Goal: Task Accomplishment & Management: Use online tool/utility

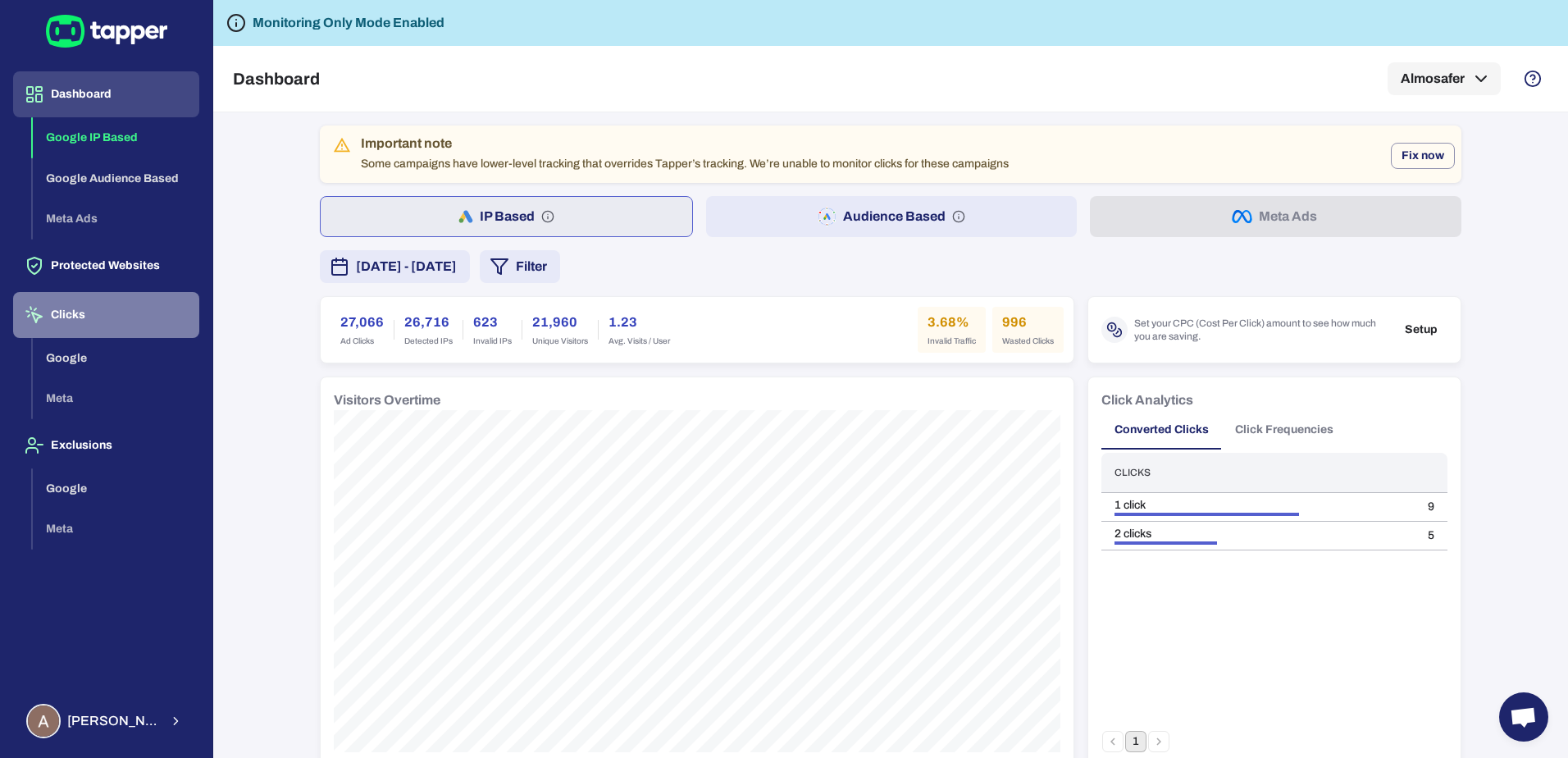
click at [80, 313] on button "Clicks" at bounding box center [106, 315] width 187 height 46
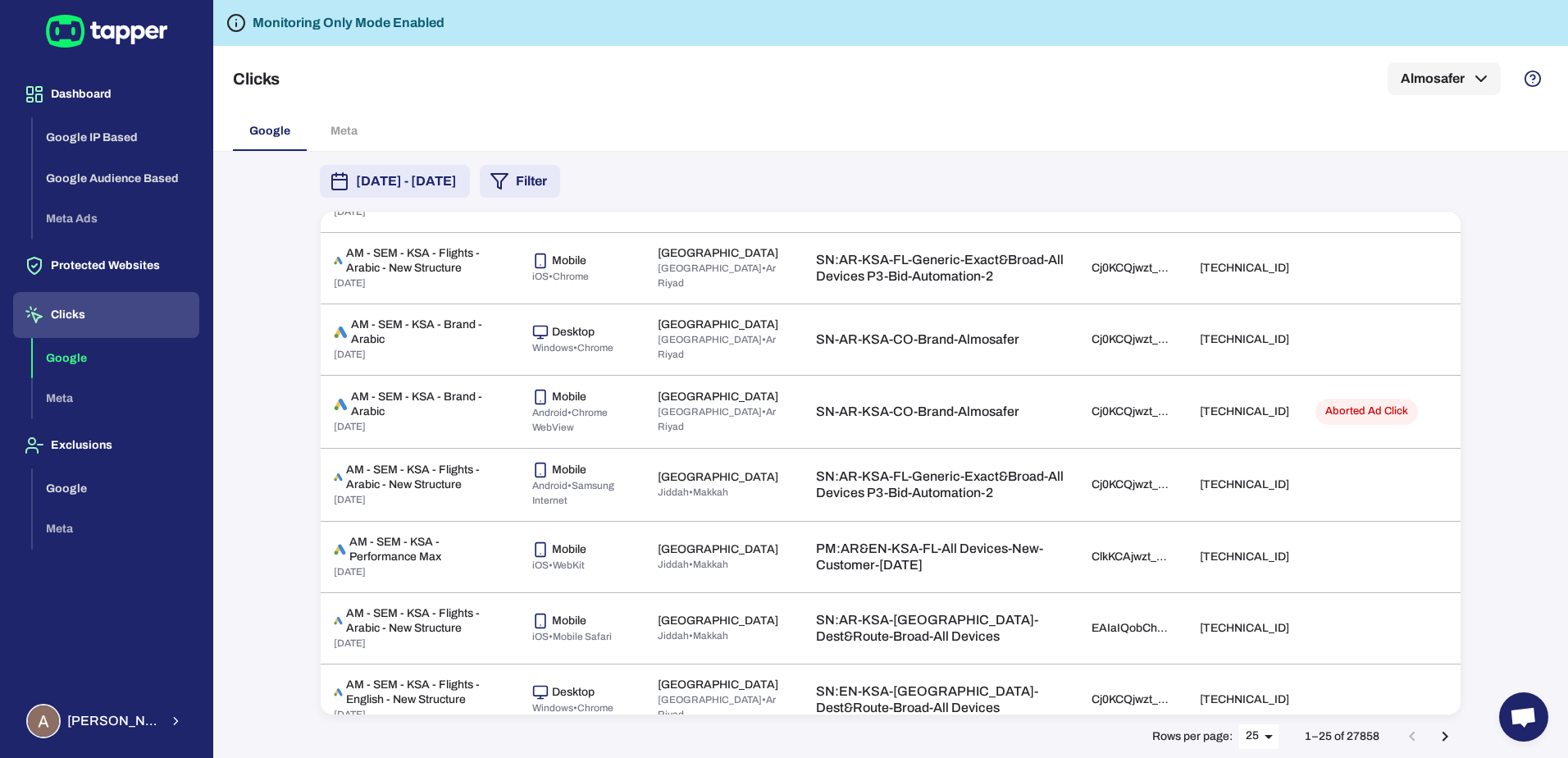
scroll to position [914, 0]
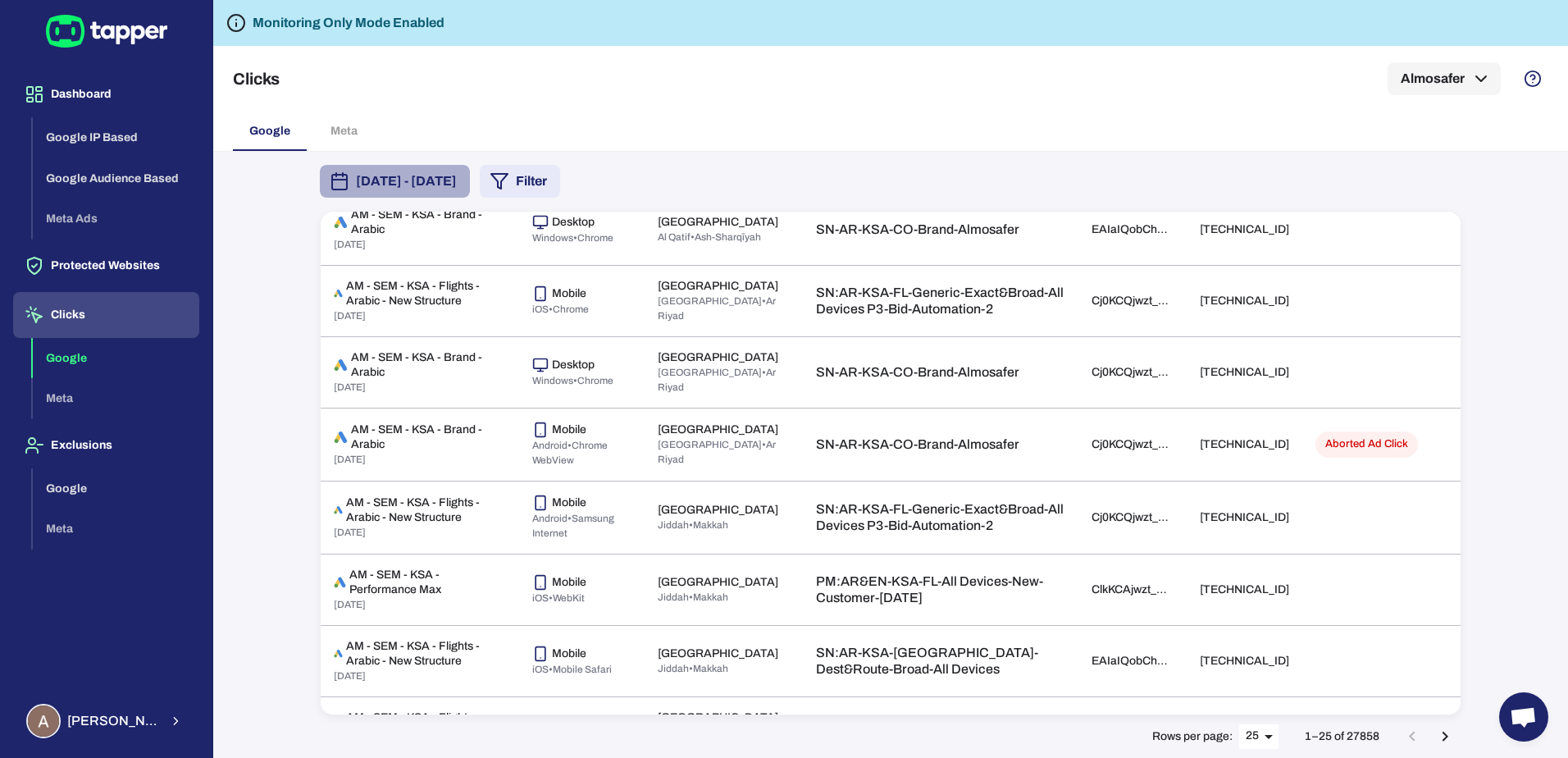
click at [457, 190] on span "[DATE] - [DATE]" at bounding box center [407, 182] width 101 height 20
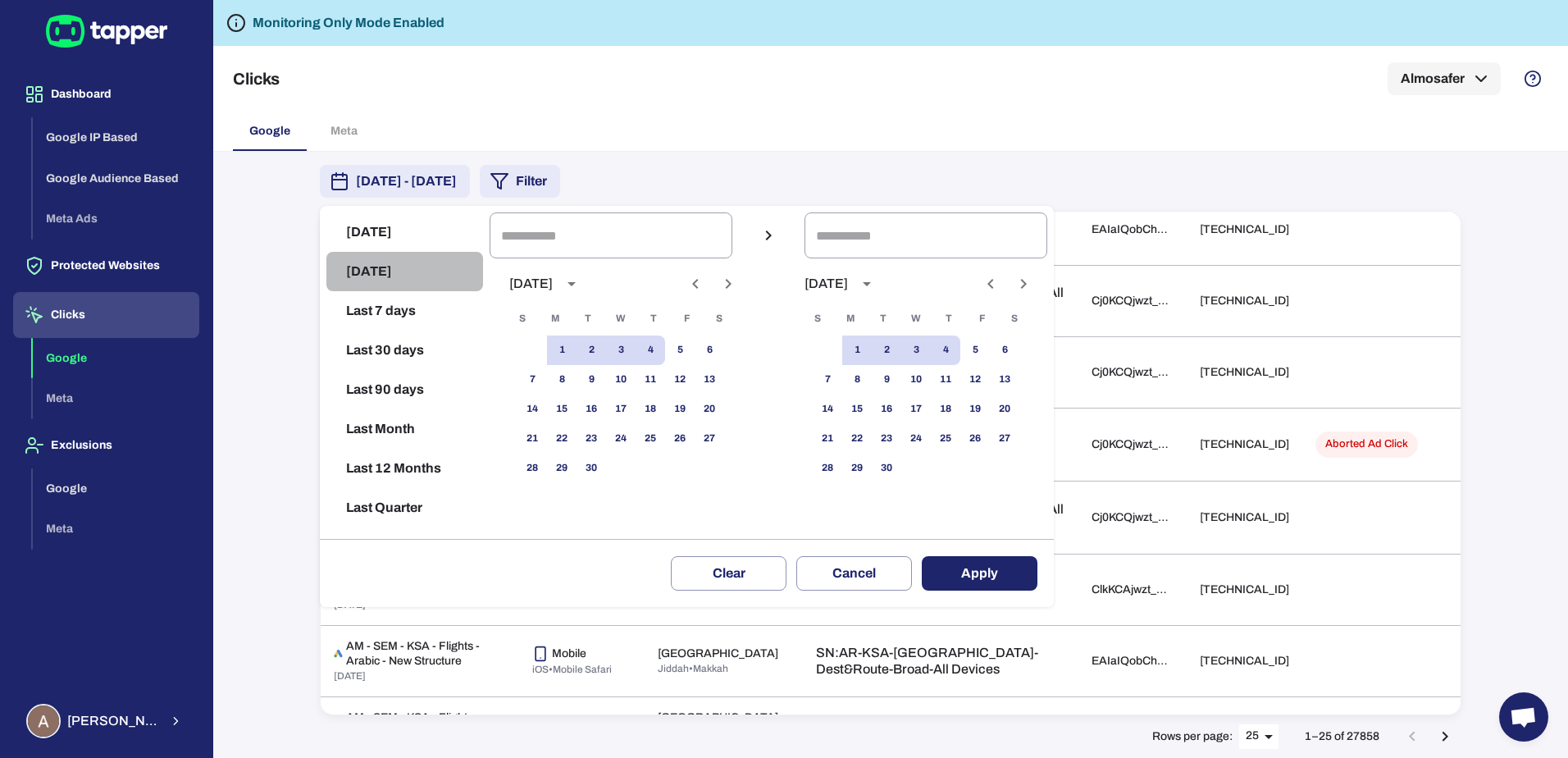
click at [381, 271] on button "[DATE]" at bounding box center [405, 271] width 157 height 39
type input "**********"
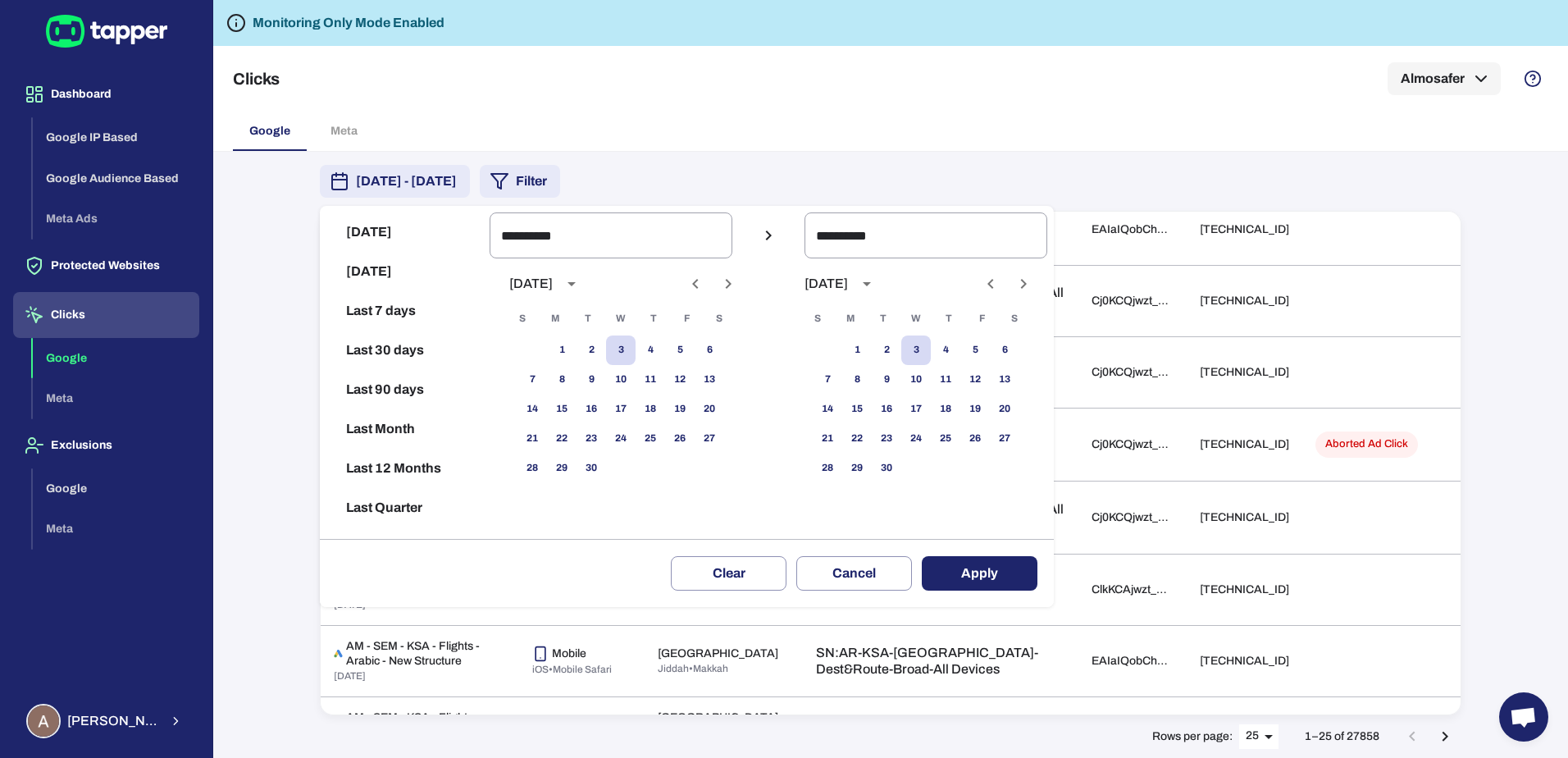
click at [1003, 571] on button "Apply" at bounding box center [979, 572] width 115 height 35
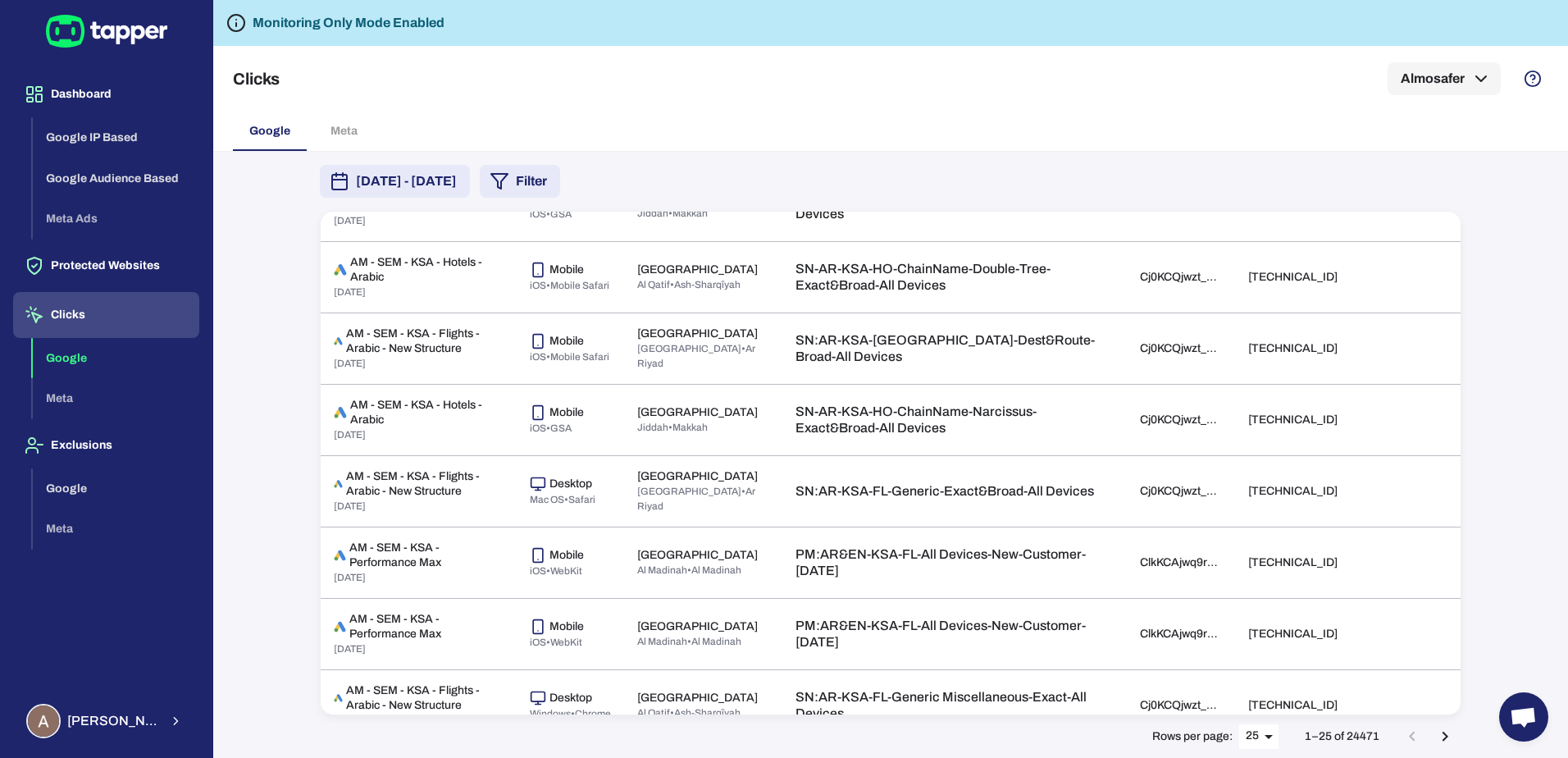
scroll to position [1397, 0]
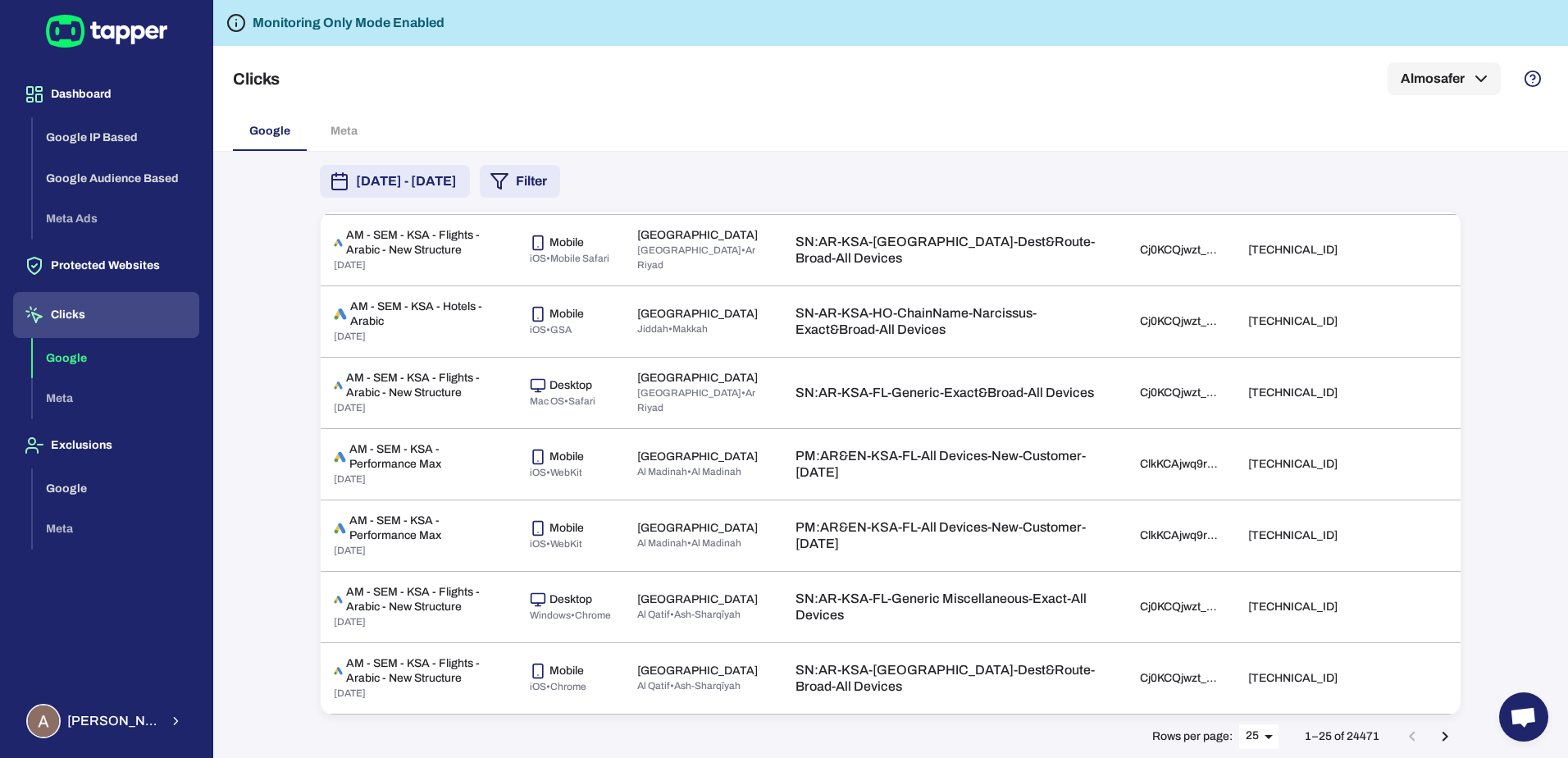
click at [1441, 731] on icon "Go to next page" at bounding box center [1445, 736] width 20 height 20
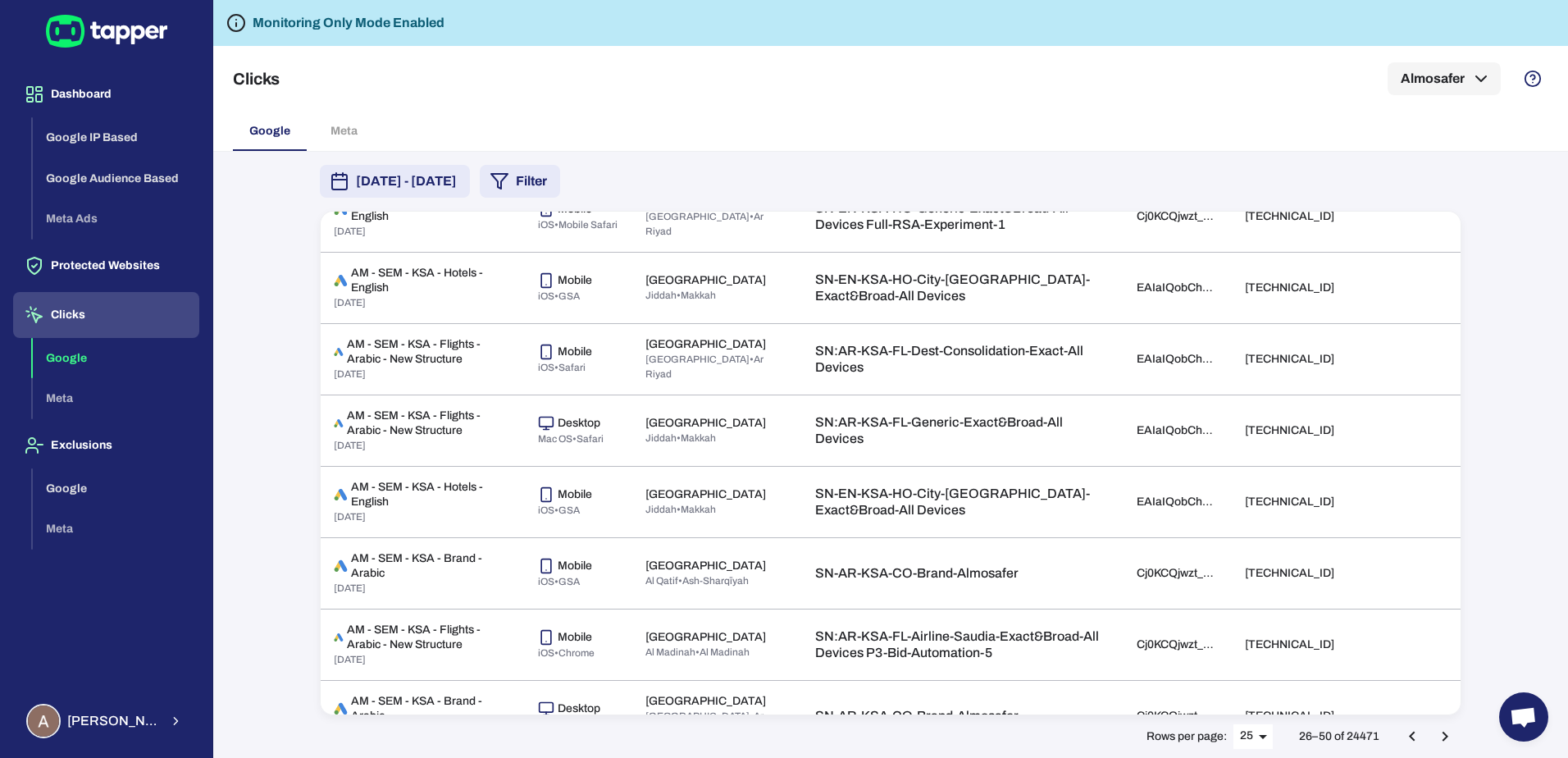
scroll to position [1374, 0]
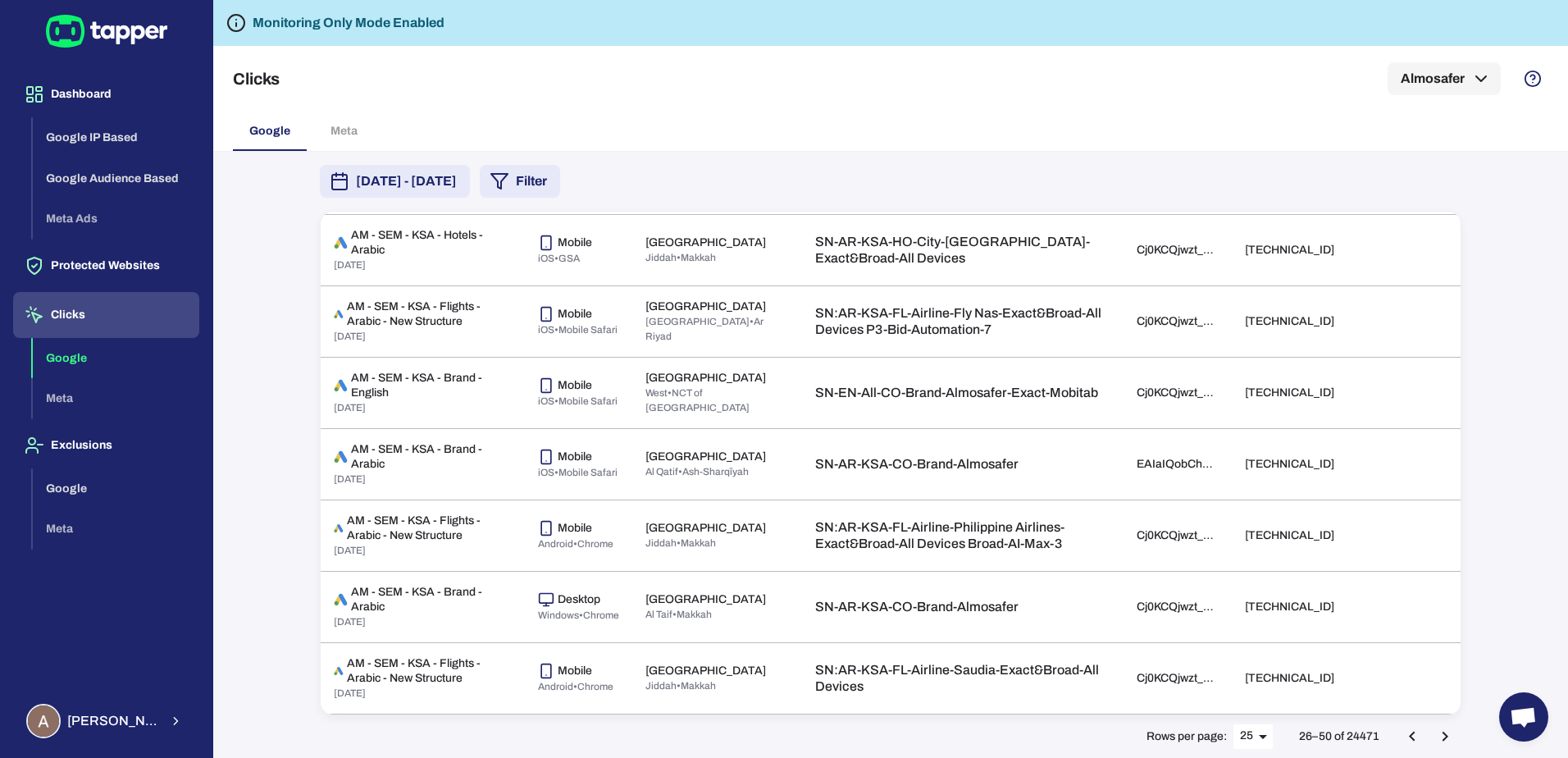
click at [560, 194] on button "Filter" at bounding box center [519, 181] width 80 height 33
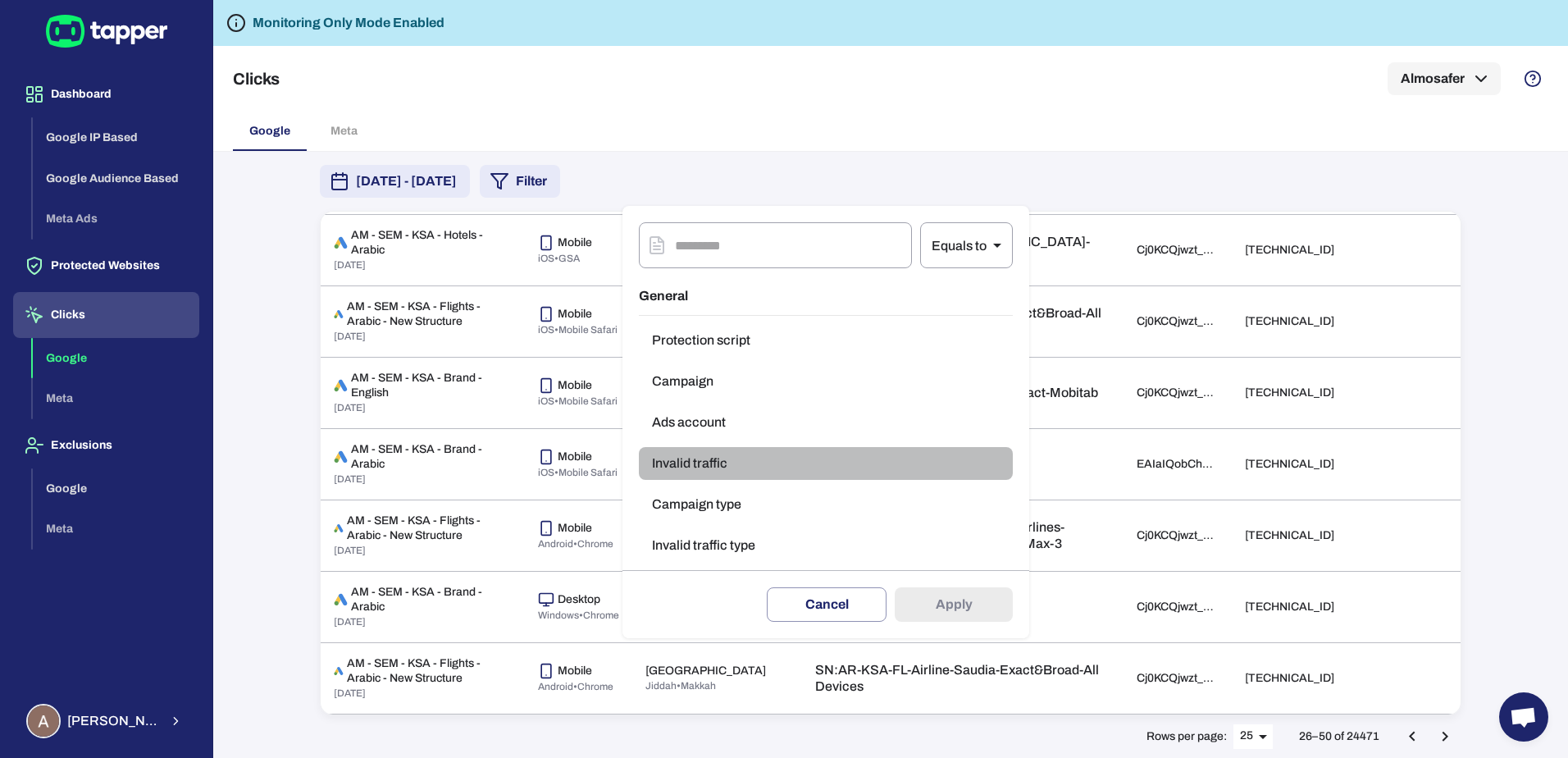
click at [773, 463] on button "Invalid traffic" at bounding box center [825, 463] width 374 height 33
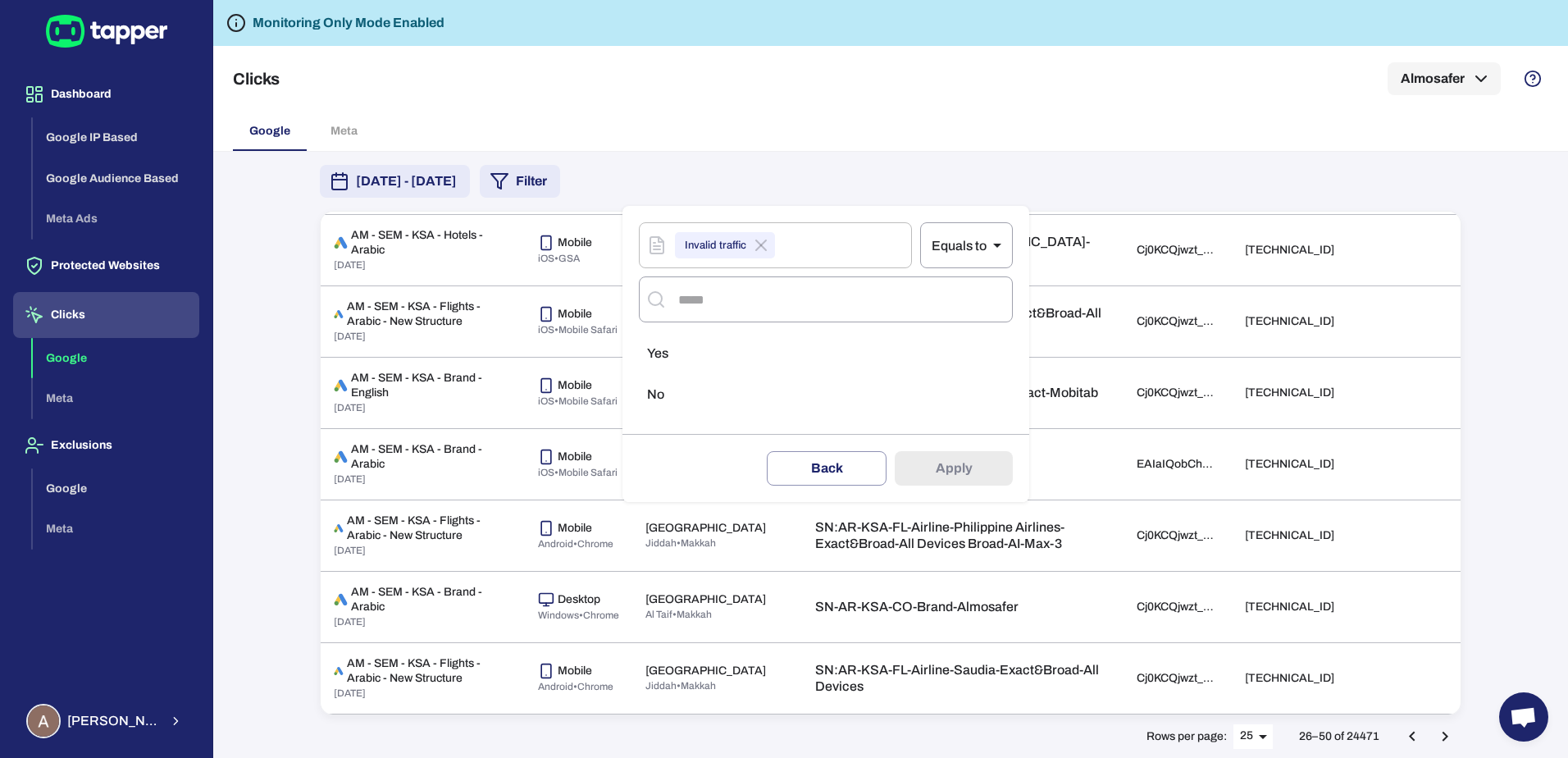
click at [689, 357] on li "Yes" at bounding box center [825, 352] width 374 height 33
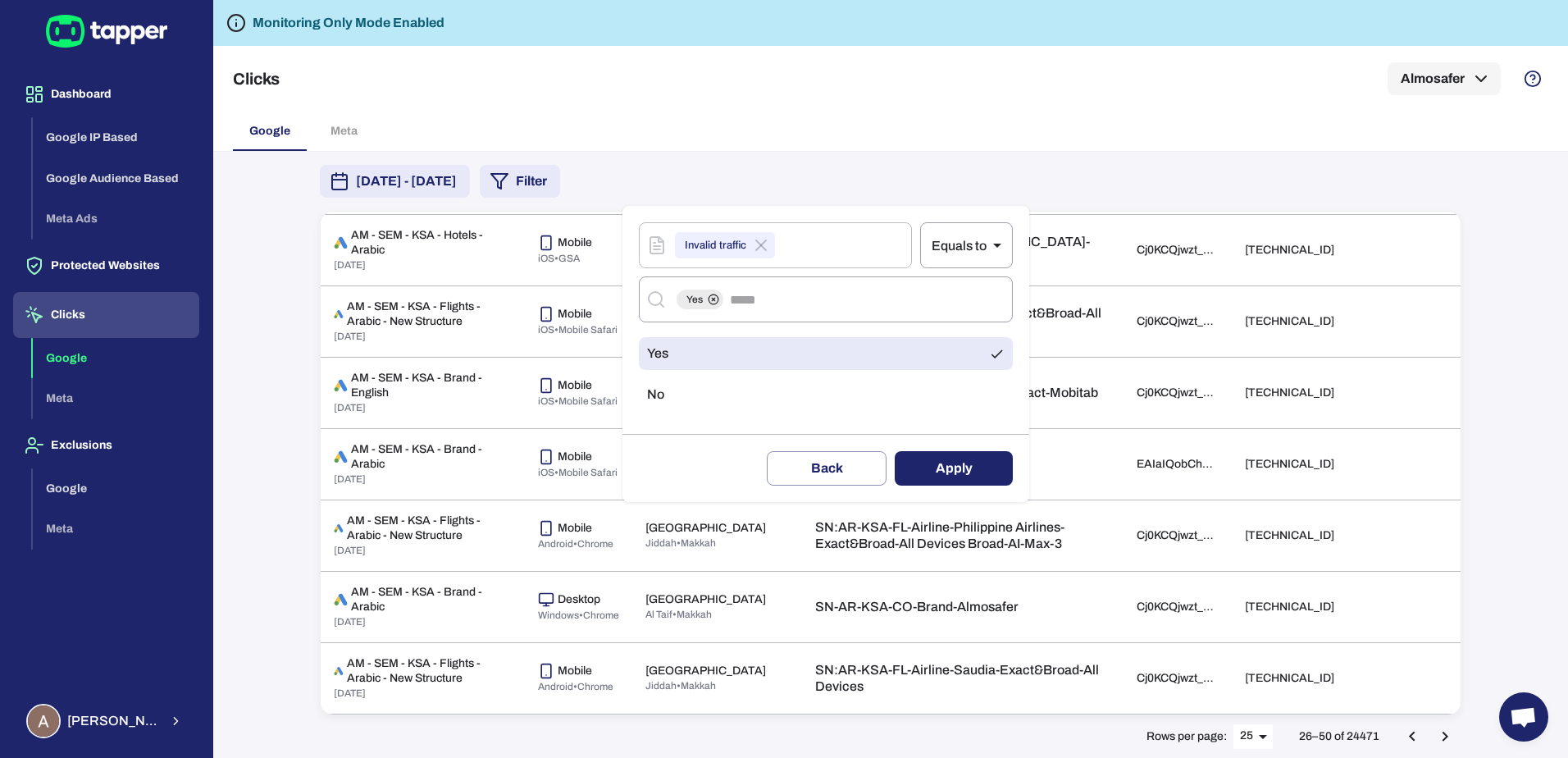
click at [937, 473] on button "Apply" at bounding box center [953, 468] width 118 height 35
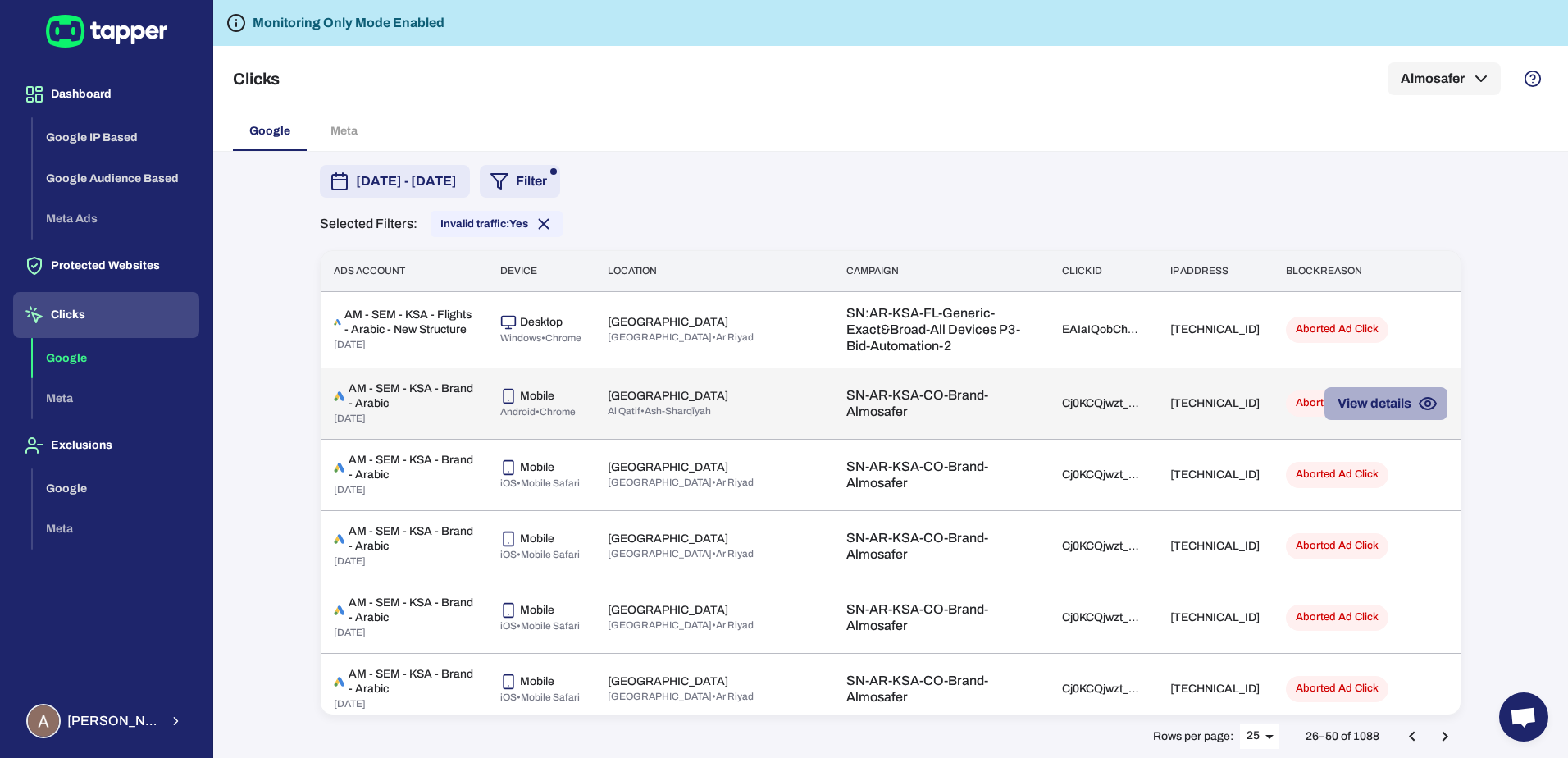
click at [1417, 405] on icon "button" at bounding box center [1427, 404] width 20 height 20
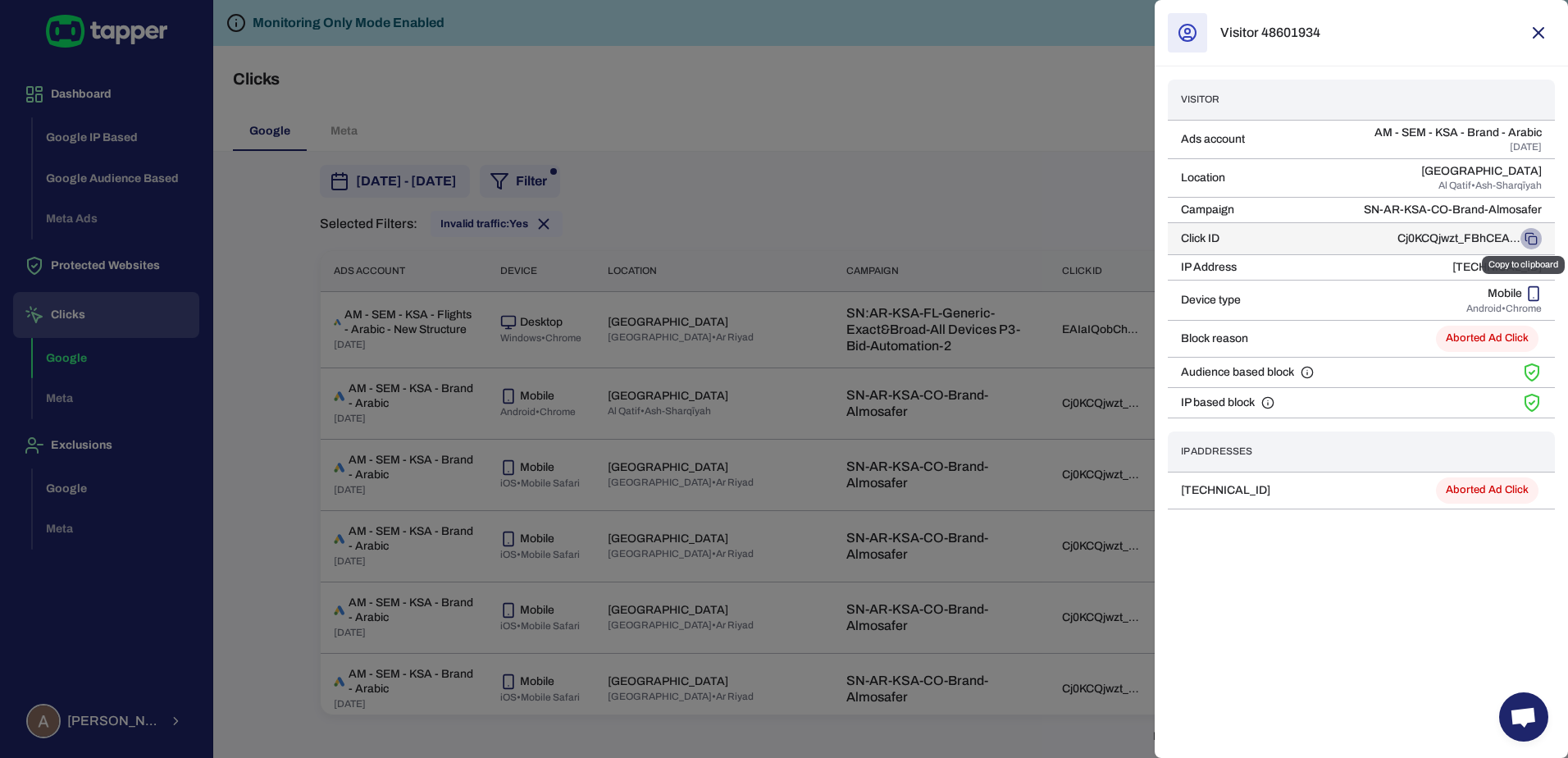
click at [1532, 230] on button "Copy to clipboard" at bounding box center [1531, 239] width 22 height 22
click at [1016, 253] on div at bounding box center [784, 379] width 1568 height 758
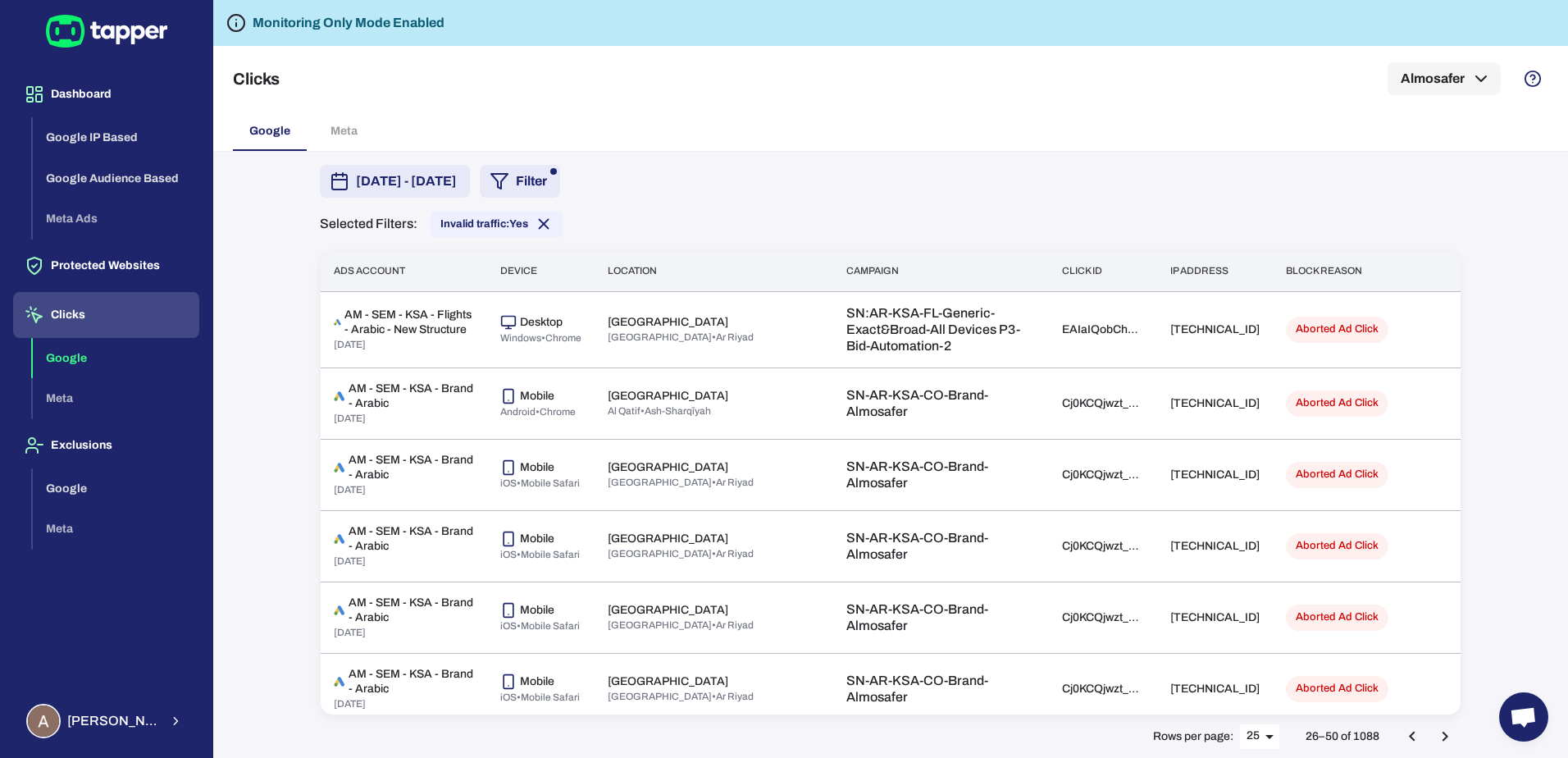
click at [1245, 739] on body "Dashboard Google IP Based Google Audience Based Meta Ads Protected Websites Cli…" at bounding box center [784, 379] width 1568 height 758
click at [1253, 729] on li "50" at bounding box center [1259, 724] width 41 height 27
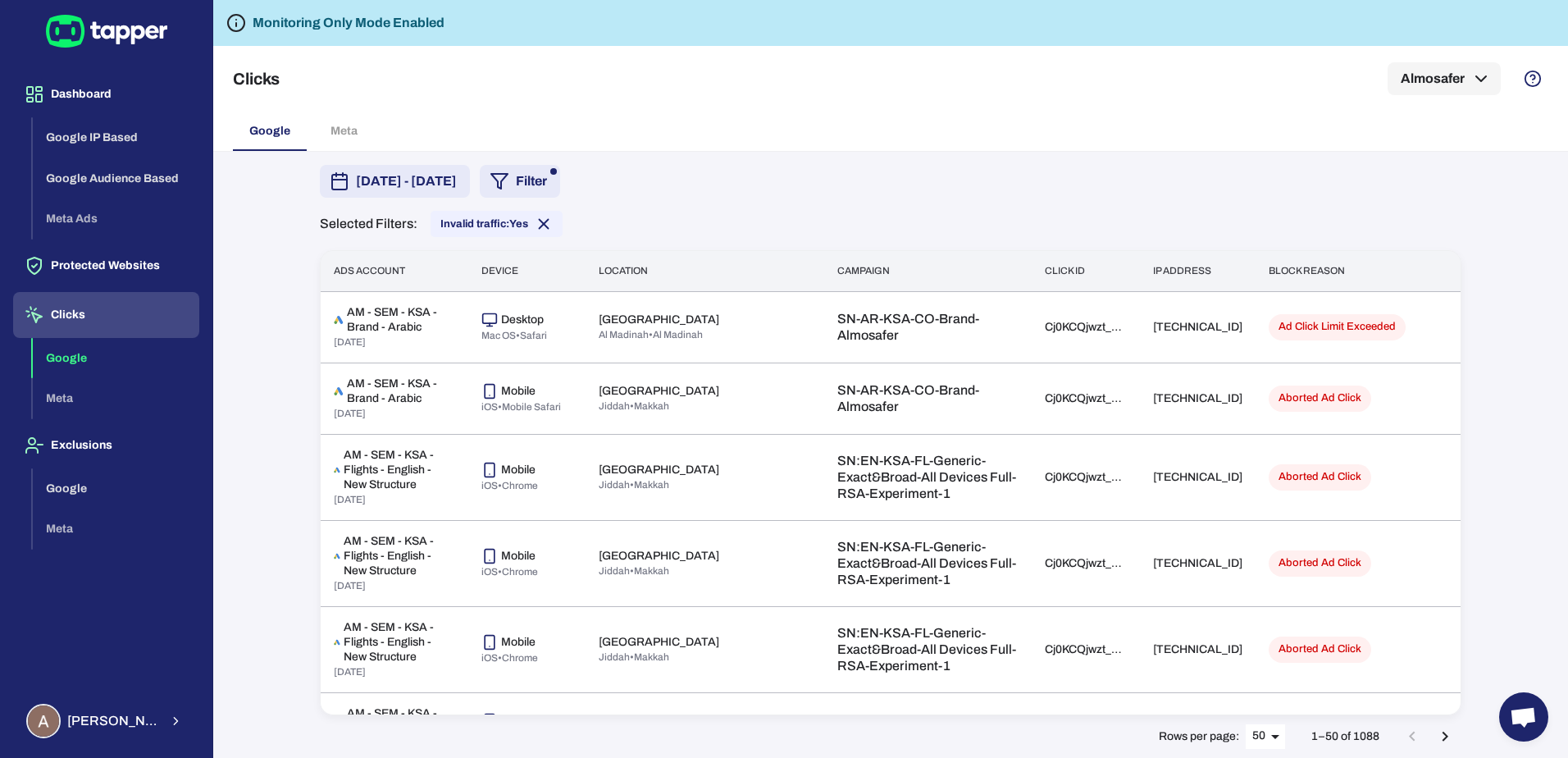
click at [1446, 738] on icon "Go to next page" at bounding box center [1445, 736] width 6 height 10
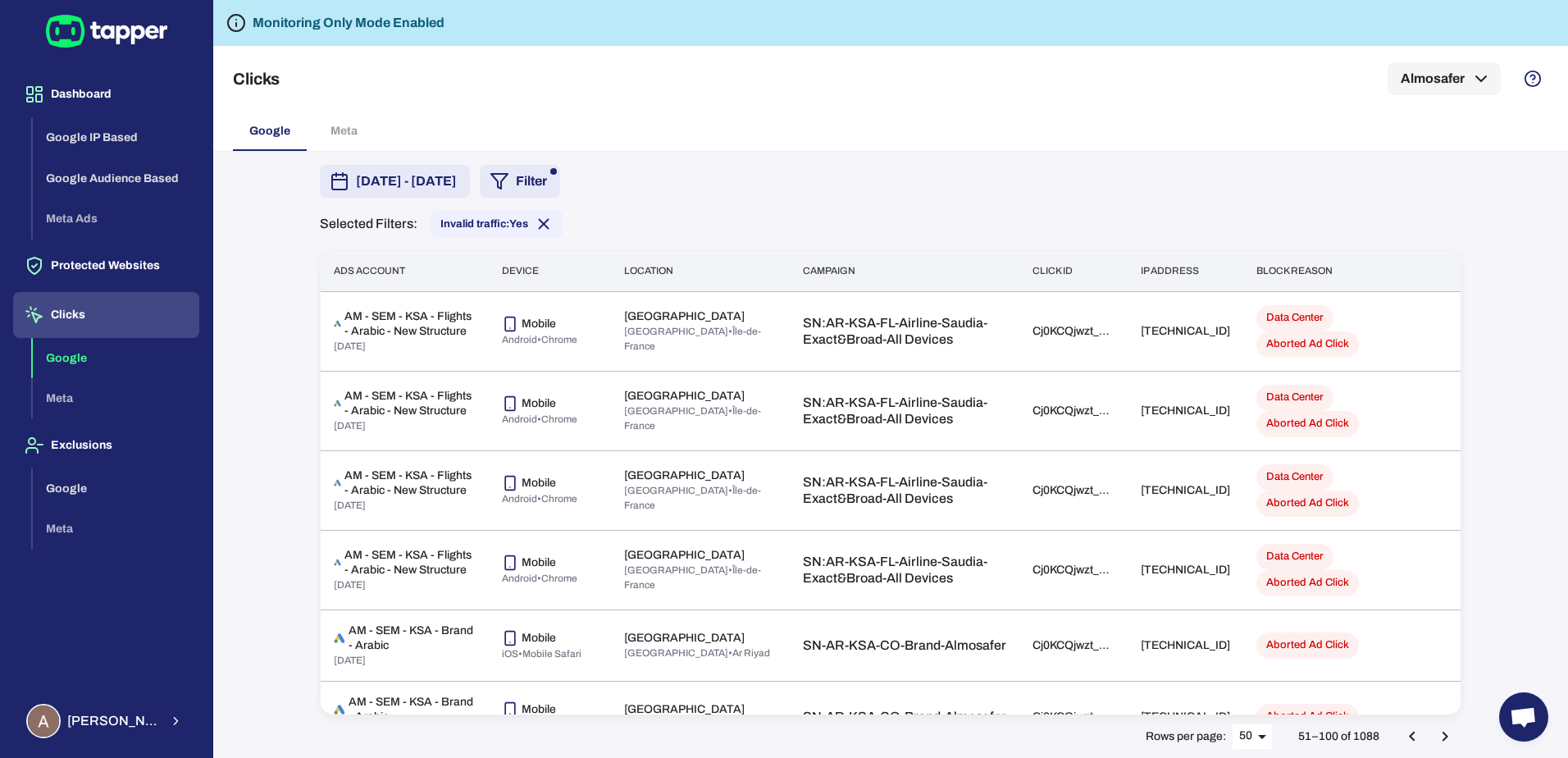
click at [1447, 732] on icon "Go to next page" at bounding box center [1445, 736] width 20 height 20
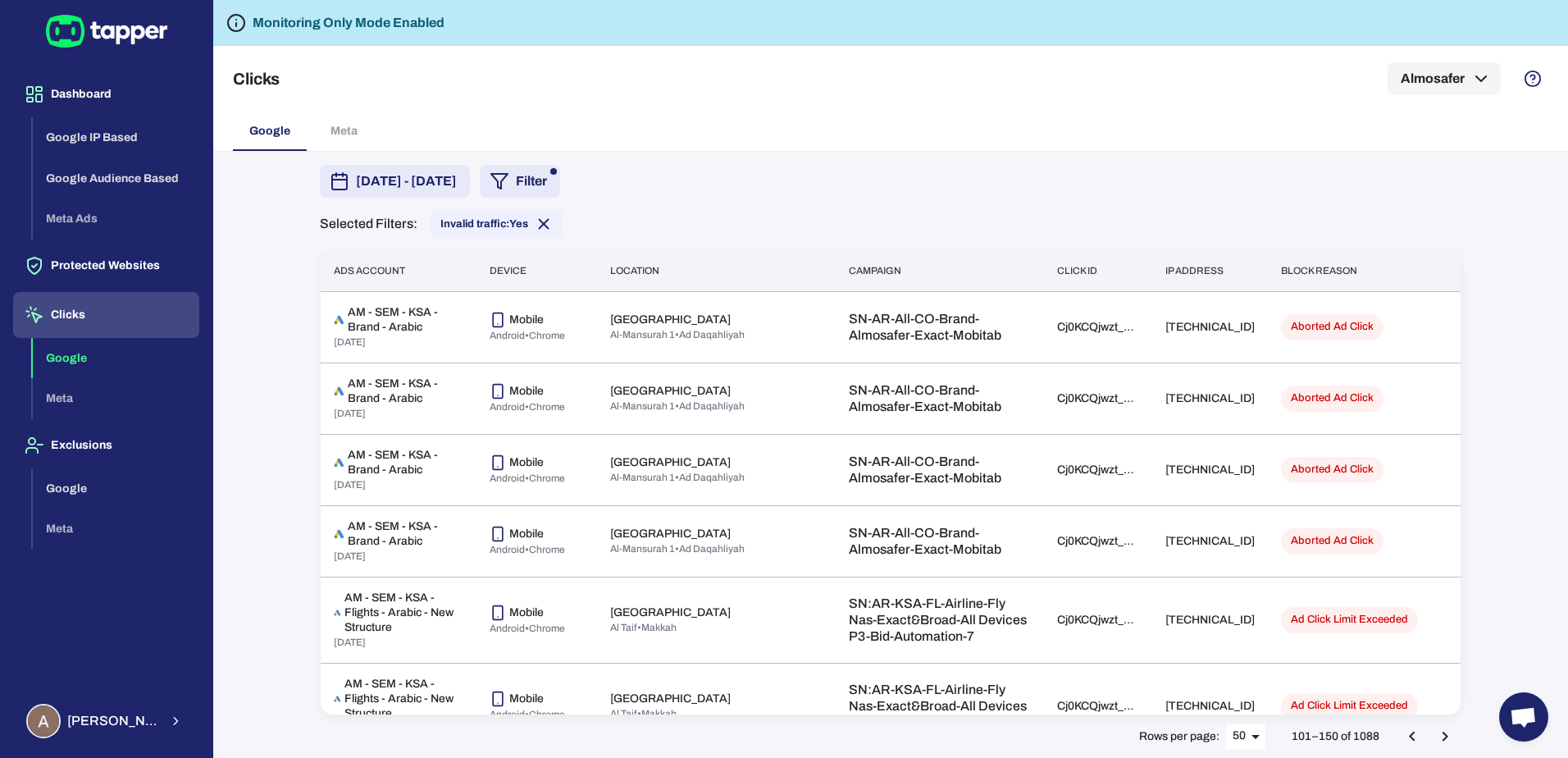
click at [1447, 732] on icon "Go to next page" at bounding box center [1445, 736] width 20 height 20
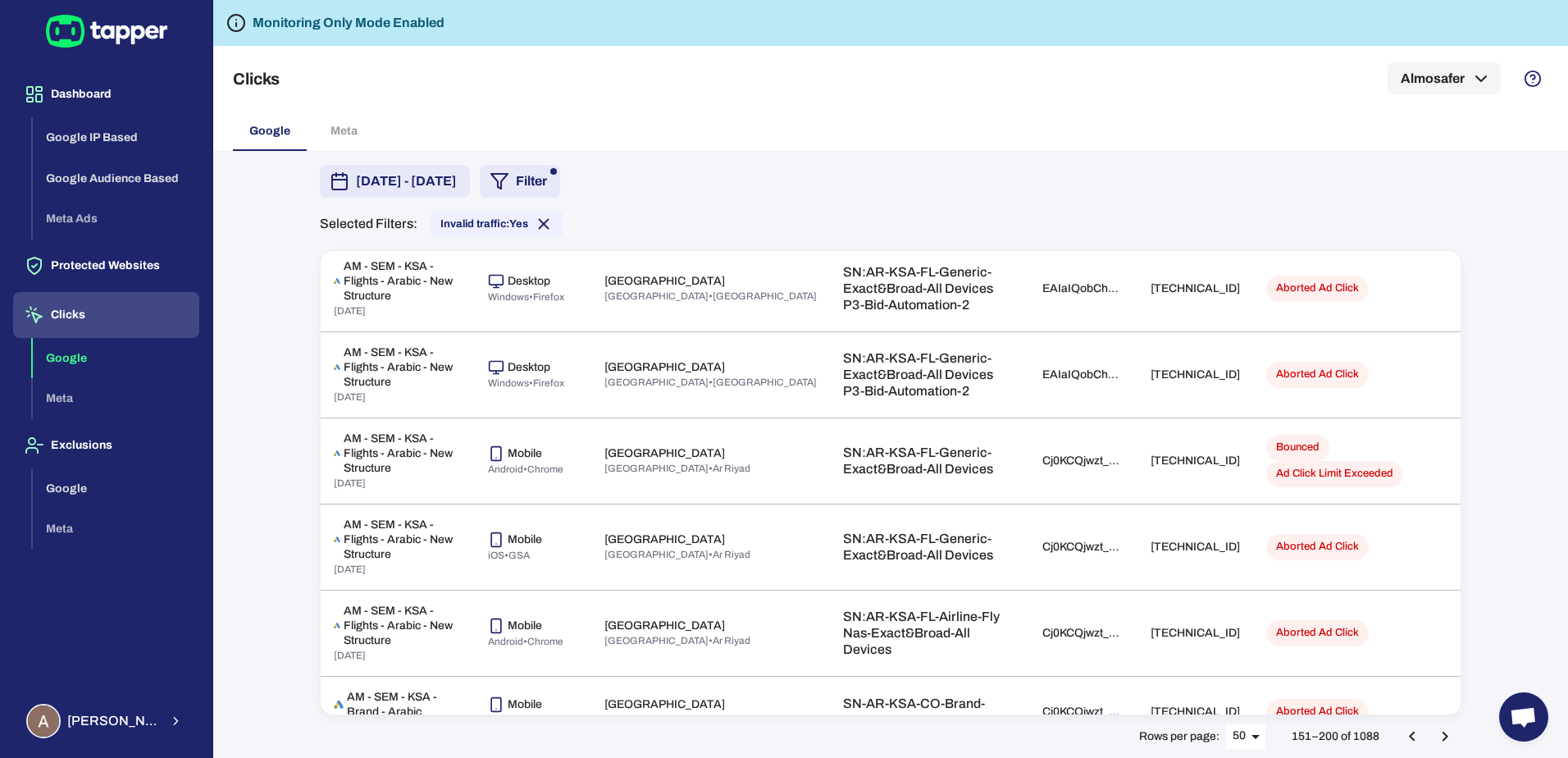
scroll to position [1873, 0]
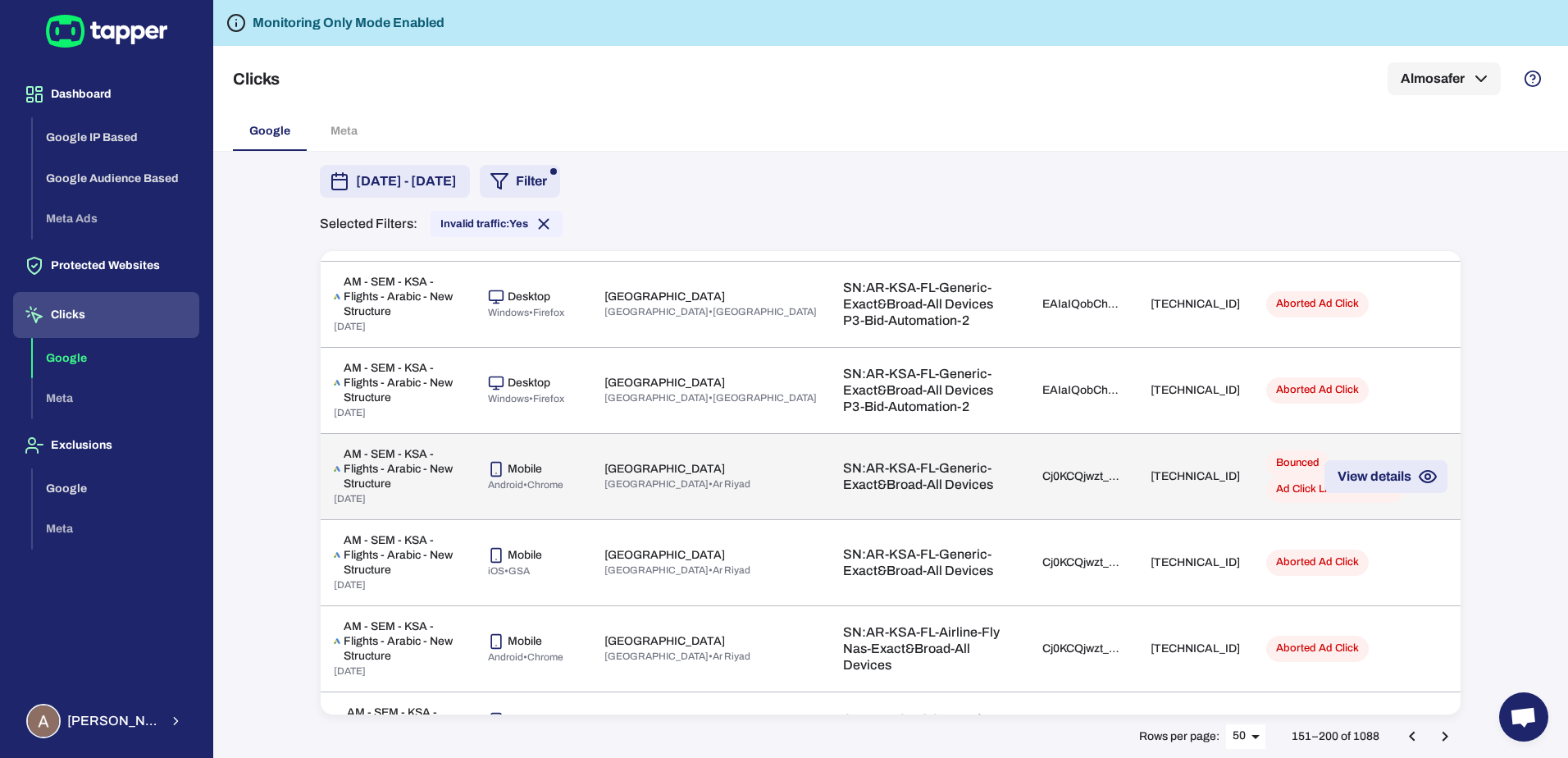
click at [1417, 487] on icon "button" at bounding box center [1427, 477] width 20 height 20
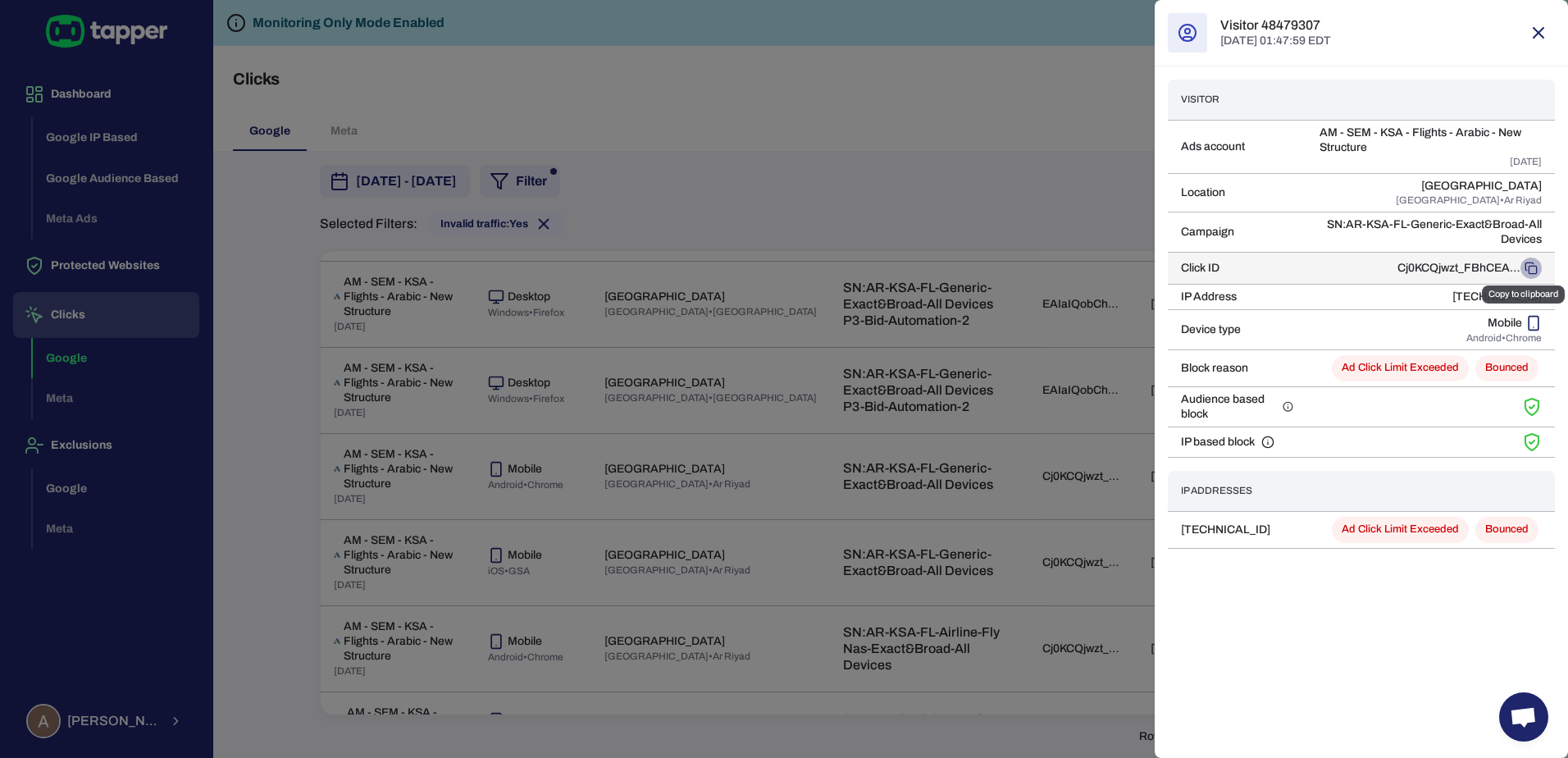
click at [1532, 269] on icon "Copy to clipboard" at bounding box center [1530, 267] width 13 height 13
click at [1049, 181] on div at bounding box center [784, 379] width 1568 height 758
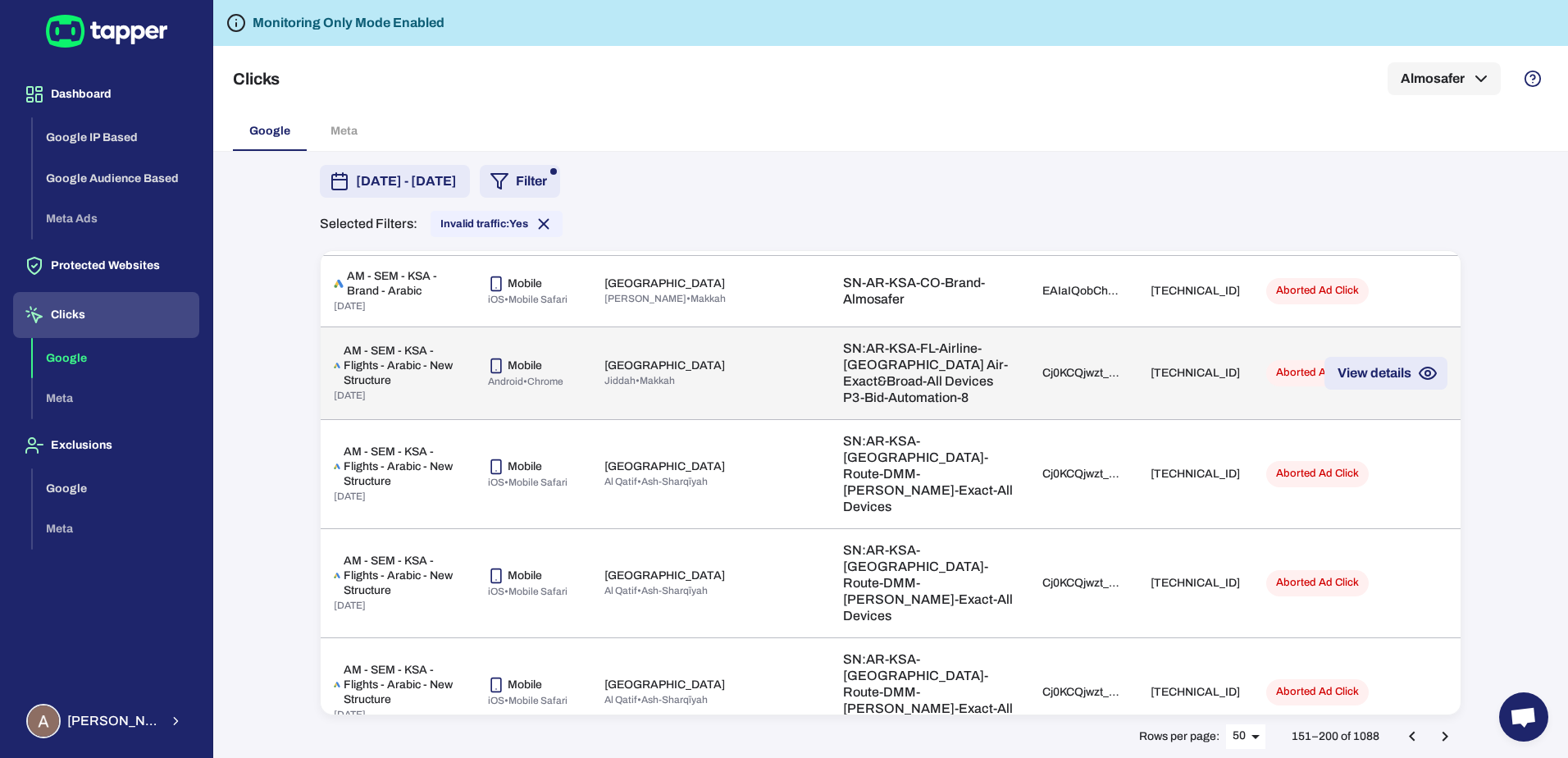
scroll to position [3673, 0]
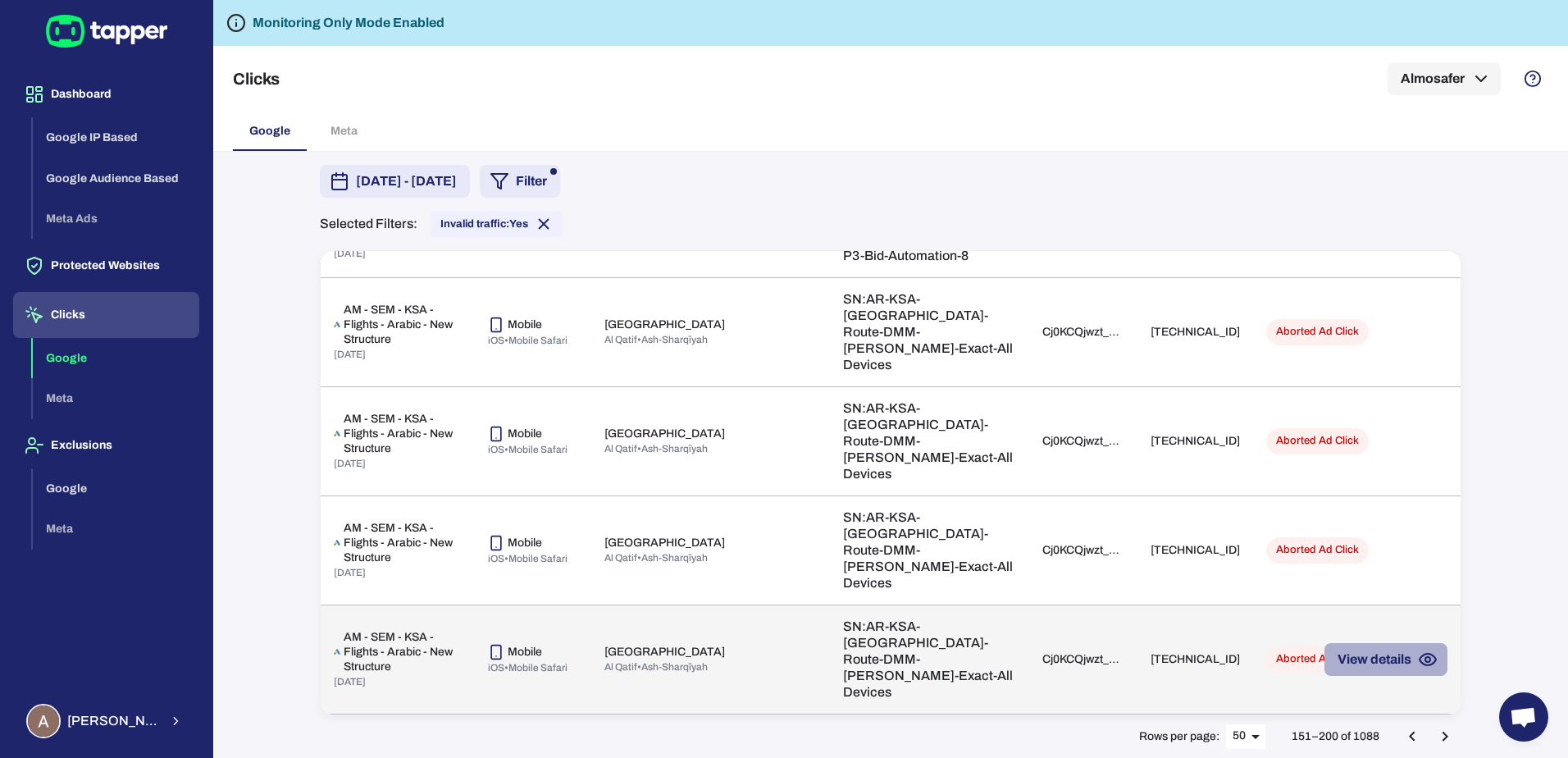
click at [1374, 663] on button "View details" at bounding box center [1385, 658] width 123 height 33
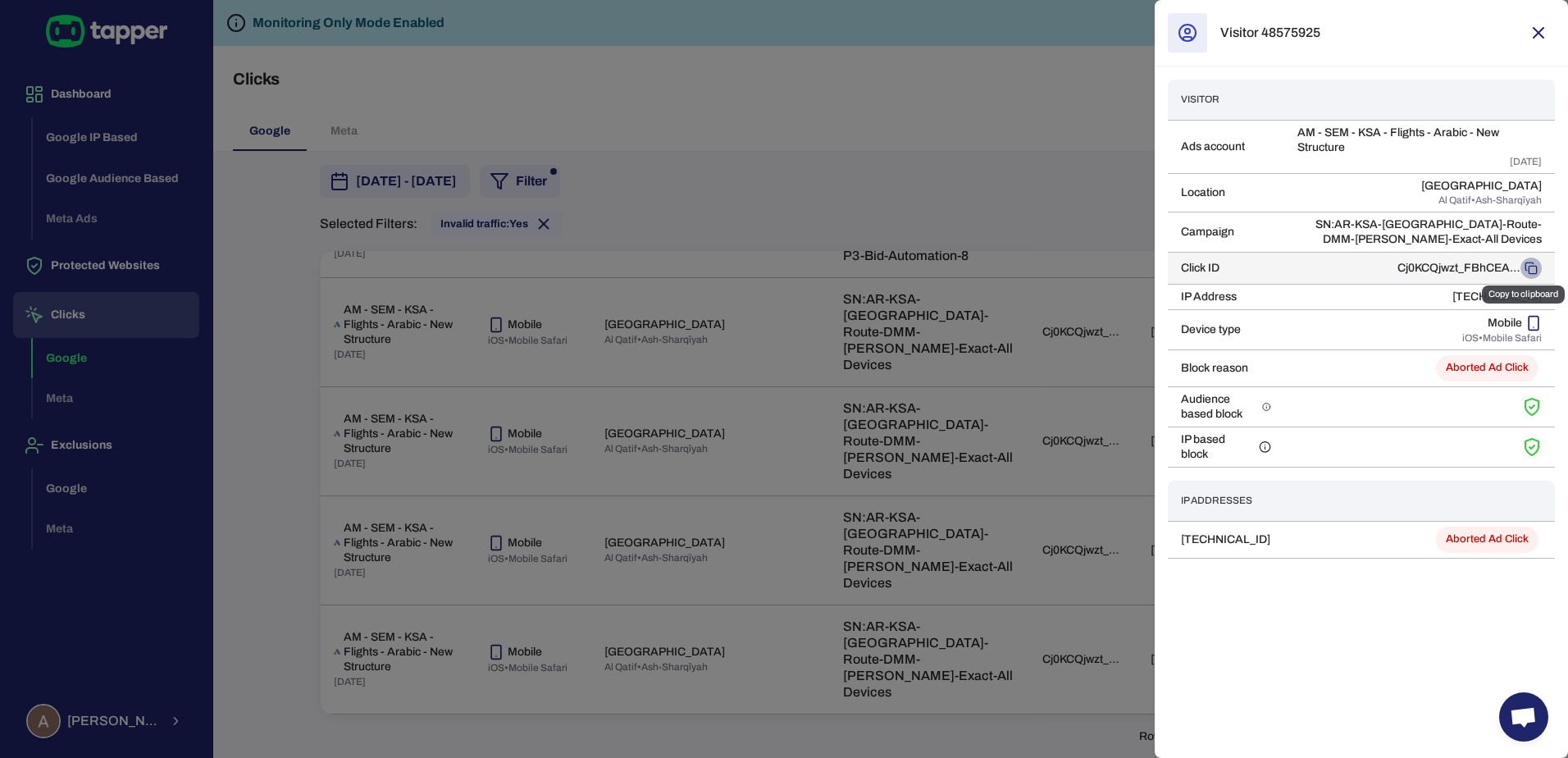
click at [1530, 267] on icon "Copy to clipboard" at bounding box center [1530, 267] width 13 height 13
click at [913, 91] on div at bounding box center [784, 379] width 1568 height 758
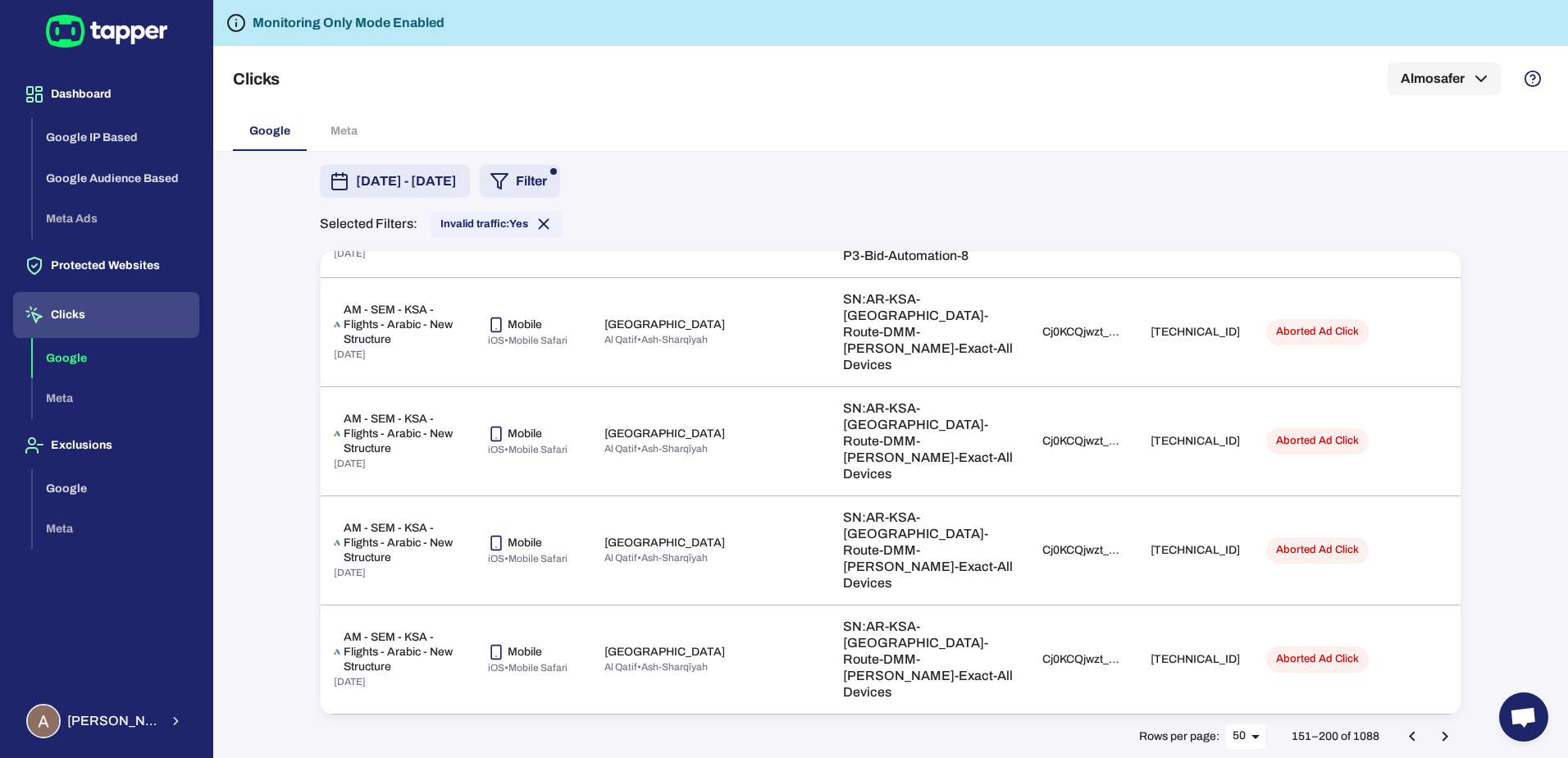
drag, startPoint x: 84, startPoint y: 308, endPoint x: 84, endPoint y: 295, distance: 13.0
click at [84, 308] on button "Clicks" at bounding box center [106, 315] width 187 height 46
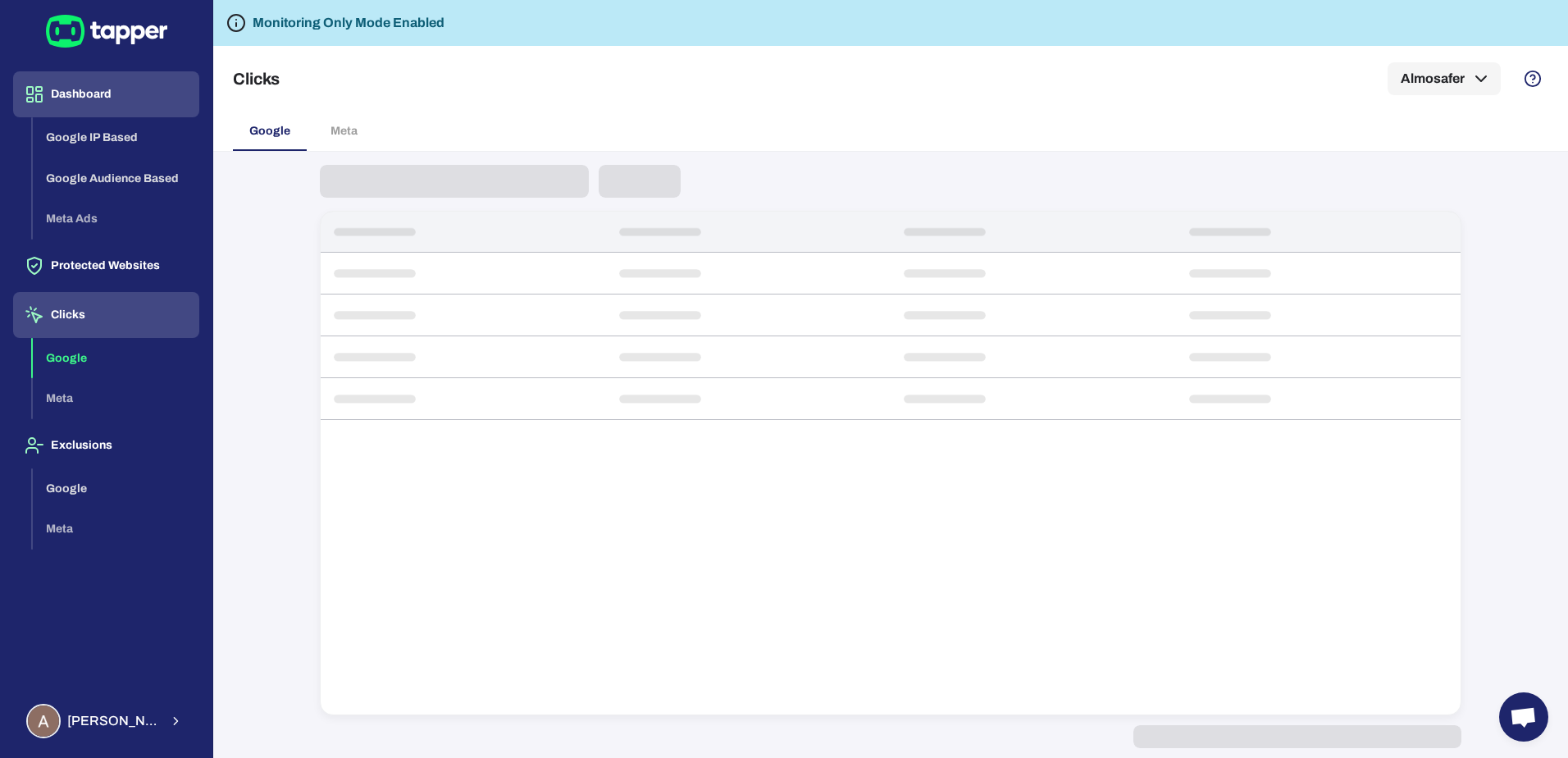
click at [84, 103] on button "Dashboard" at bounding box center [106, 94] width 187 height 46
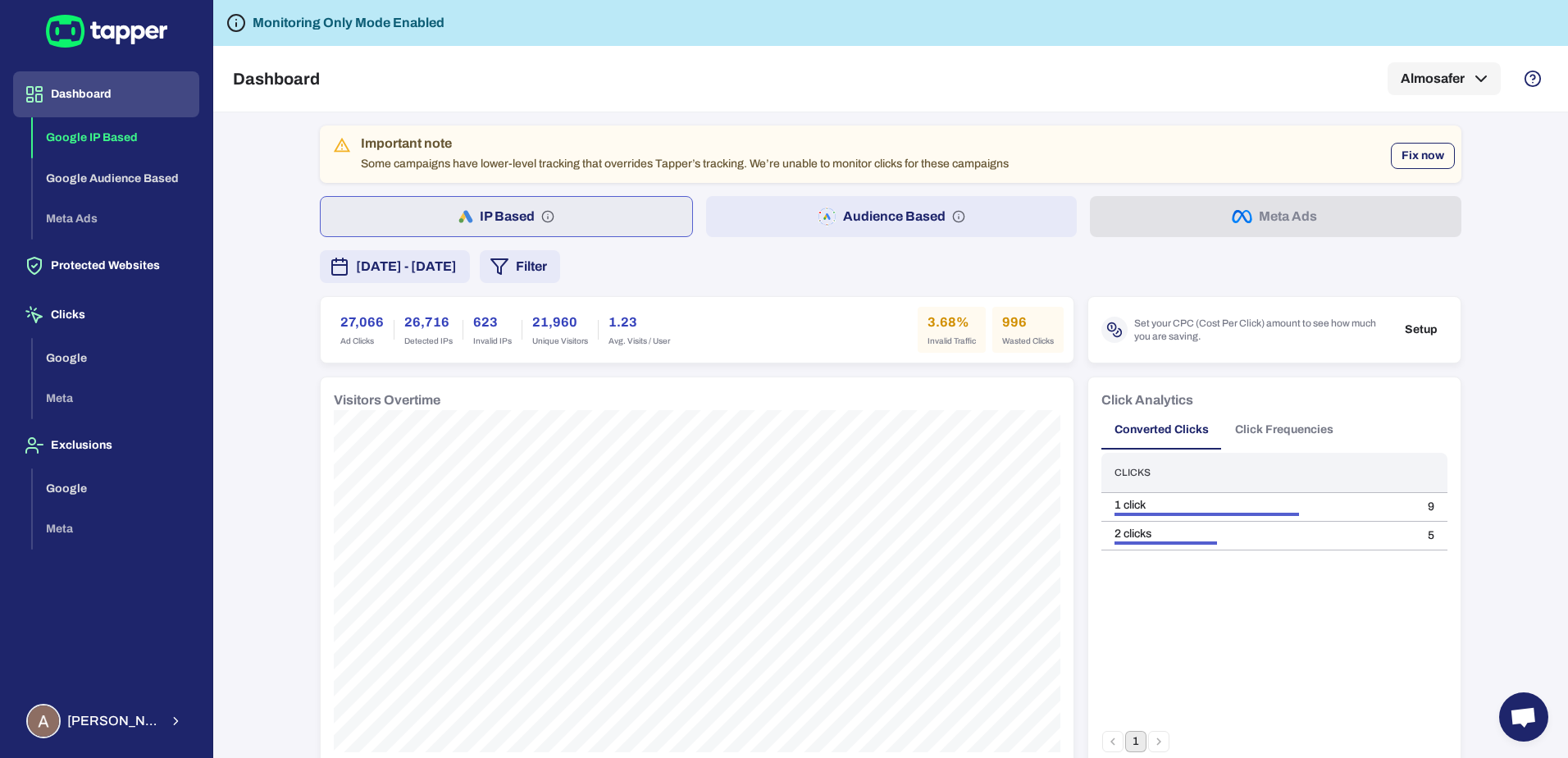
click at [1407, 163] on button "Fix now" at bounding box center [1422, 156] width 64 height 27
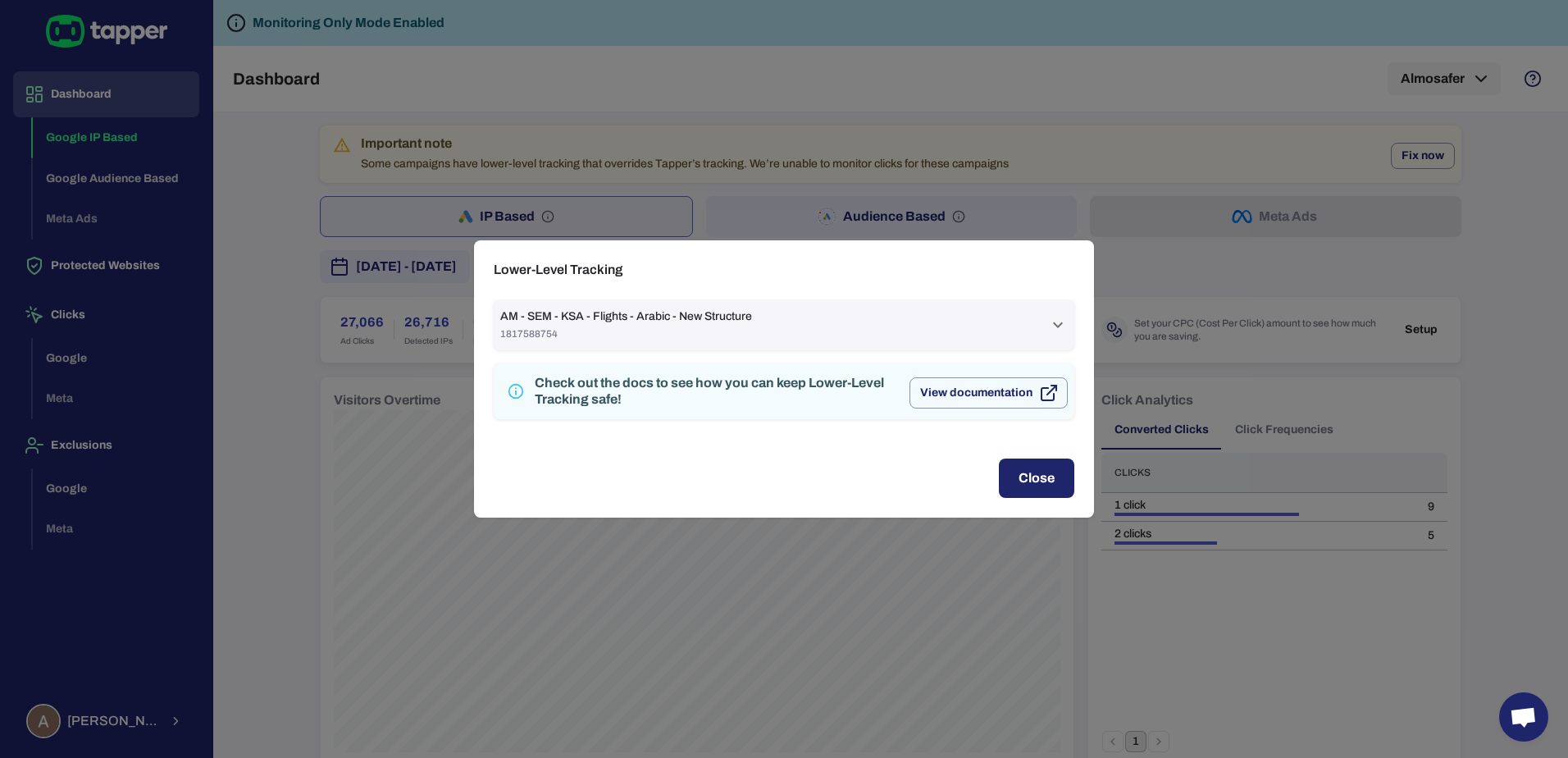
click at [958, 322] on div "AM - SEM - KSA - Flights - Arabic - New Structure 1817588754" at bounding box center [774, 325] width 548 height 32
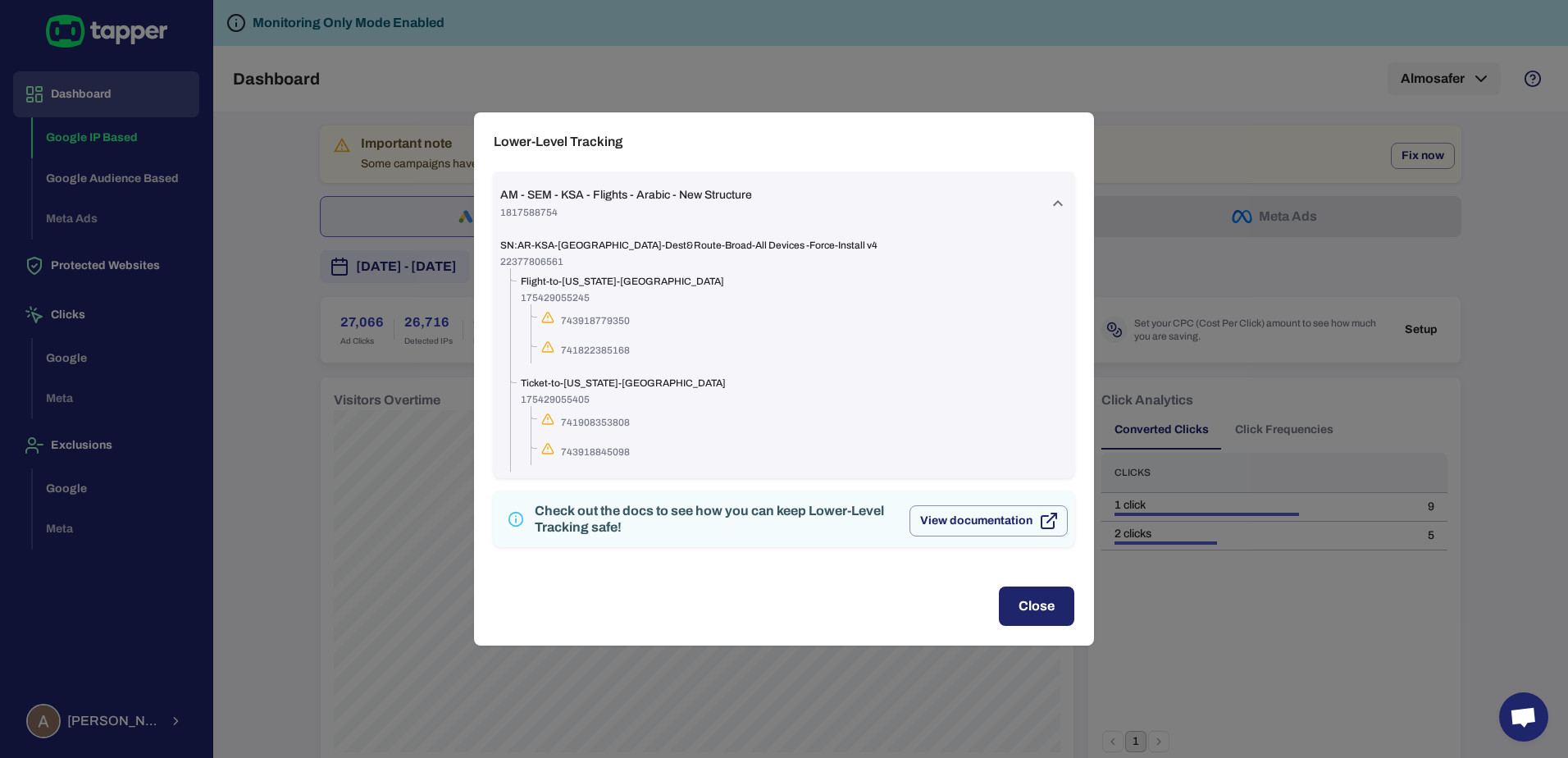
click at [1161, 138] on div "Lower-Level Tracking AM - SEM - KSA - Flights - Arabic - New Structure 18175887…" at bounding box center [784, 379] width 1568 height 758
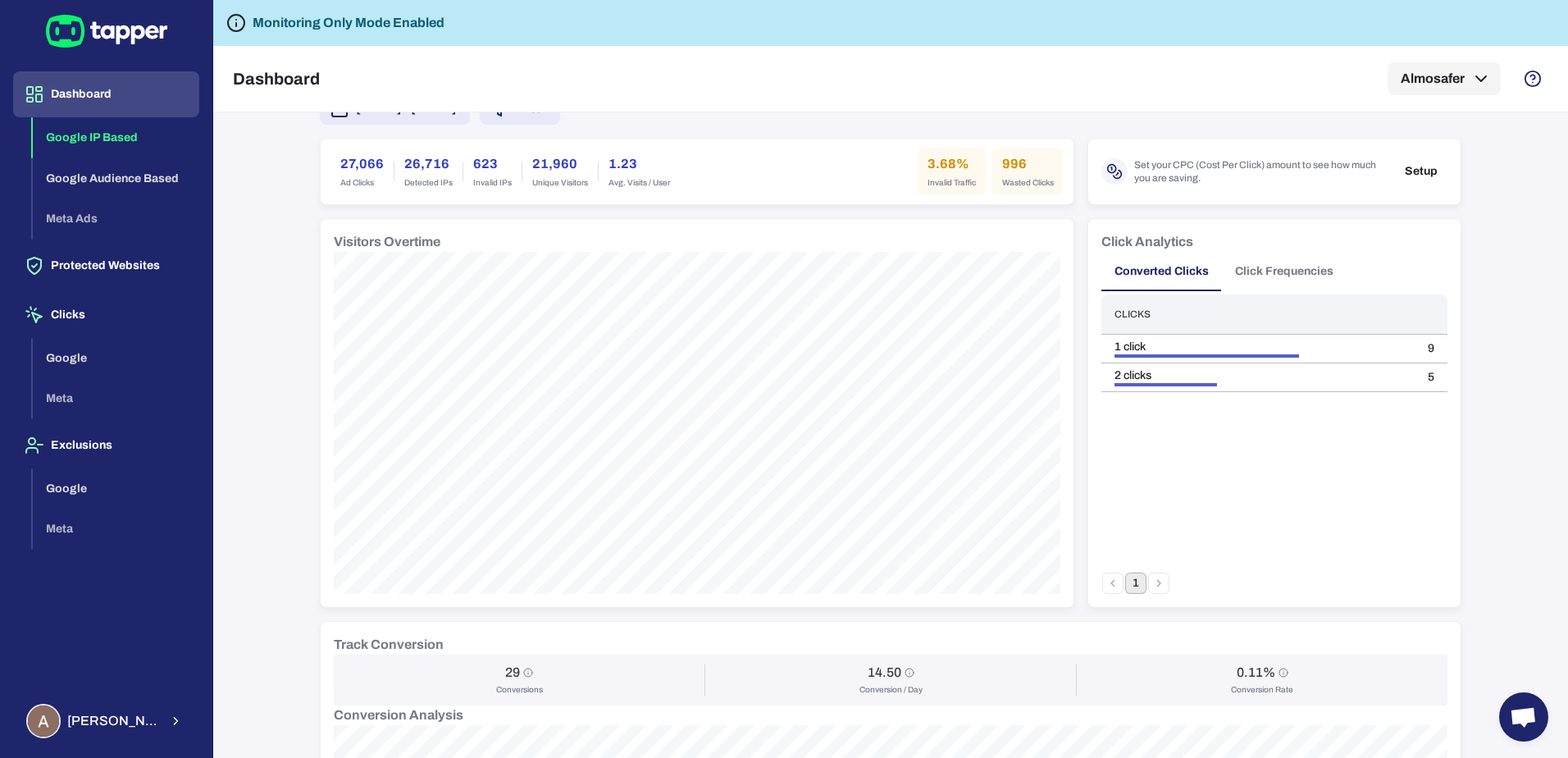
scroll to position [164, 0]
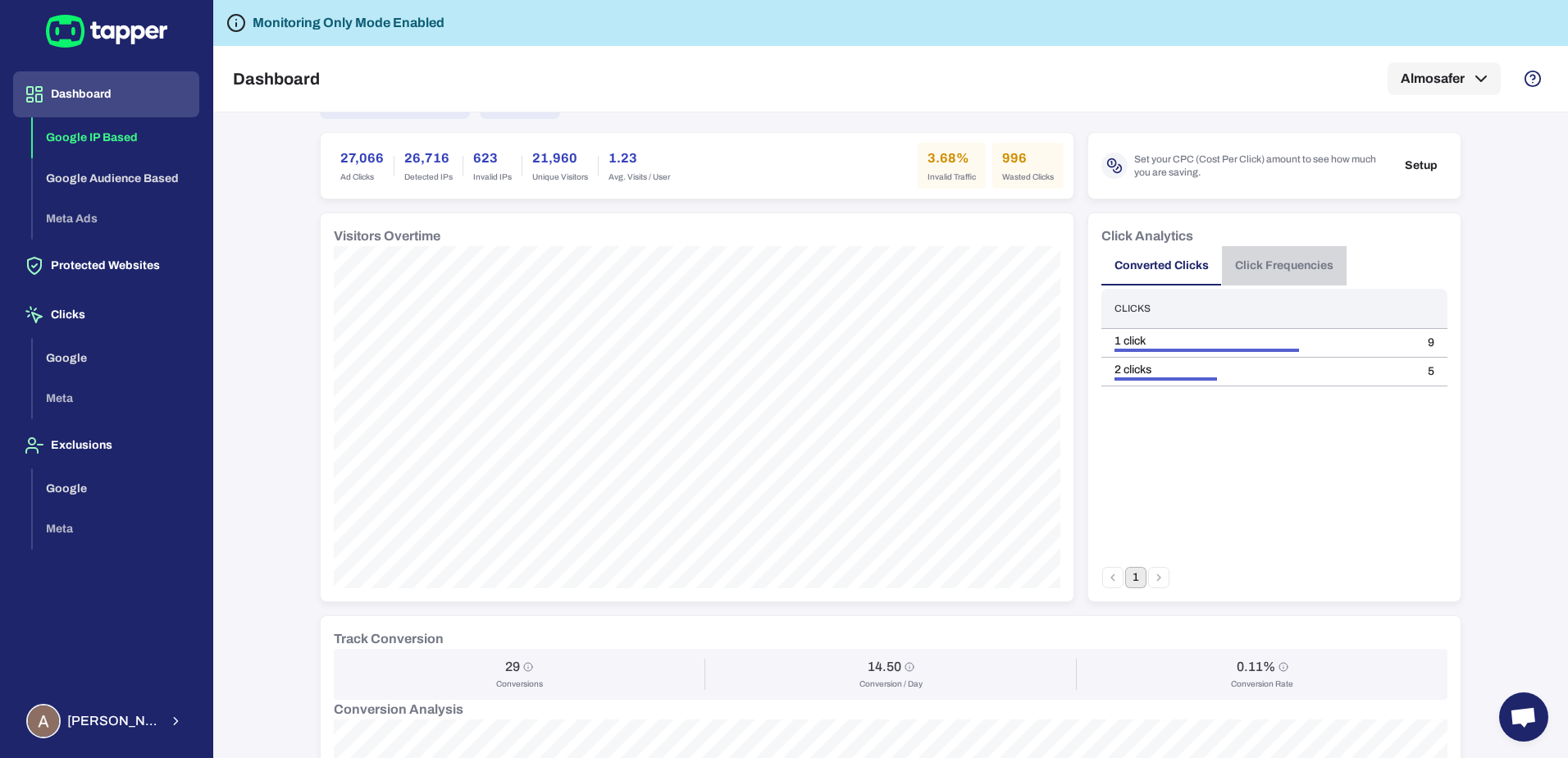
click at [1272, 256] on button "Click Frequencies" at bounding box center [1284, 265] width 124 height 39
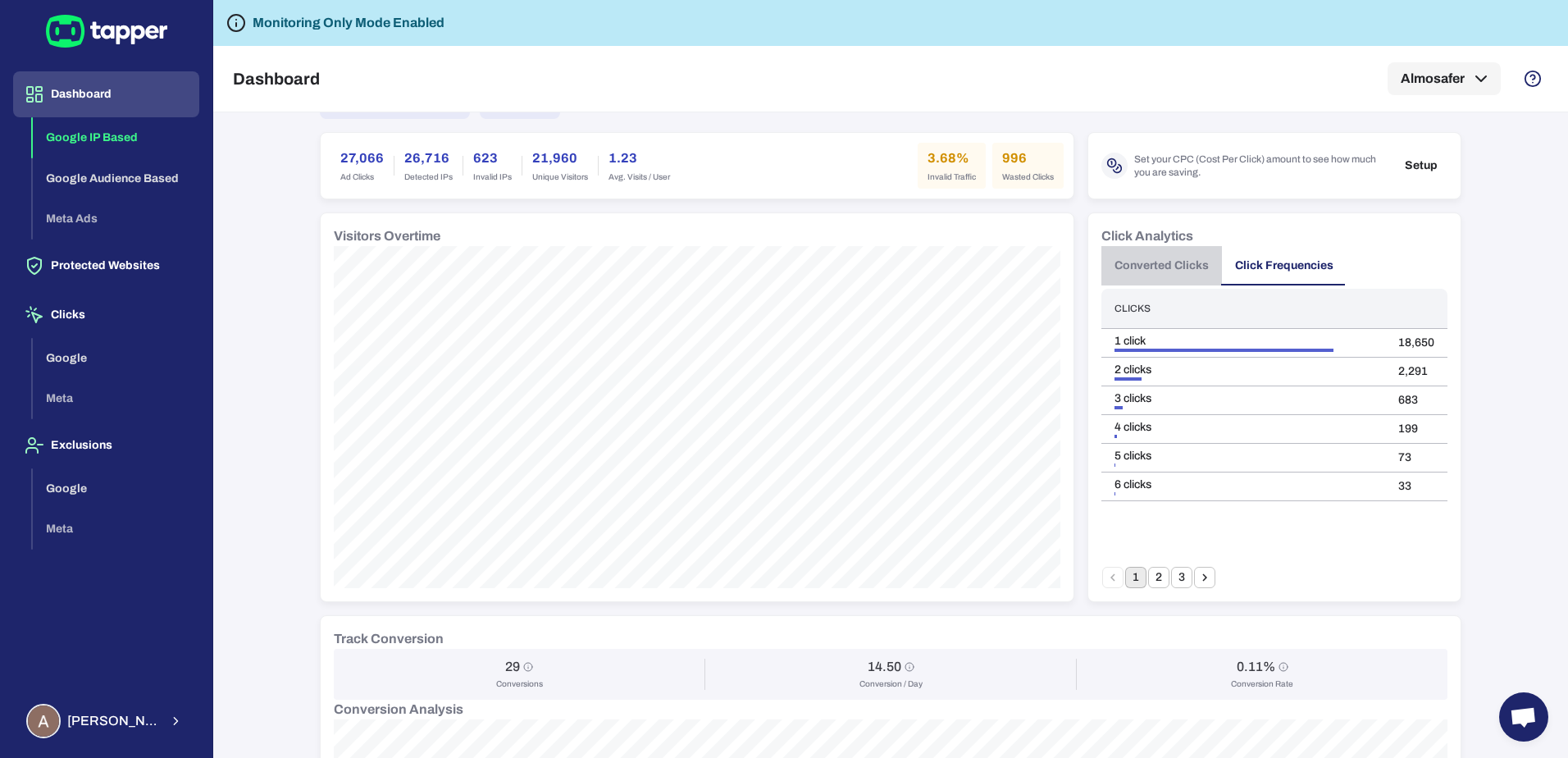
click at [1149, 269] on button "Converted Clicks" at bounding box center [1161, 265] width 120 height 39
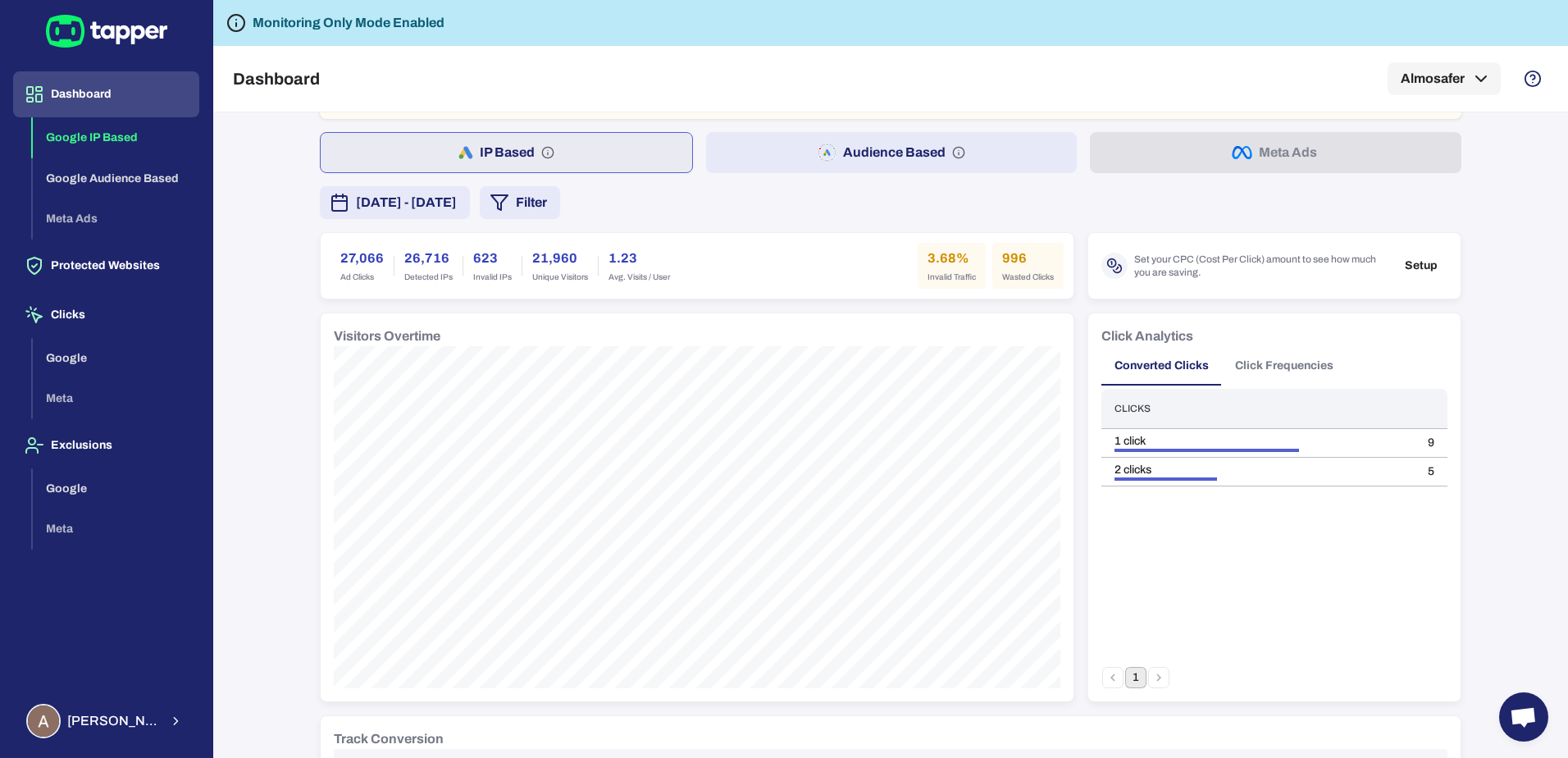
scroll to position [0, 0]
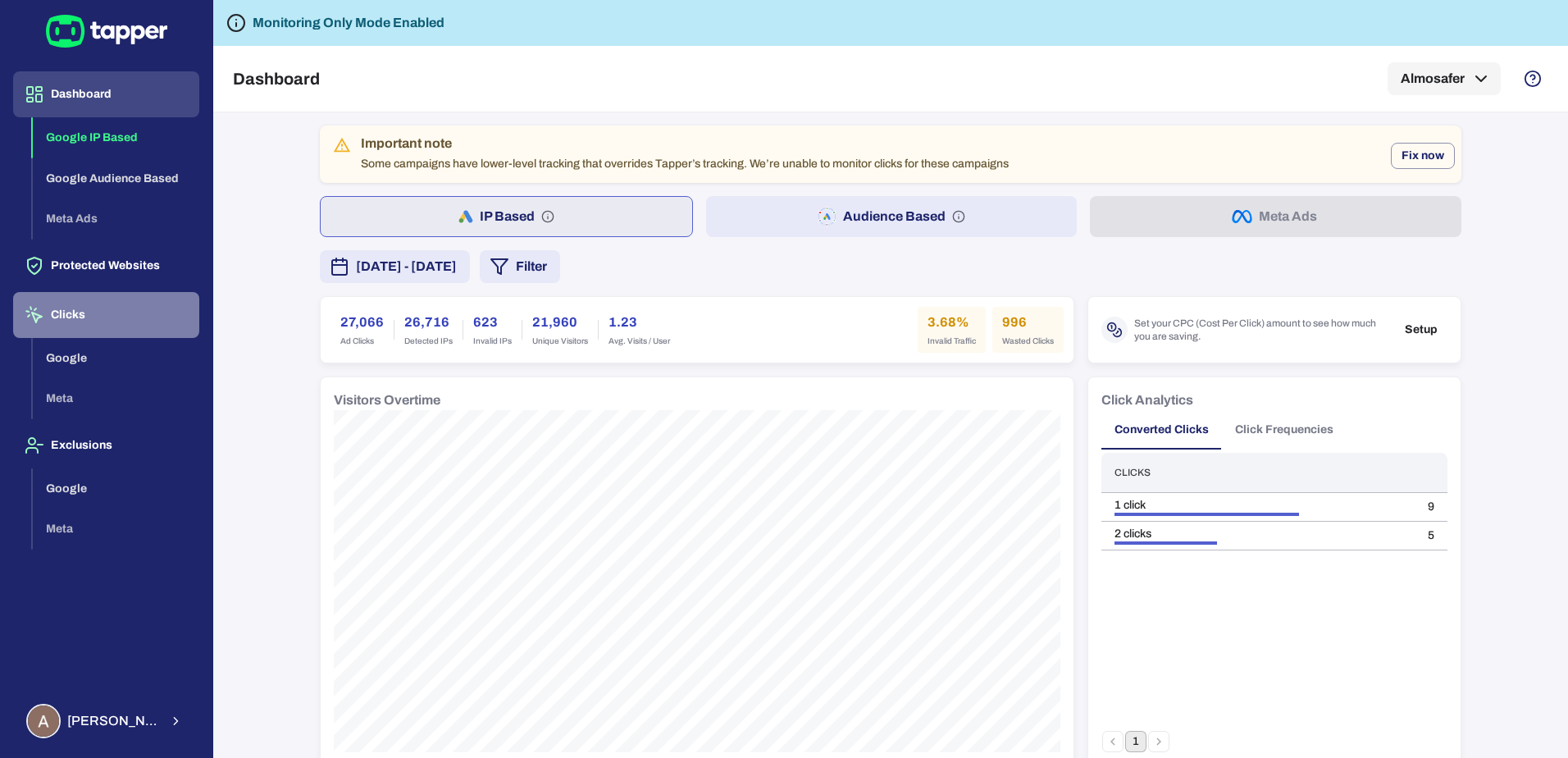
click at [101, 308] on button "Clicks" at bounding box center [106, 315] width 187 height 46
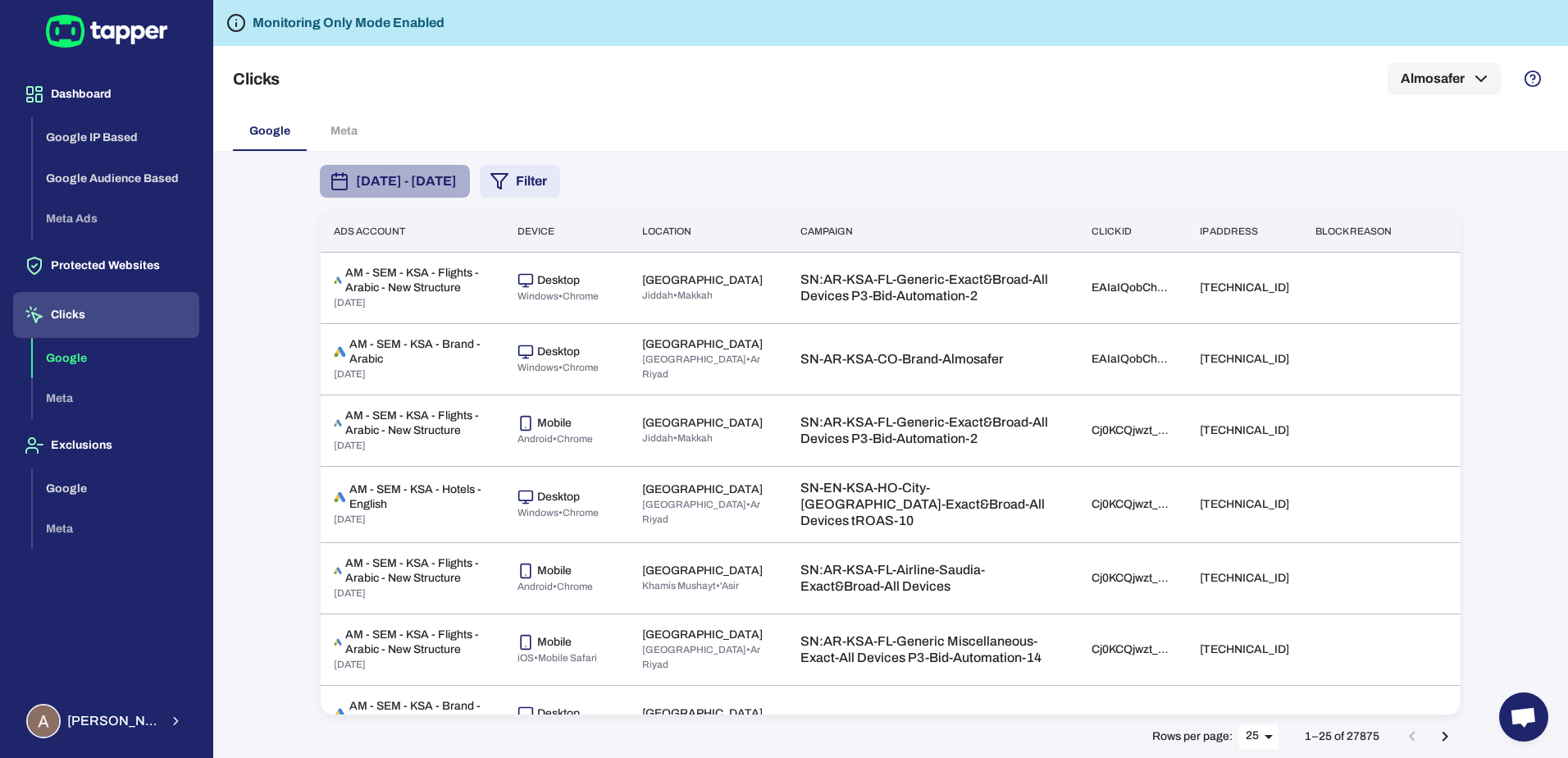
click at [457, 189] on span "[DATE] - [DATE]" at bounding box center [407, 182] width 101 height 20
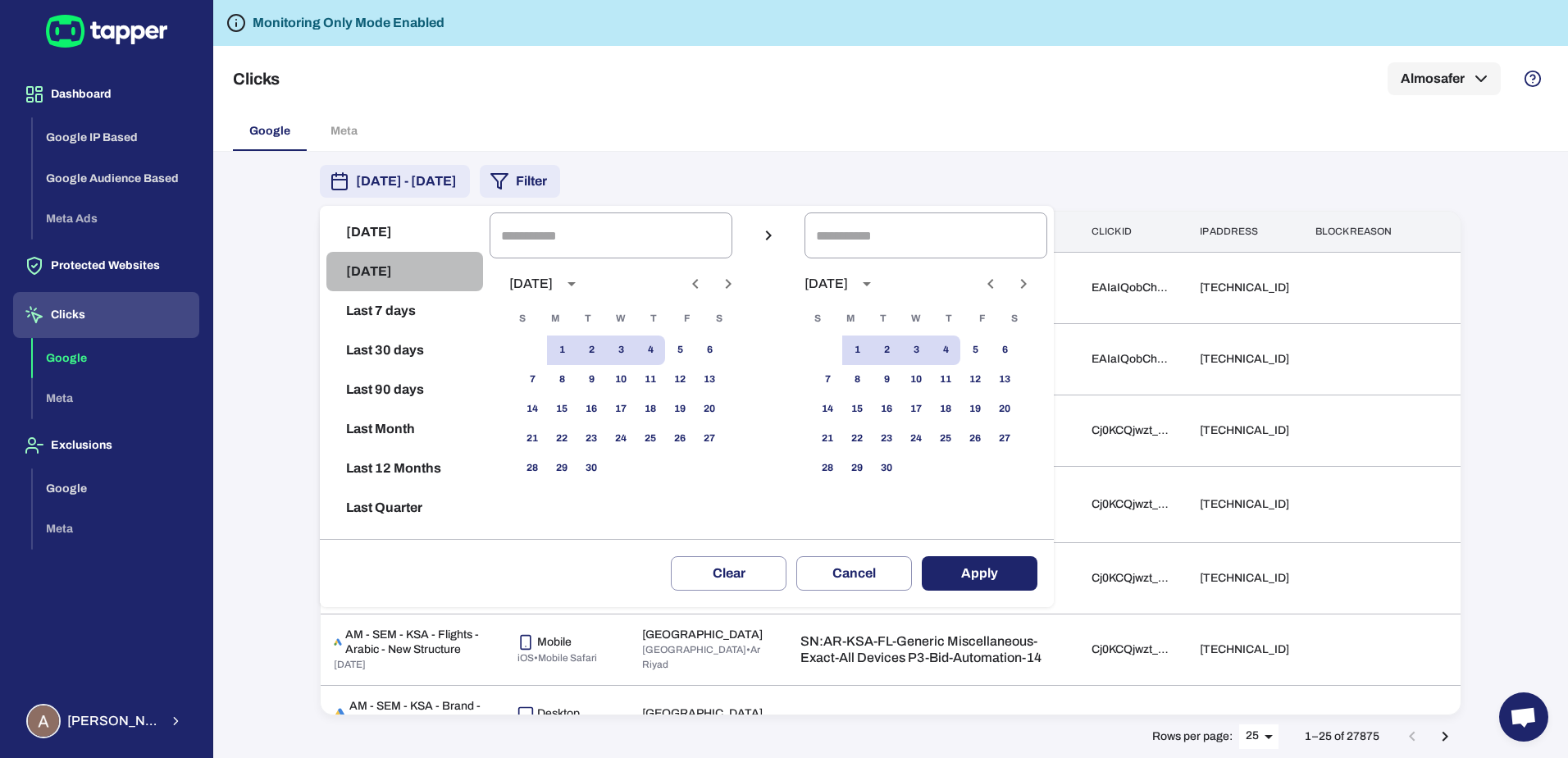
click at [385, 272] on button "[DATE]" at bounding box center [405, 271] width 157 height 39
type input "**********"
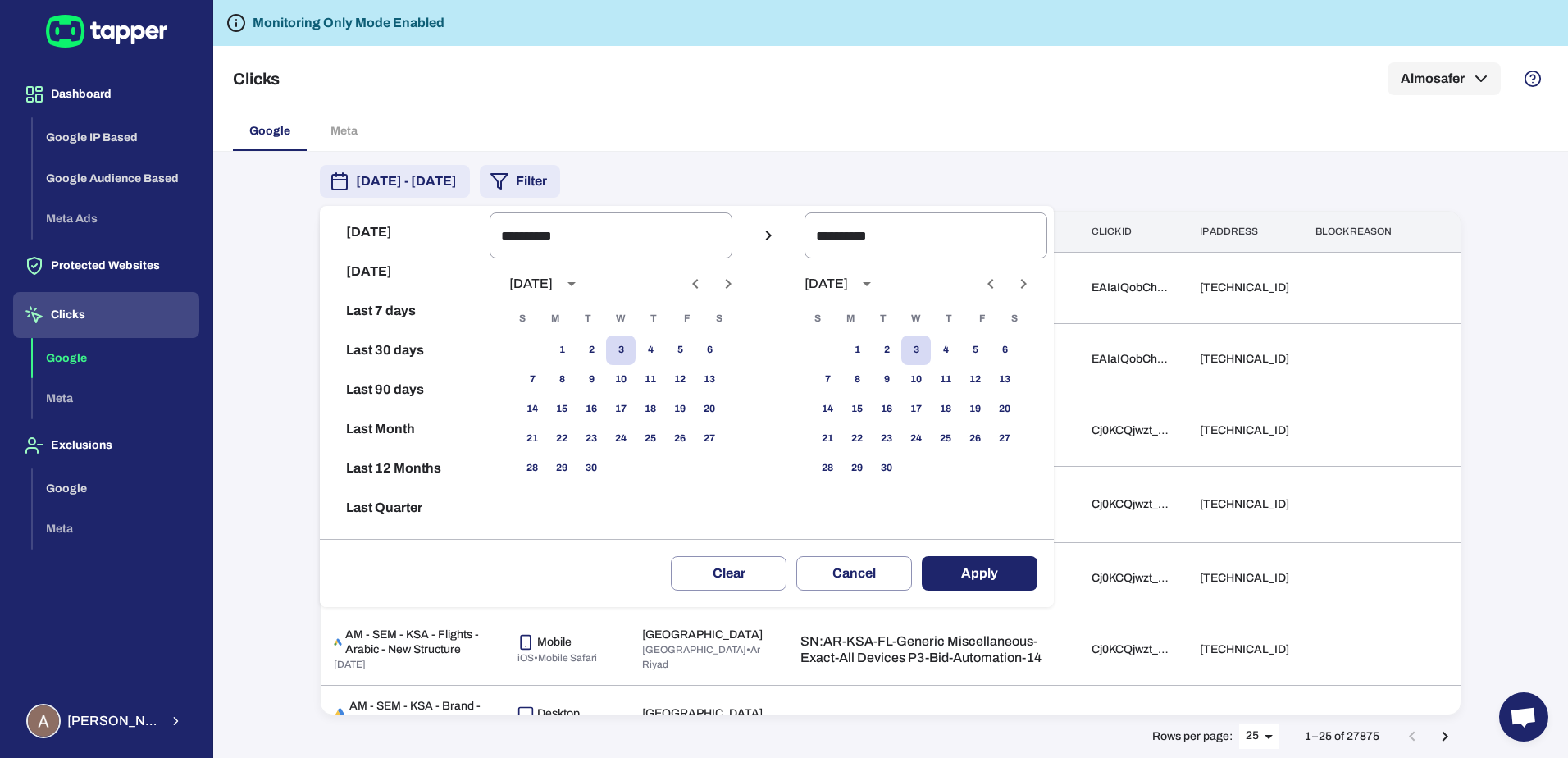
click at [1028, 577] on button "Apply" at bounding box center [979, 572] width 115 height 35
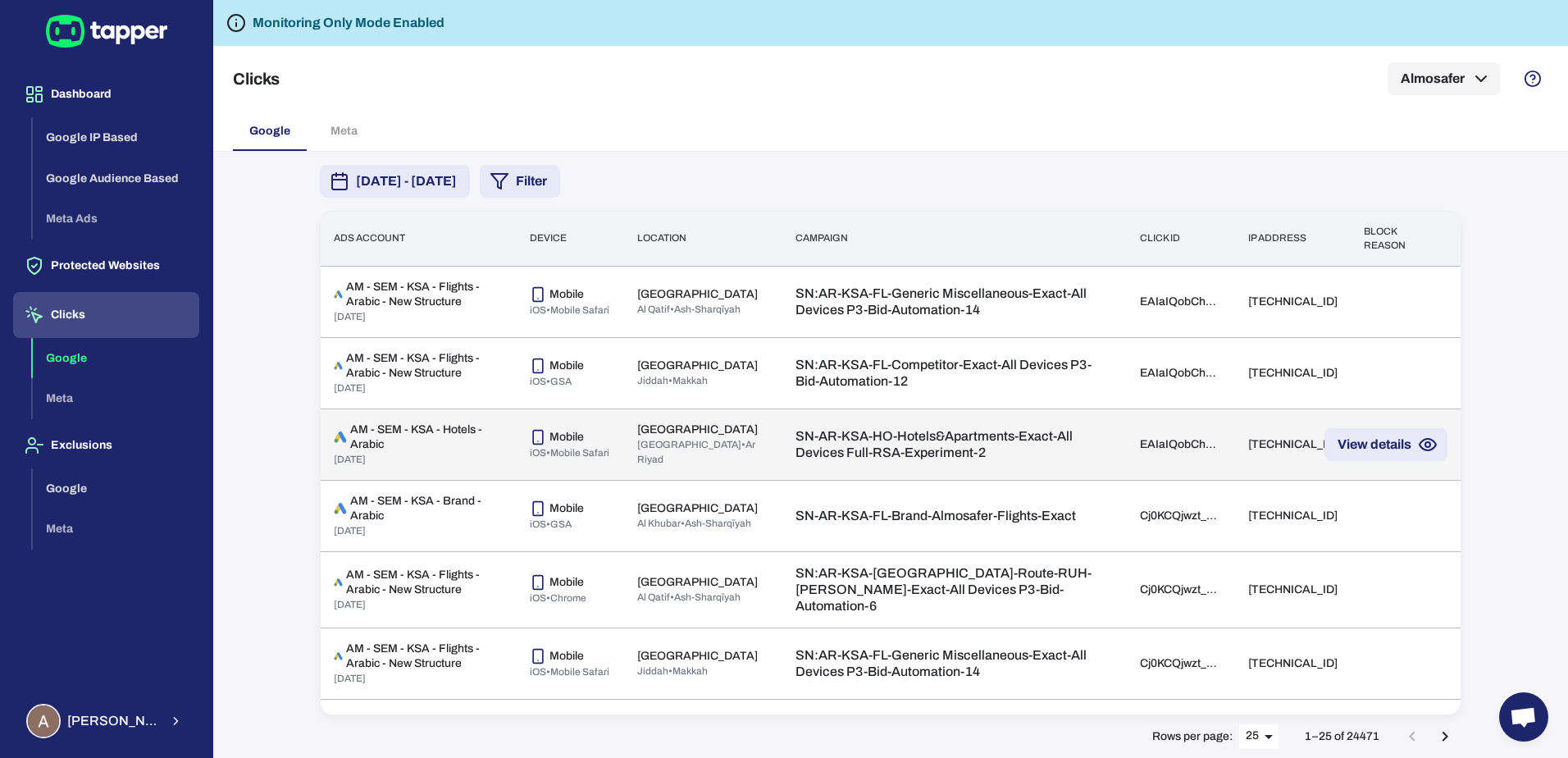
click at [1383, 456] on button "View details" at bounding box center [1385, 444] width 123 height 33
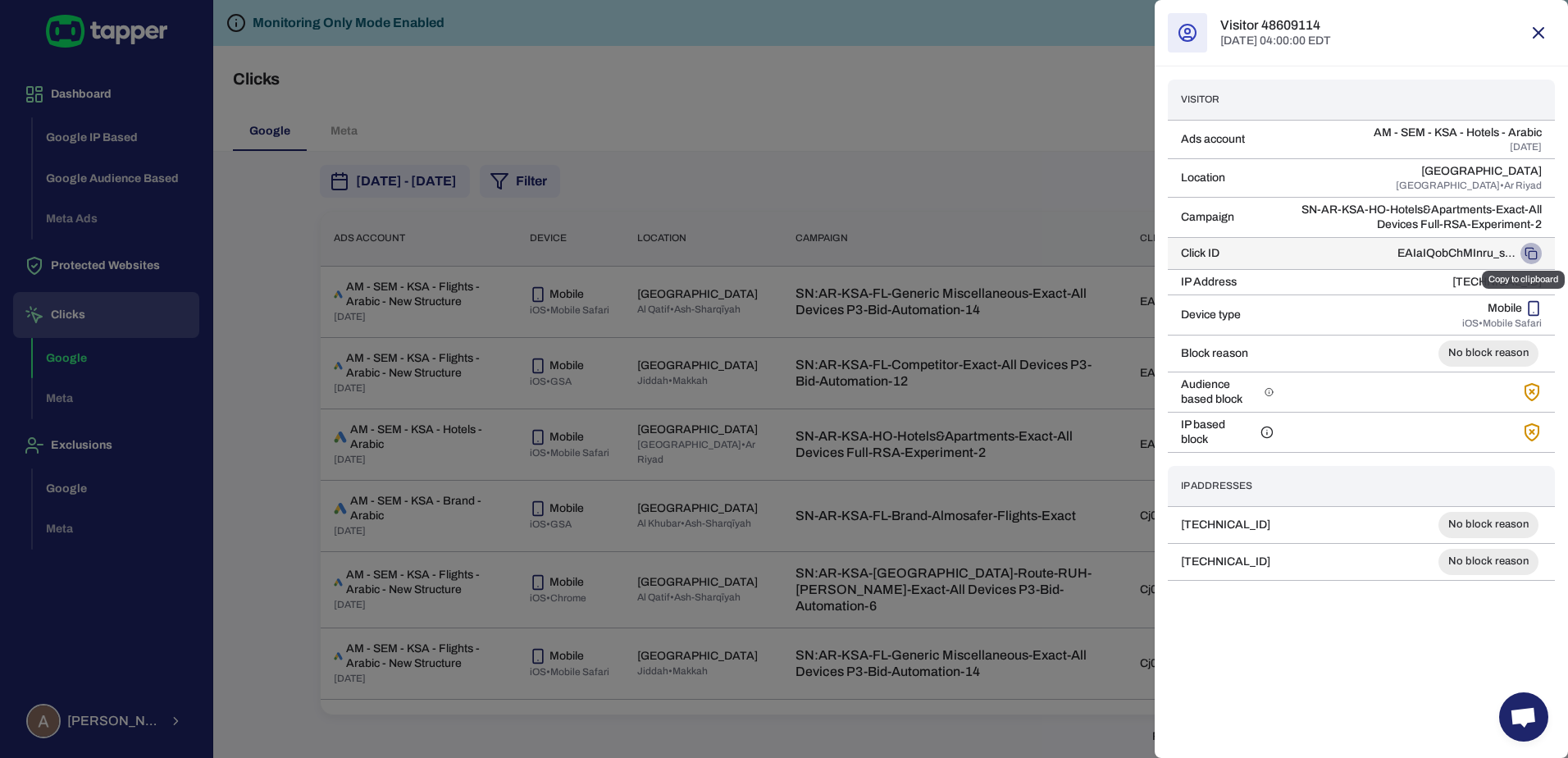
click at [1530, 257] on icon "Copy to clipboard" at bounding box center [1530, 253] width 13 height 13
drag, startPoint x: 1521, startPoint y: 25, endPoint x: 1529, endPoint y: 31, distance: 10.0
click at [1528, 29] on div "Visitor 48609114 [DATE] 04:00:00 EDT" at bounding box center [1361, 33] width 413 height 66
click at [1532, 33] on icon "button" at bounding box center [1538, 33] width 20 height 20
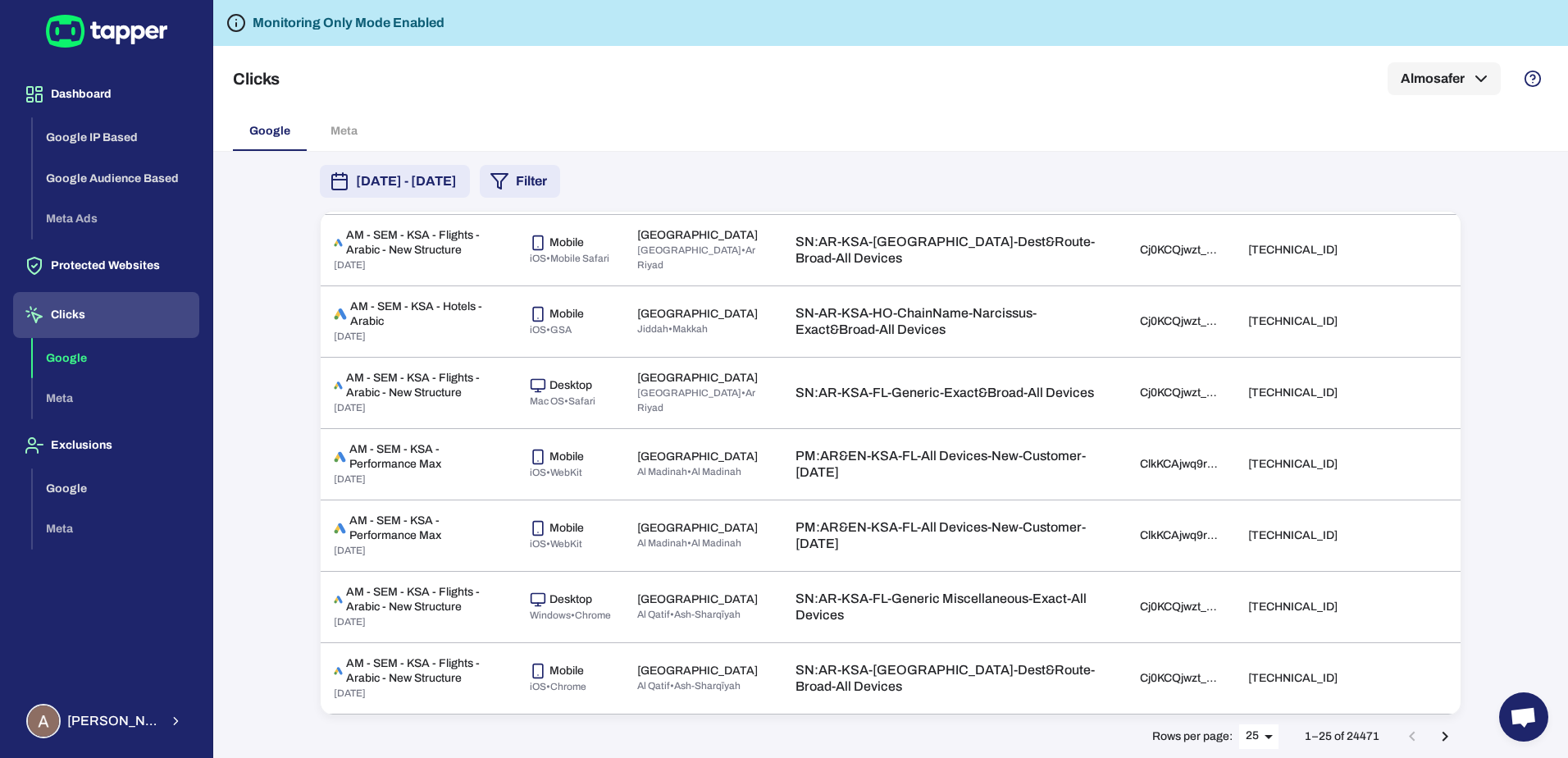
scroll to position [1397, 0]
click at [1264, 734] on body "Dashboard Google IP Based Google Audience Based Meta Ads Protected Websites Cli…" at bounding box center [784, 379] width 1568 height 758
click at [1265, 720] on li "50" at bounding box center [1260, 724] width 41 height 27
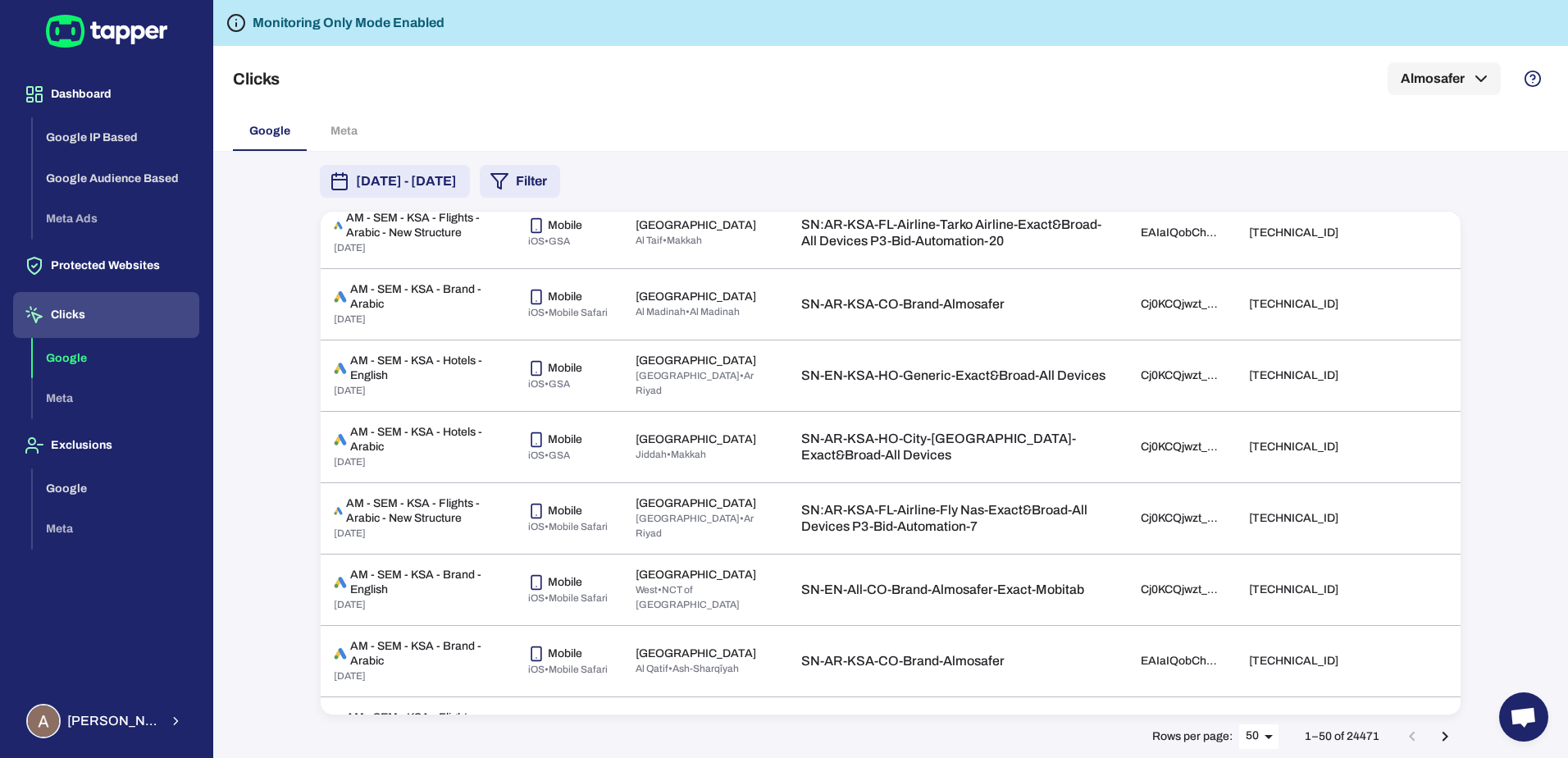
scroll to position [3222, 0]
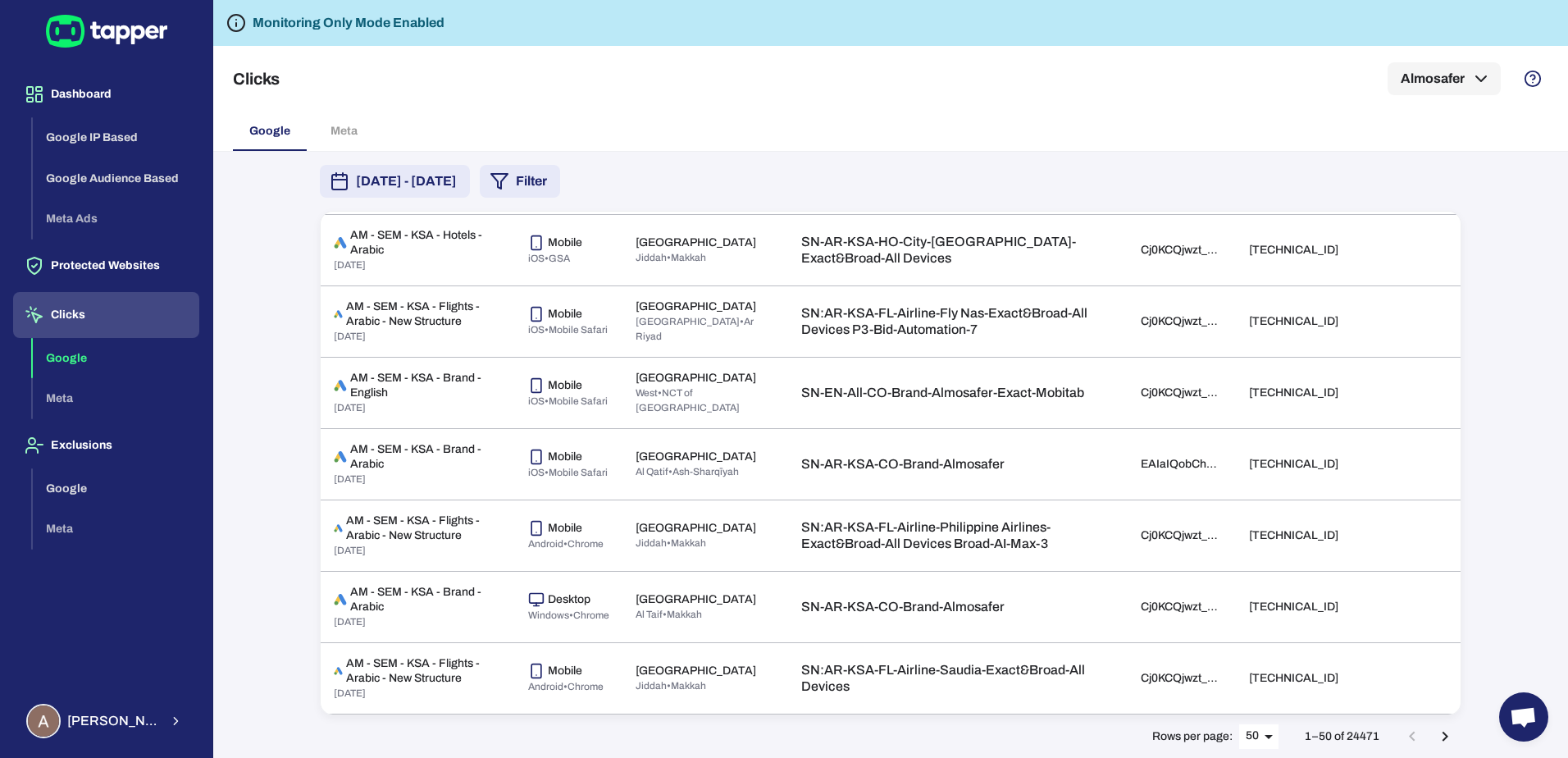
click at [1438, 737] on icon "Go to next page" at bounding box center [1445, 736] width 20 height 20
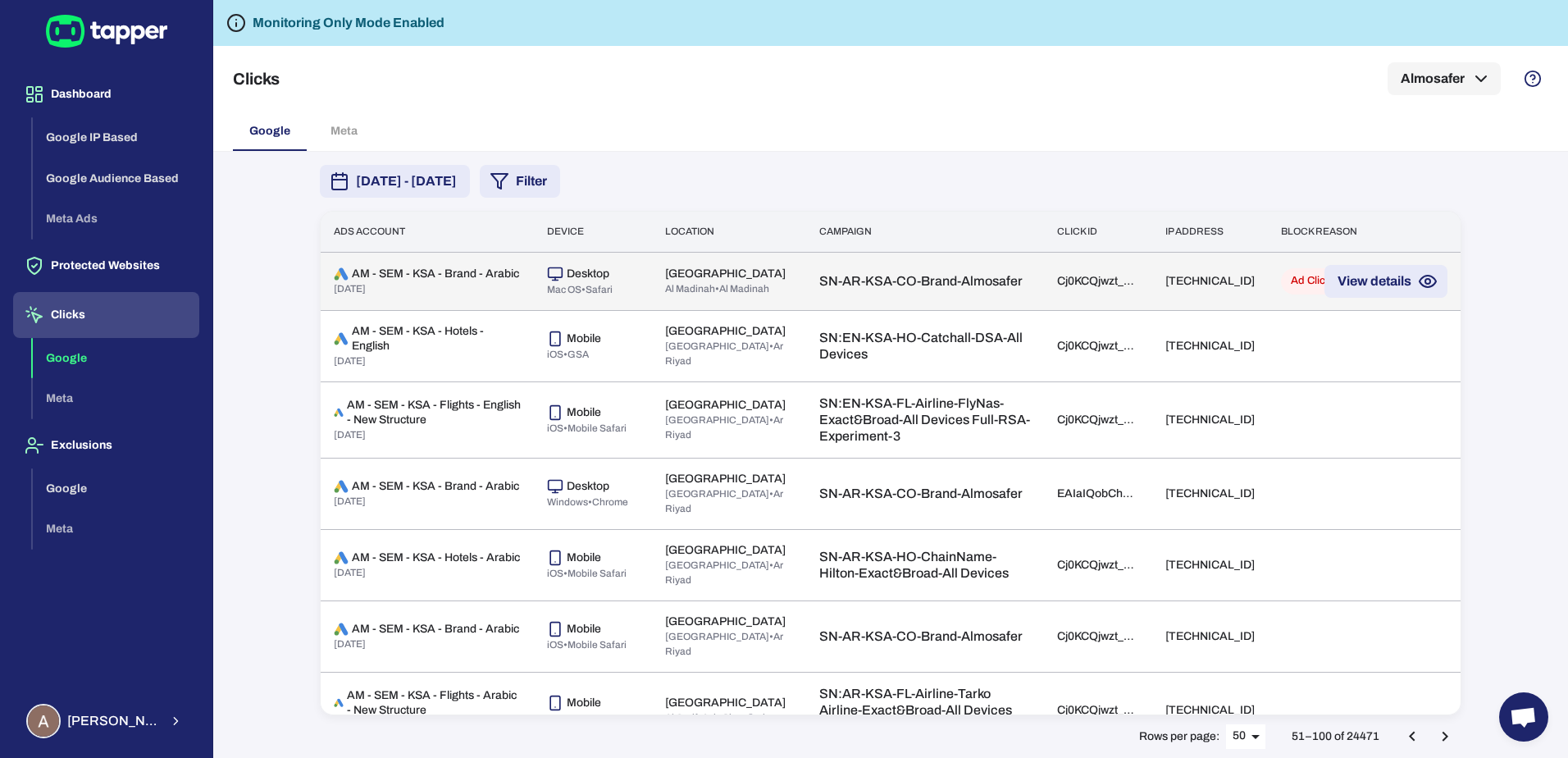
click at [1272, 308] on td "Ad Click Limit Exceeded" at bounding box center [1350, 280] width 167 height 58
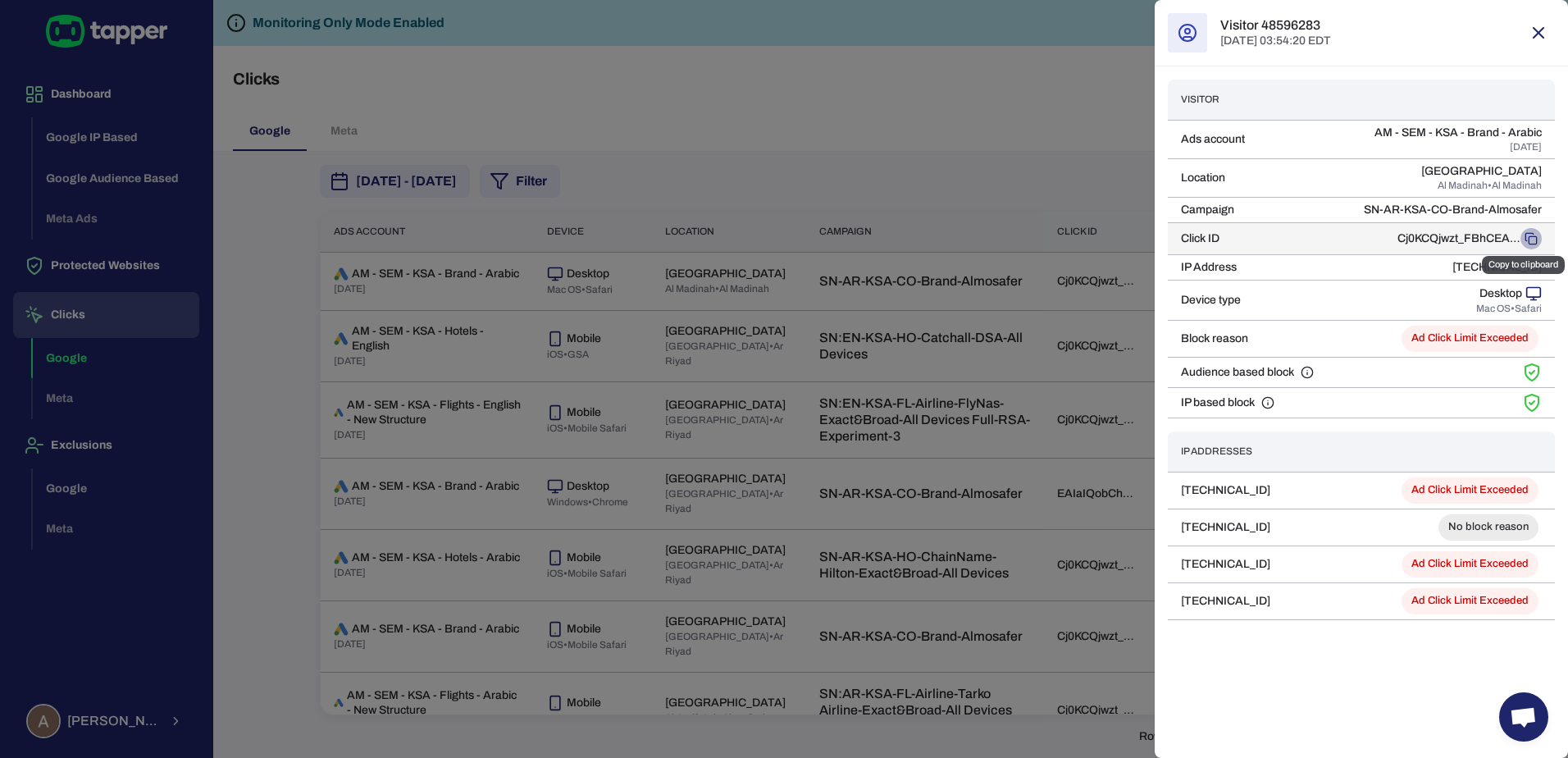
click at [1533, 240] on icon "Copy to clipboard" at bounding box center [1530, 238] width 13 height 13
click at [1036, 194] on div at bounding box center [784, 379] width 1568 height 758
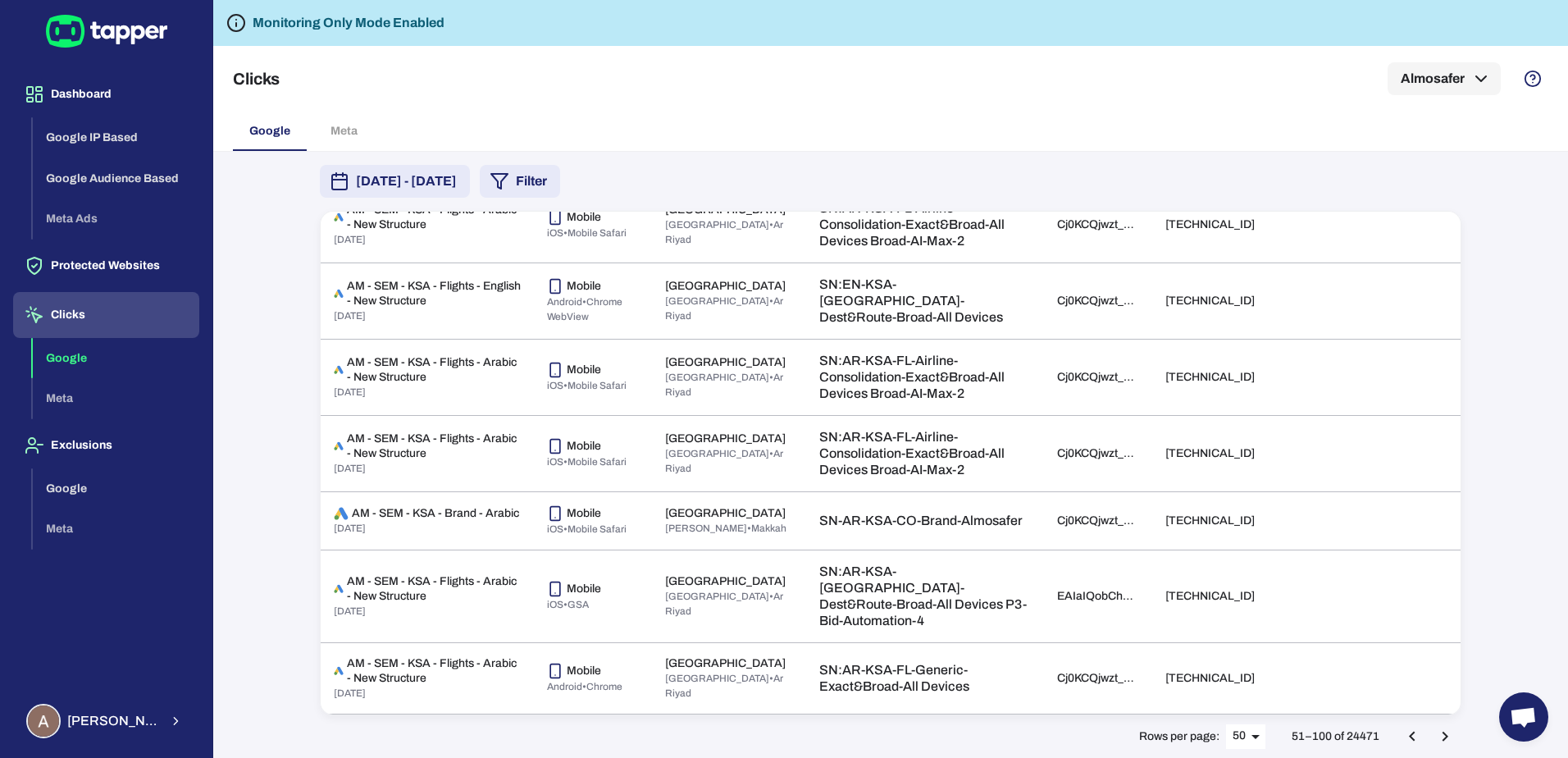
scroll to position [3502, 0]
click at [1439, 727] on icon "Go to next page" at bounding box center [1445, 736] width 20 height 20
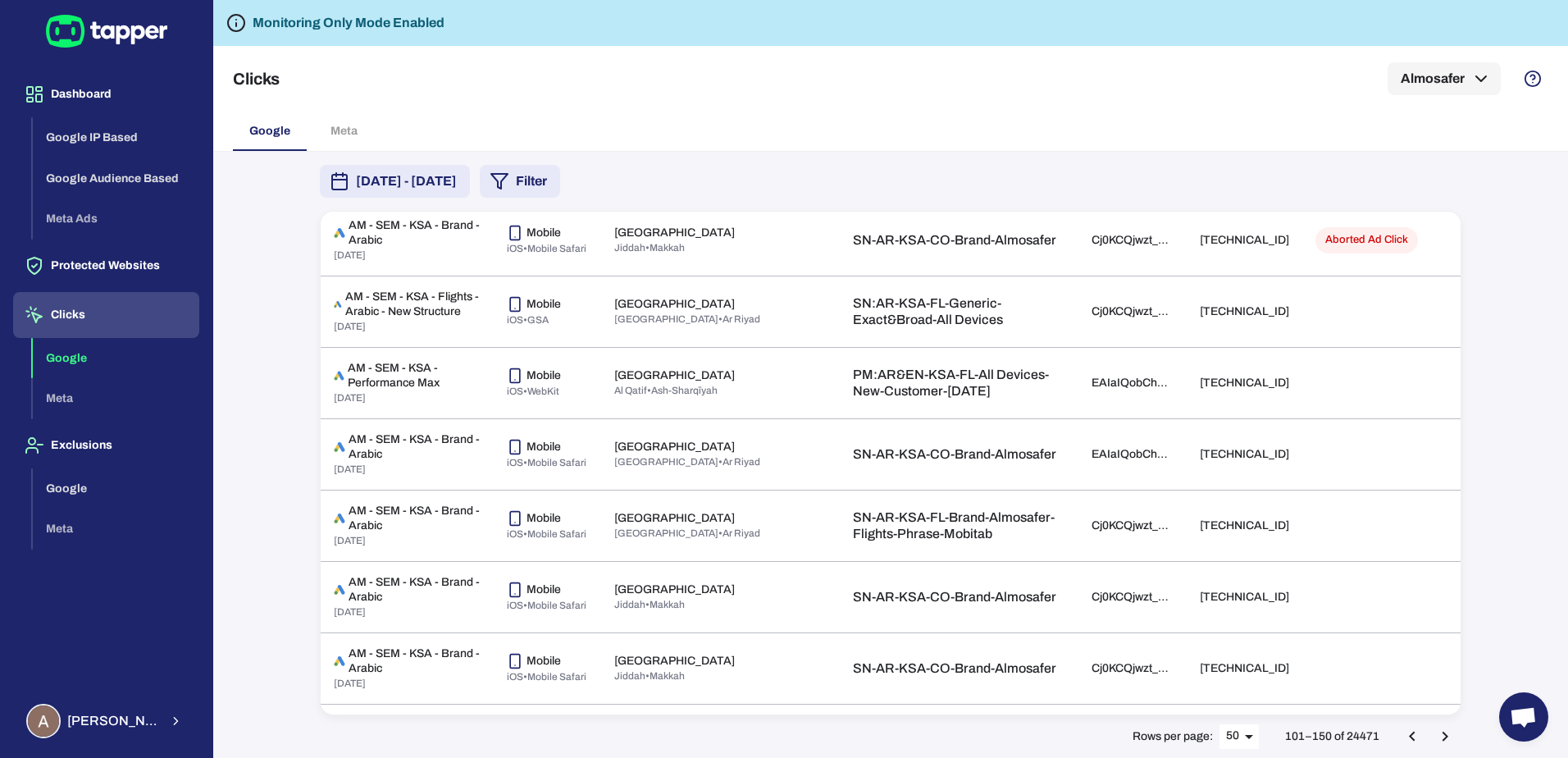
scroll to position [794, 0]
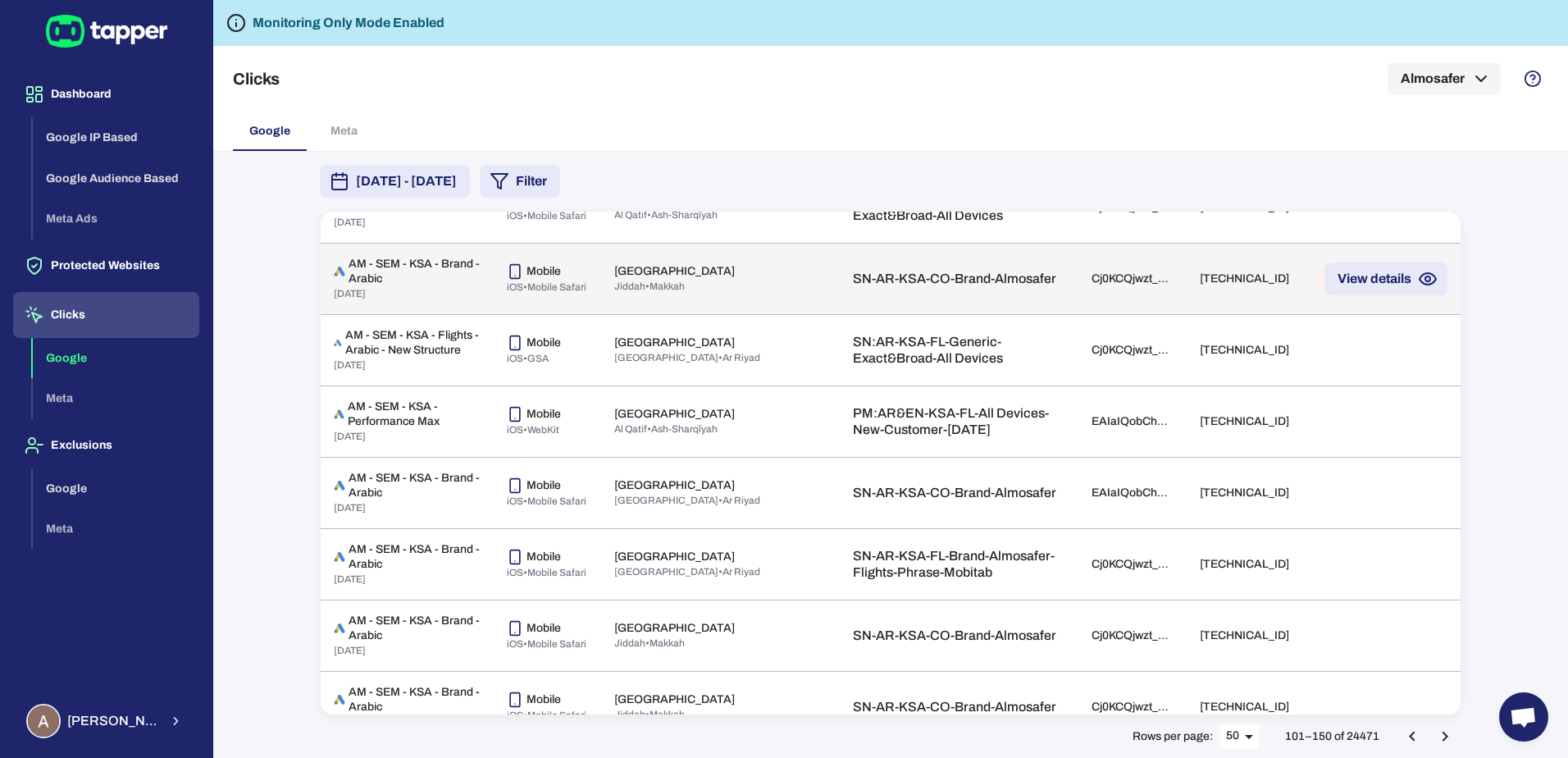
click at [1195, 307] on td "[TECHNICAL_ID]" at bounding box center [1243, 278] width 115 height 71
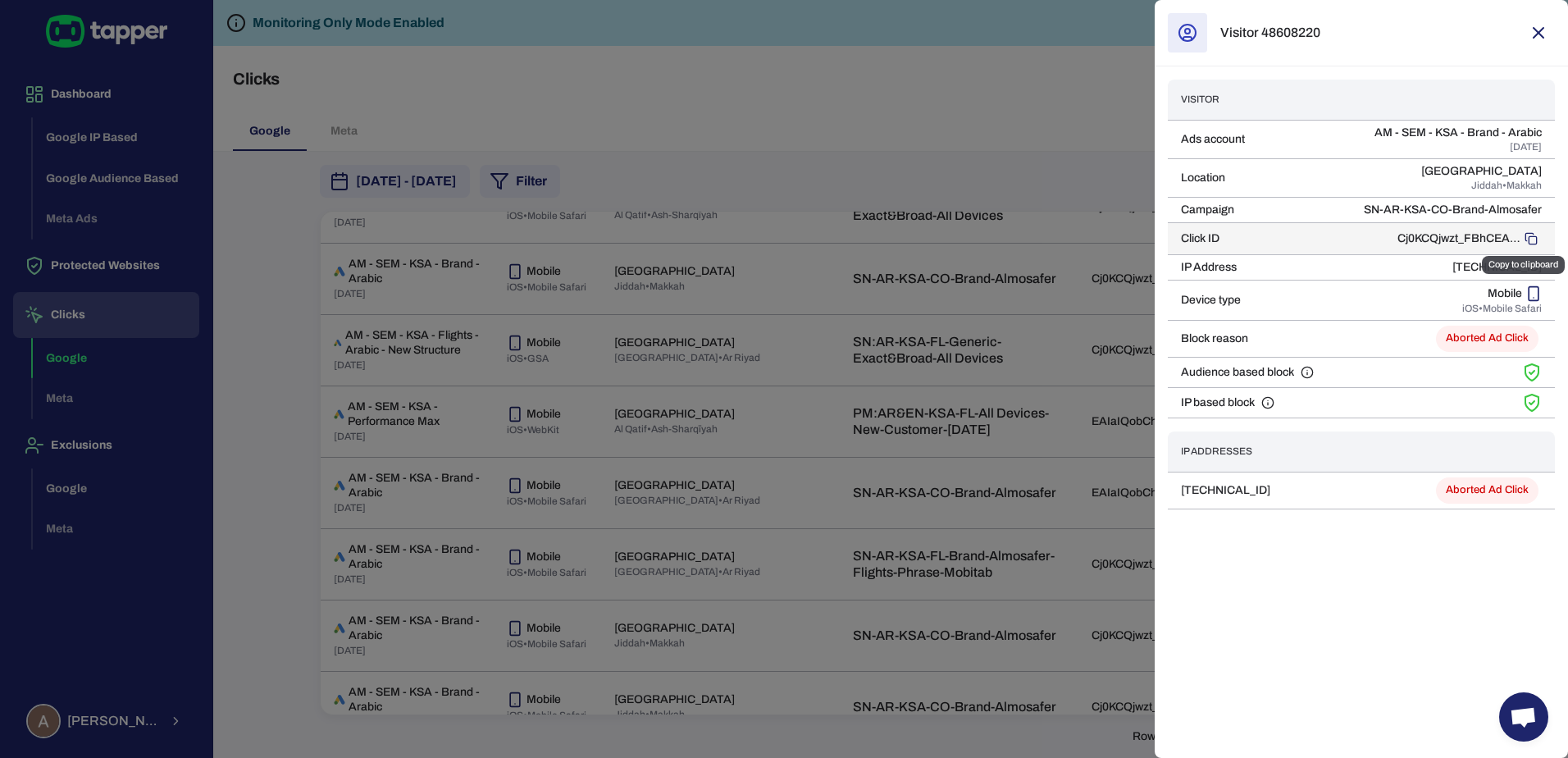
click at [1533, 237] on icon "Copy to clipboard" at bounding box center [1530, 238] width 13 height 13
click at [787, 131] on div at bounding box center [784, 379] width 1568 height 758
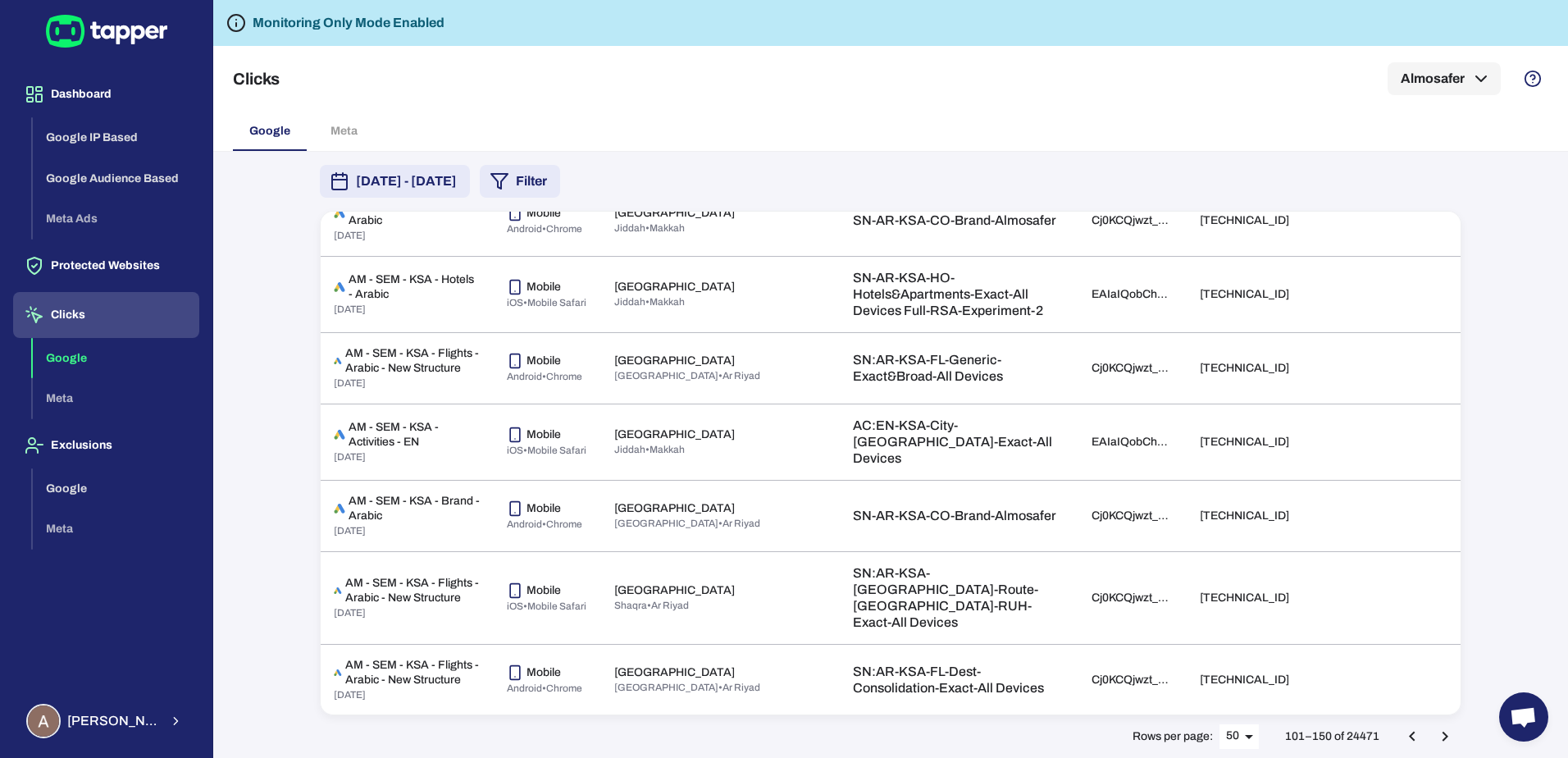
scroll to position [3090, 0]
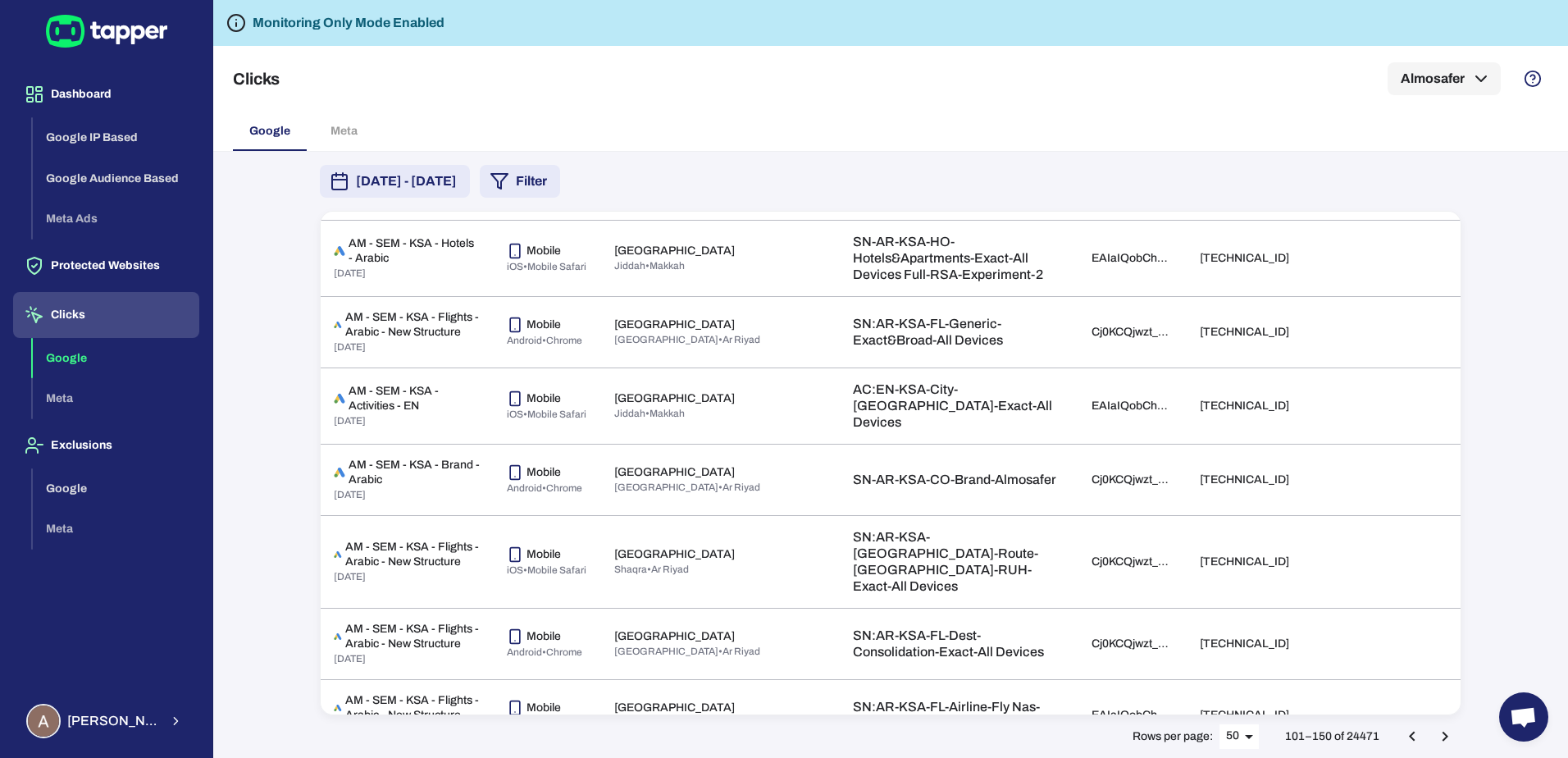
click at [1438, 740] on icon "Go to next page" at bounding box center [1445, 736] width 20 height 20
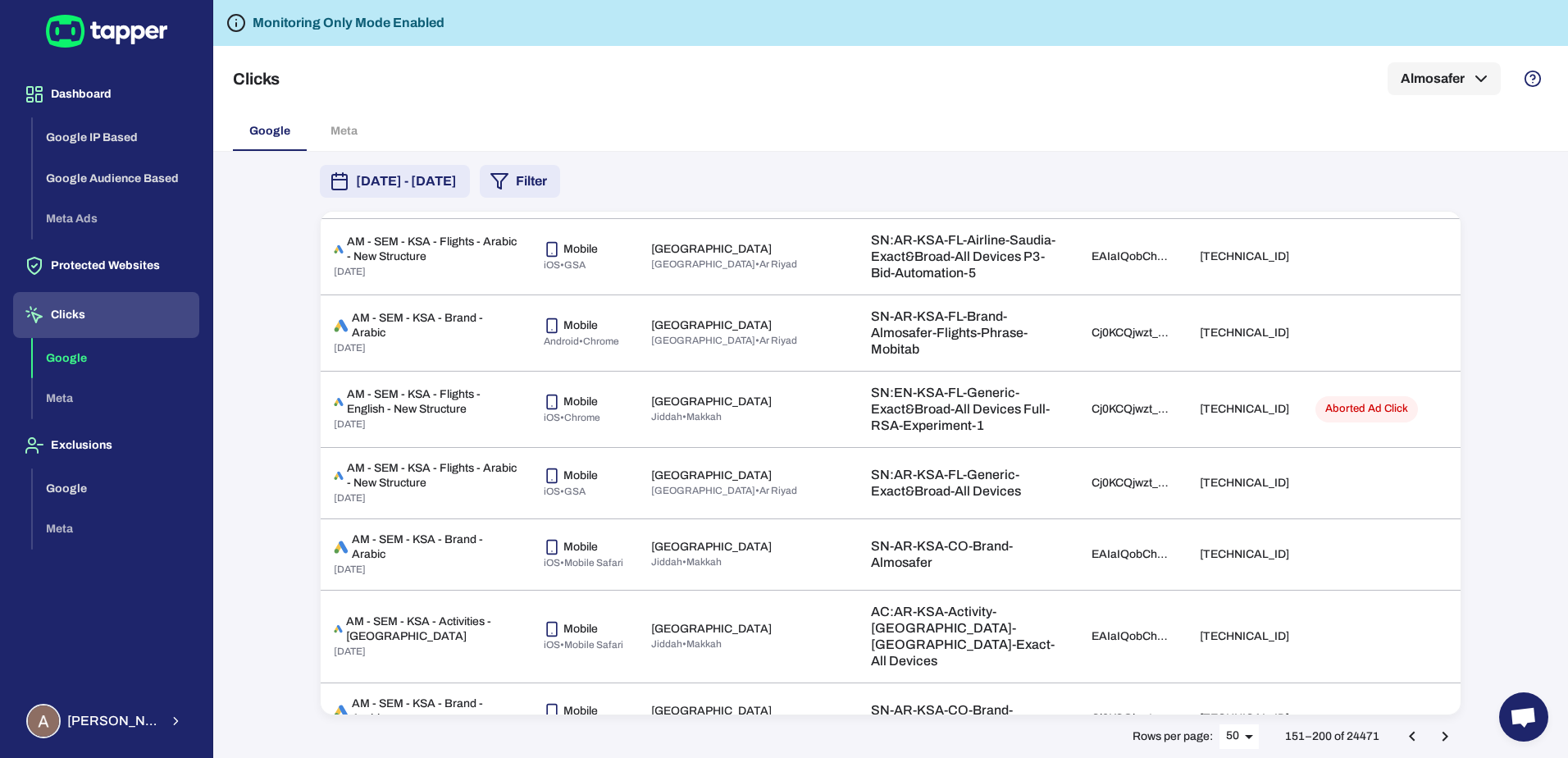
scroll to position [308, 0]
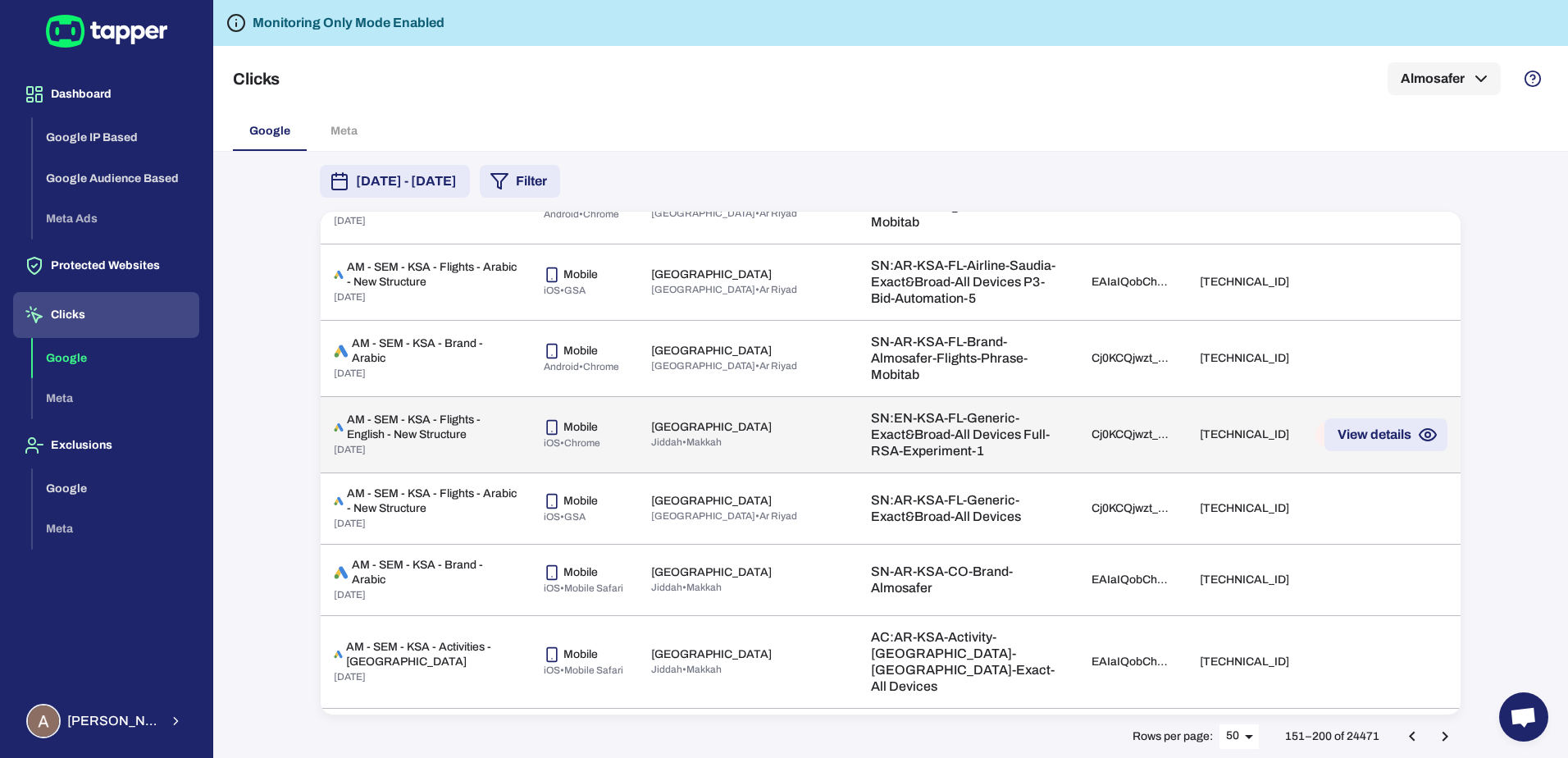
click at [1217, 430] on td "[TECHNICAL_ID]" at bounding box center [1243, 433] width 115 height 76
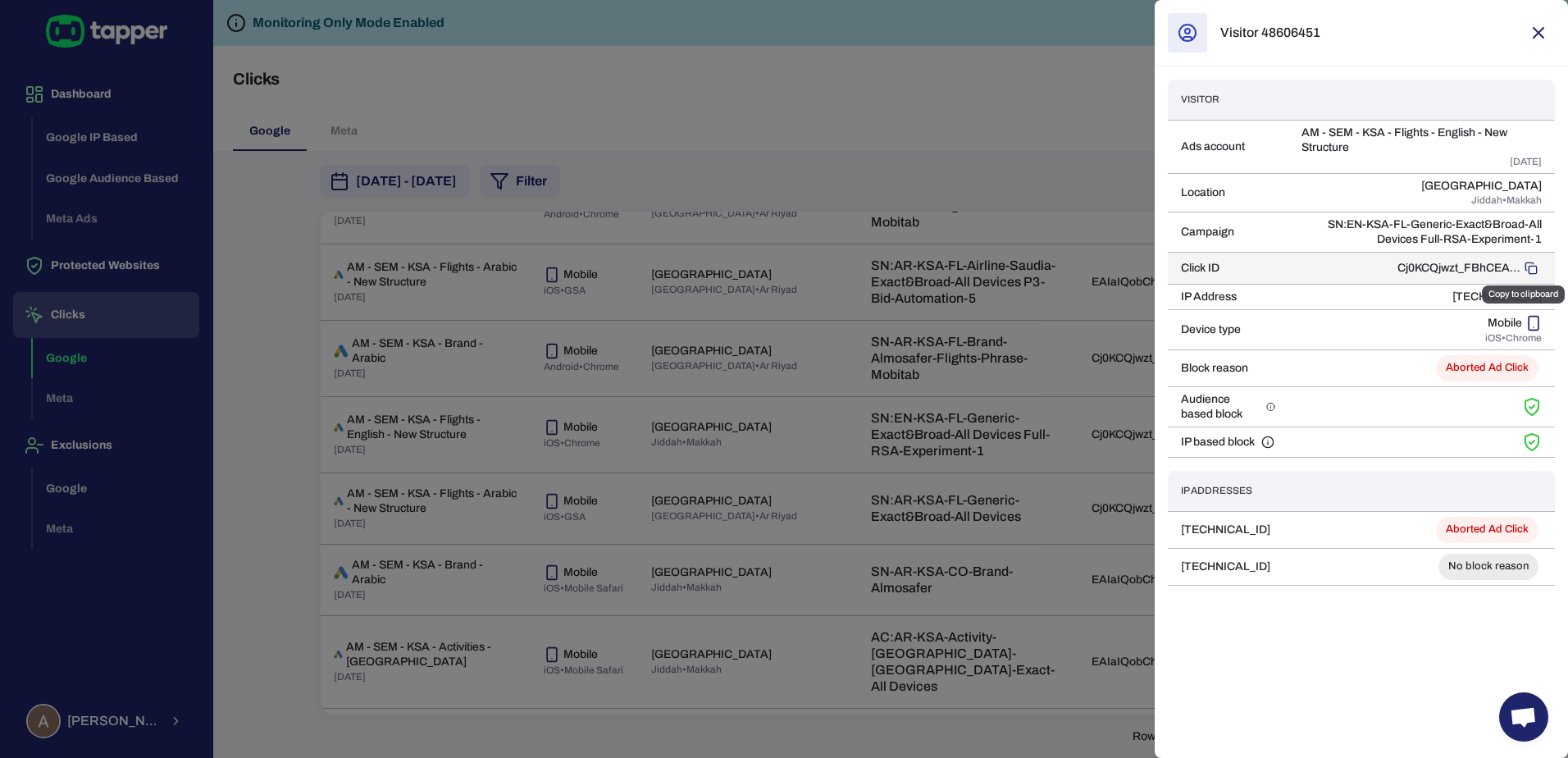
click at [1529, 266] on rect "Copy to clipboard" at bounding box center [1531, 268] width 7 height 7
click at [975, 73] on div at bounding box center [784, 379] width 1568 height 758
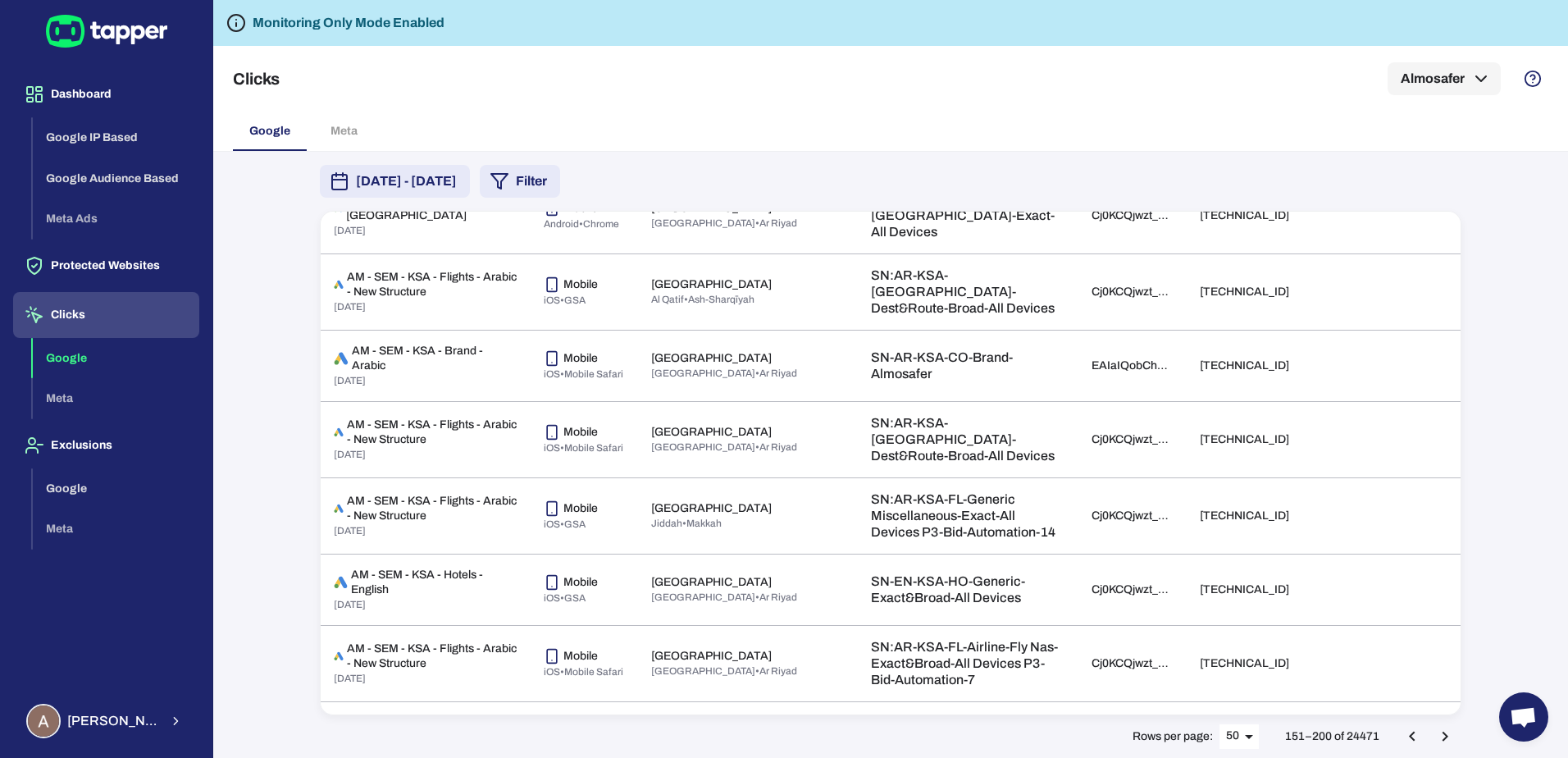
scroll to position [3211, 0]
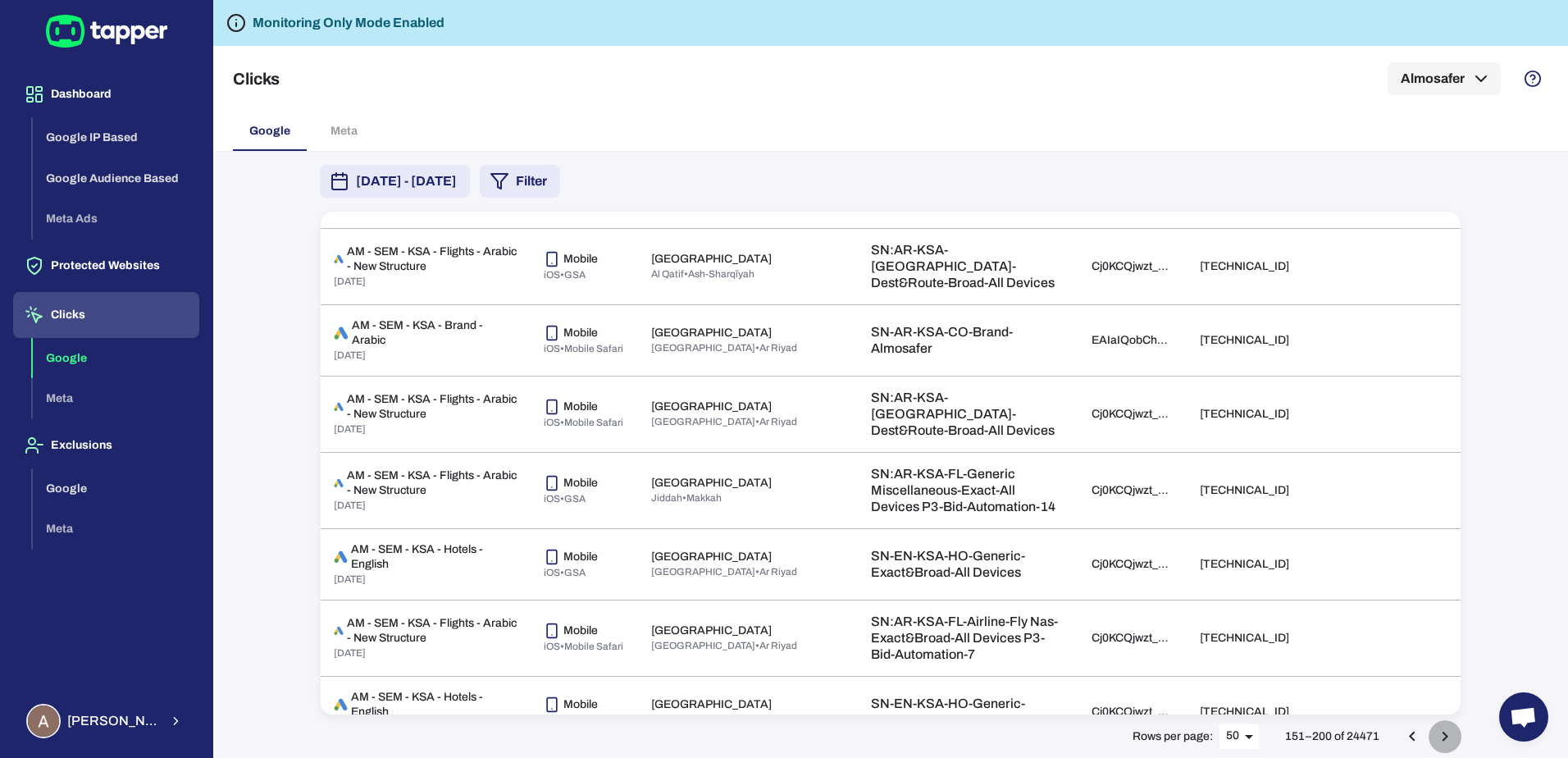
click at [1447, 729] on icon "Go to next page" at bounding box center [1445, 736] width 20 height 20
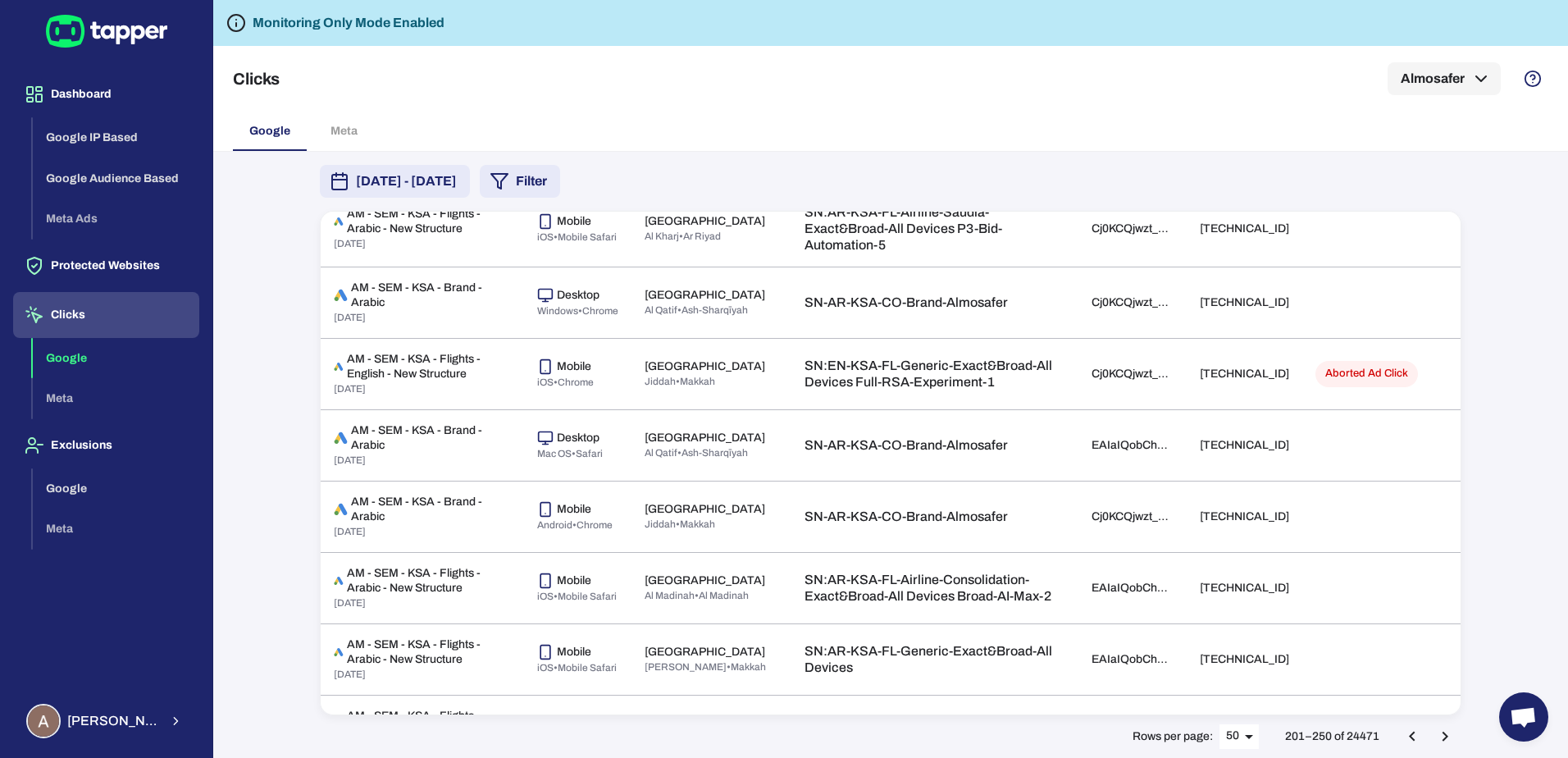
scroll to position [966, 0]
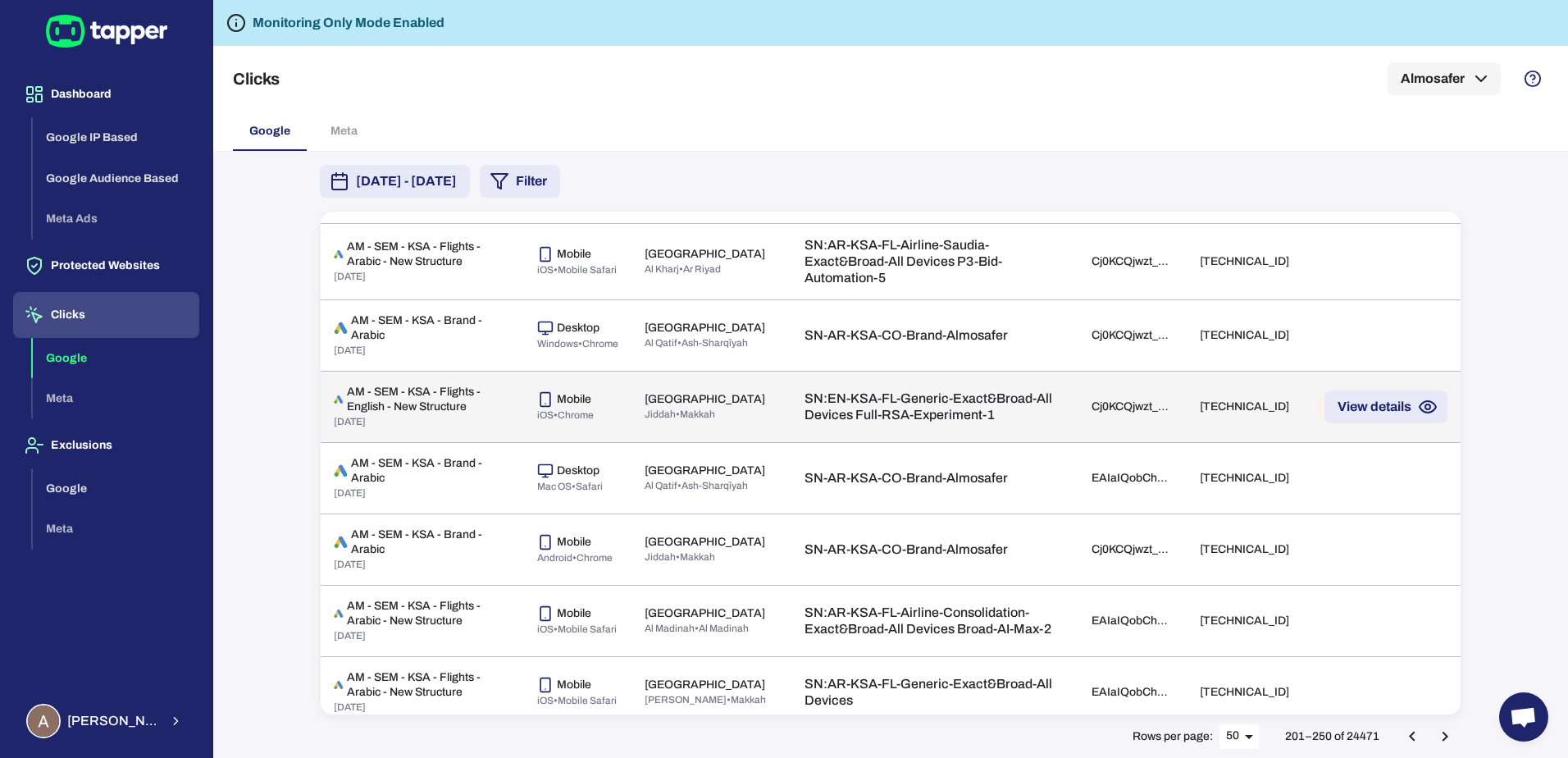
click at [1225, 432] on td "[TECHNICAL_ID]" at bounding box center [1243, 407] width 115 height 71
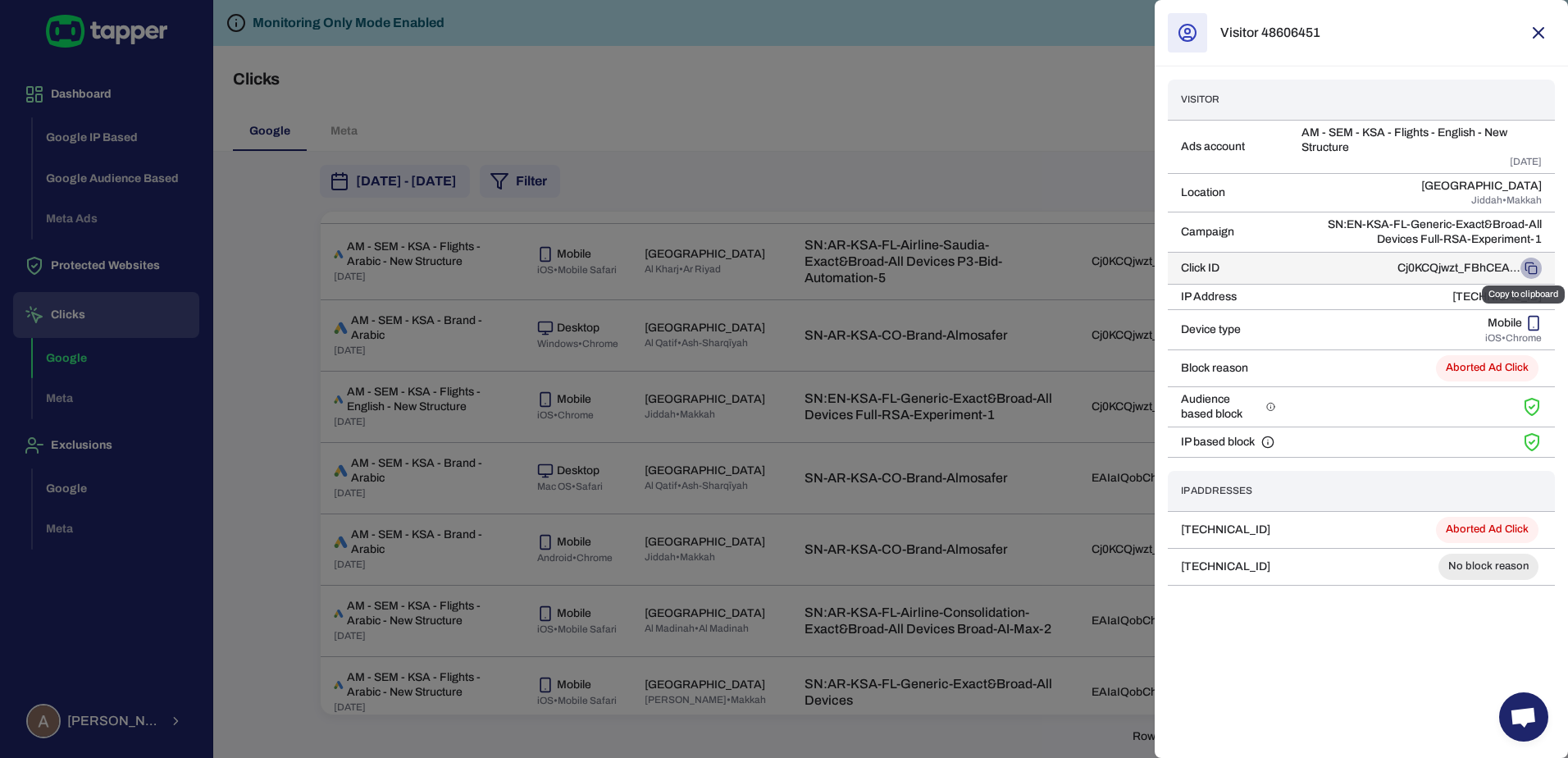
click at [1530, 275] on button "Copy to clipboard" at bounding box center [1531, 268] width 22 height 22
click at [1531, 268] on icon "Copy to clipboard" at bounding box center [1530, 267] width 13 height 13
click at [1024, 158] on div at bounding box center [784, 379] width 1568 height 758
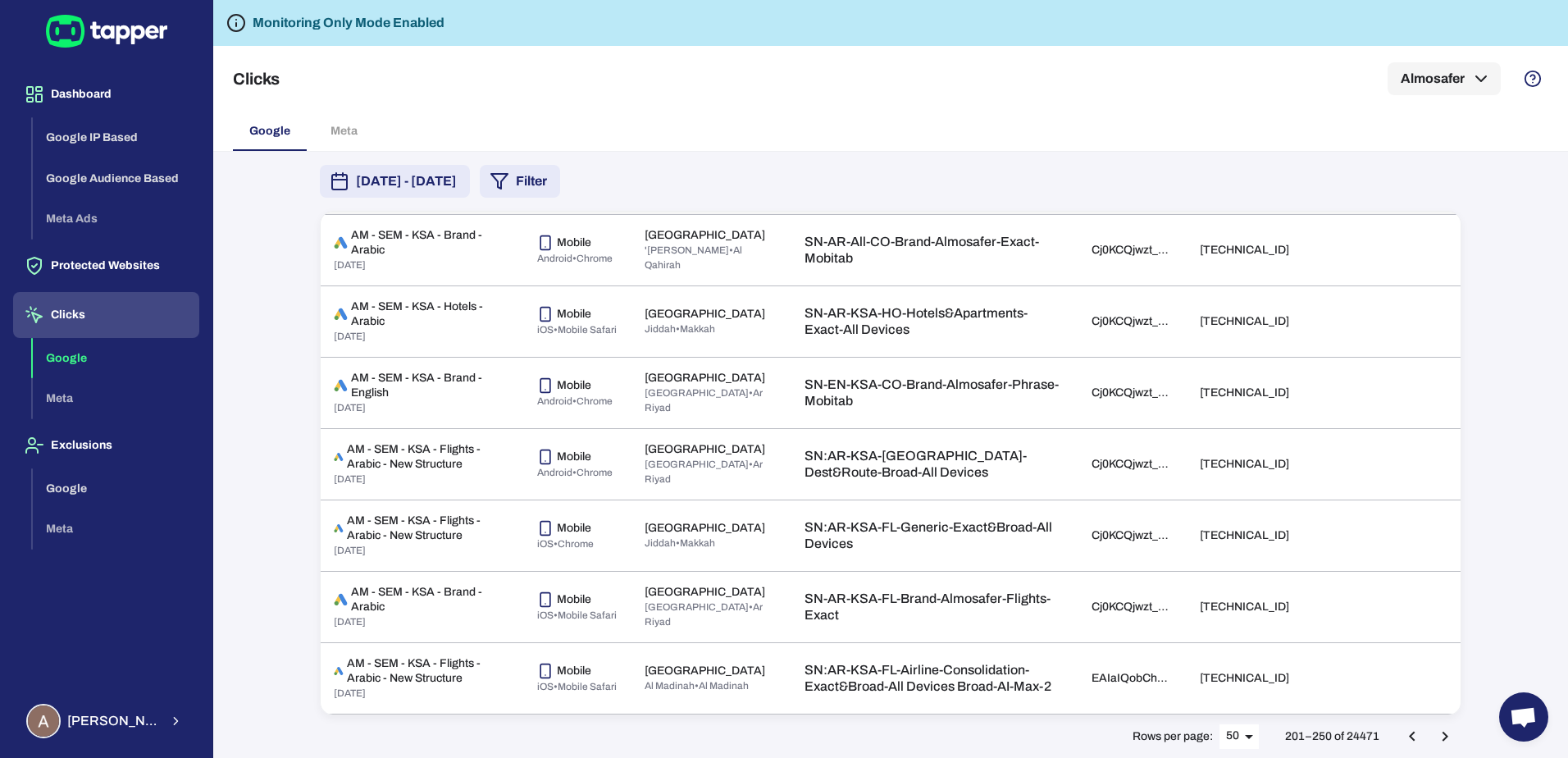
scroll to position [3219, 0]
click at [1456, 744] on button "Go to next page" at bounding box center [1444, 735] width 33 height 33
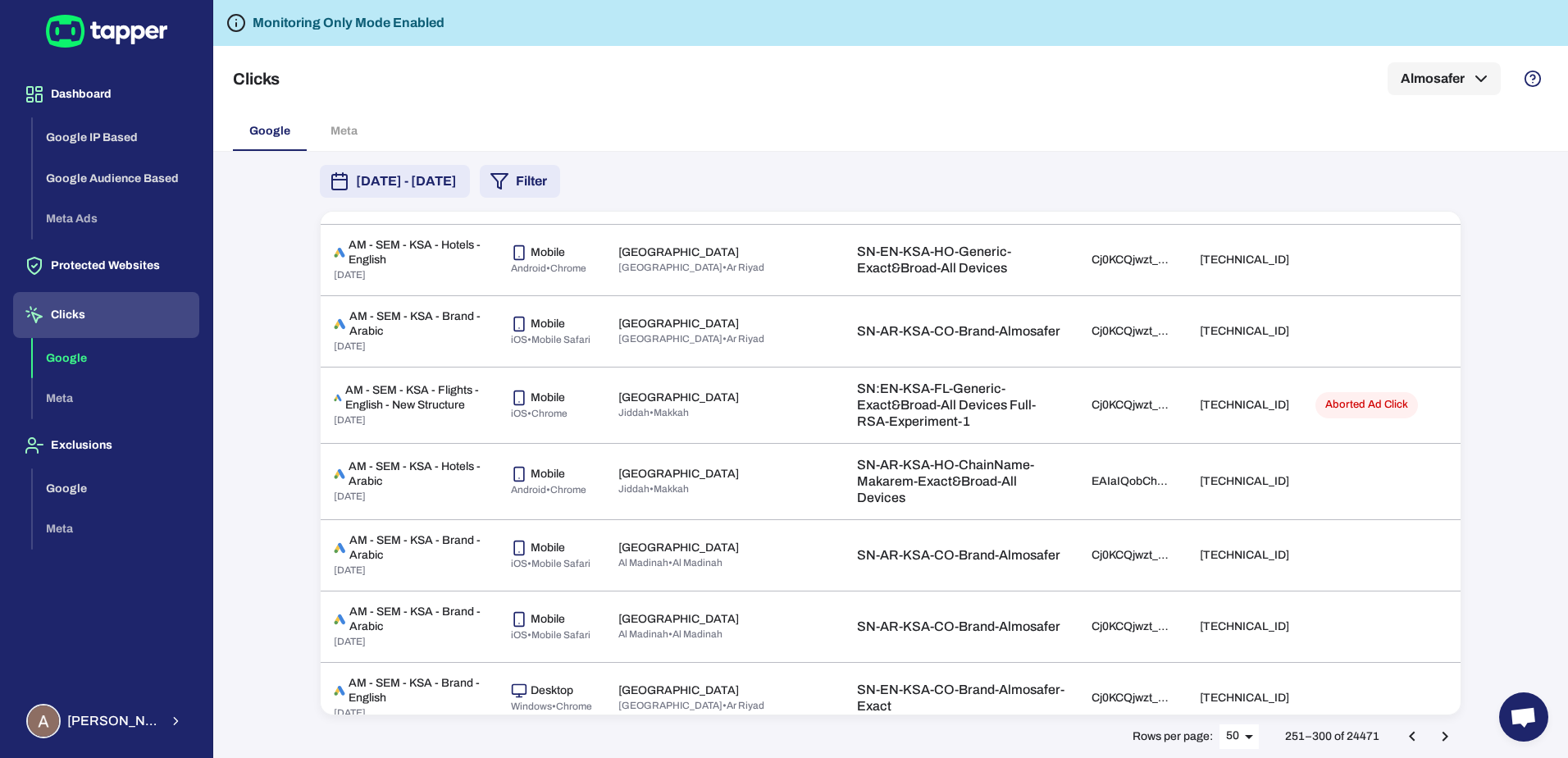
scroll to position [1458, 0]
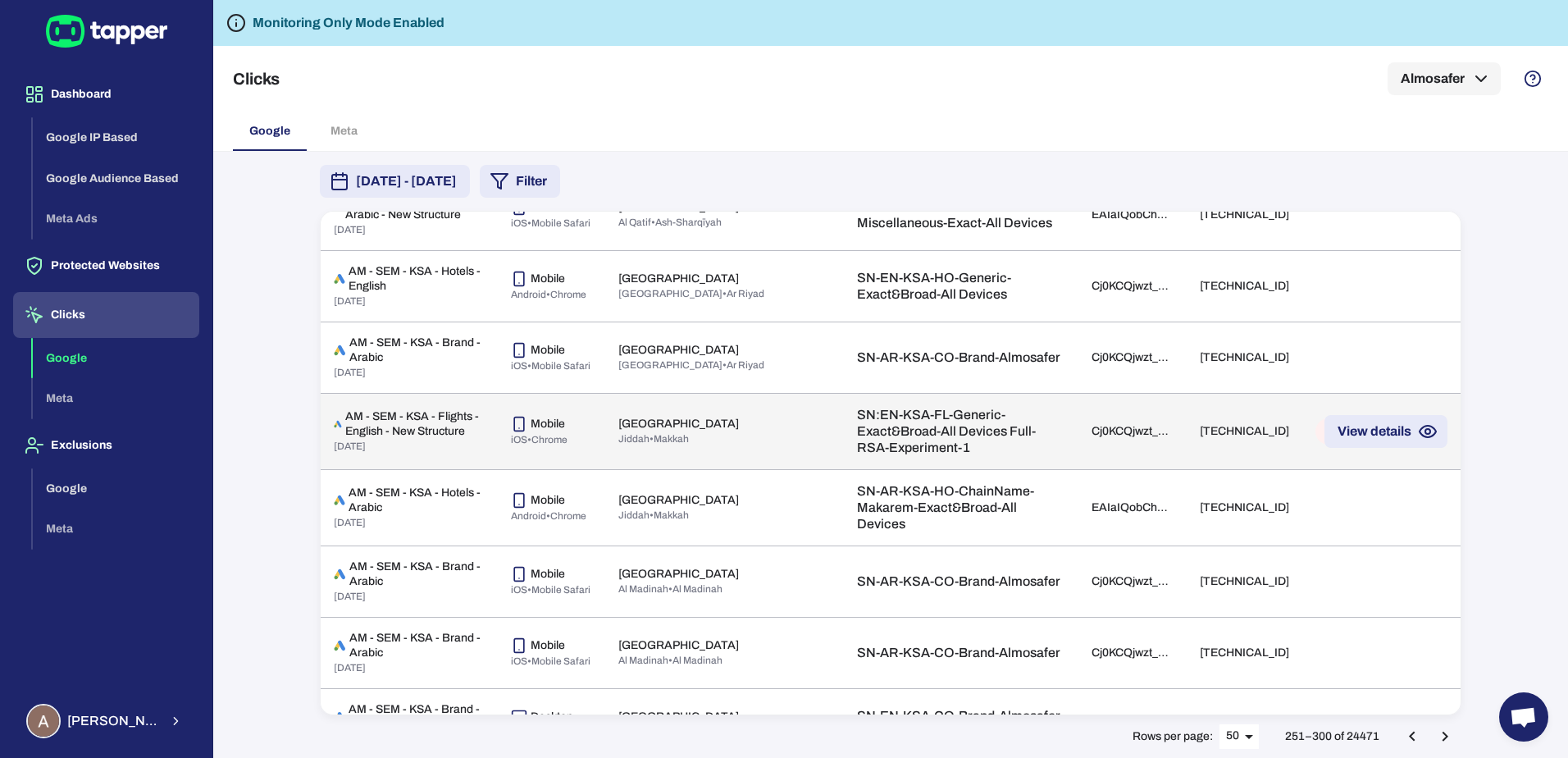
click at [1198, 469] on td "[TECHNICAL_ID]" at bounding box center [1243, 430] width 115 height 76
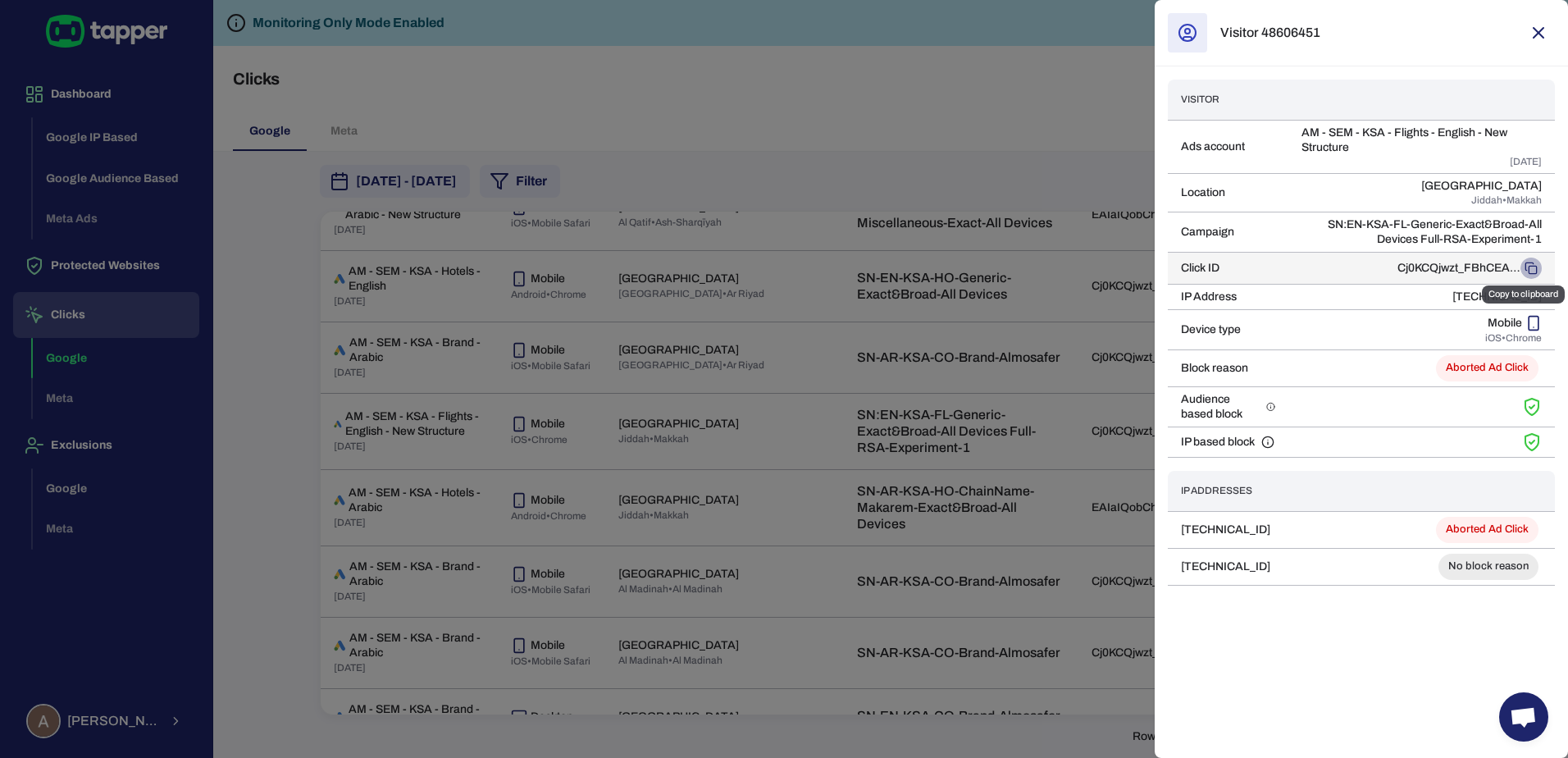
click at [1531, 273] on rect "Copy to clipboard" at bounding box center [1531, 268] width 7 height 7
click at [1026, 119] on div at bounding box center [784, 379] width 1568 height 758
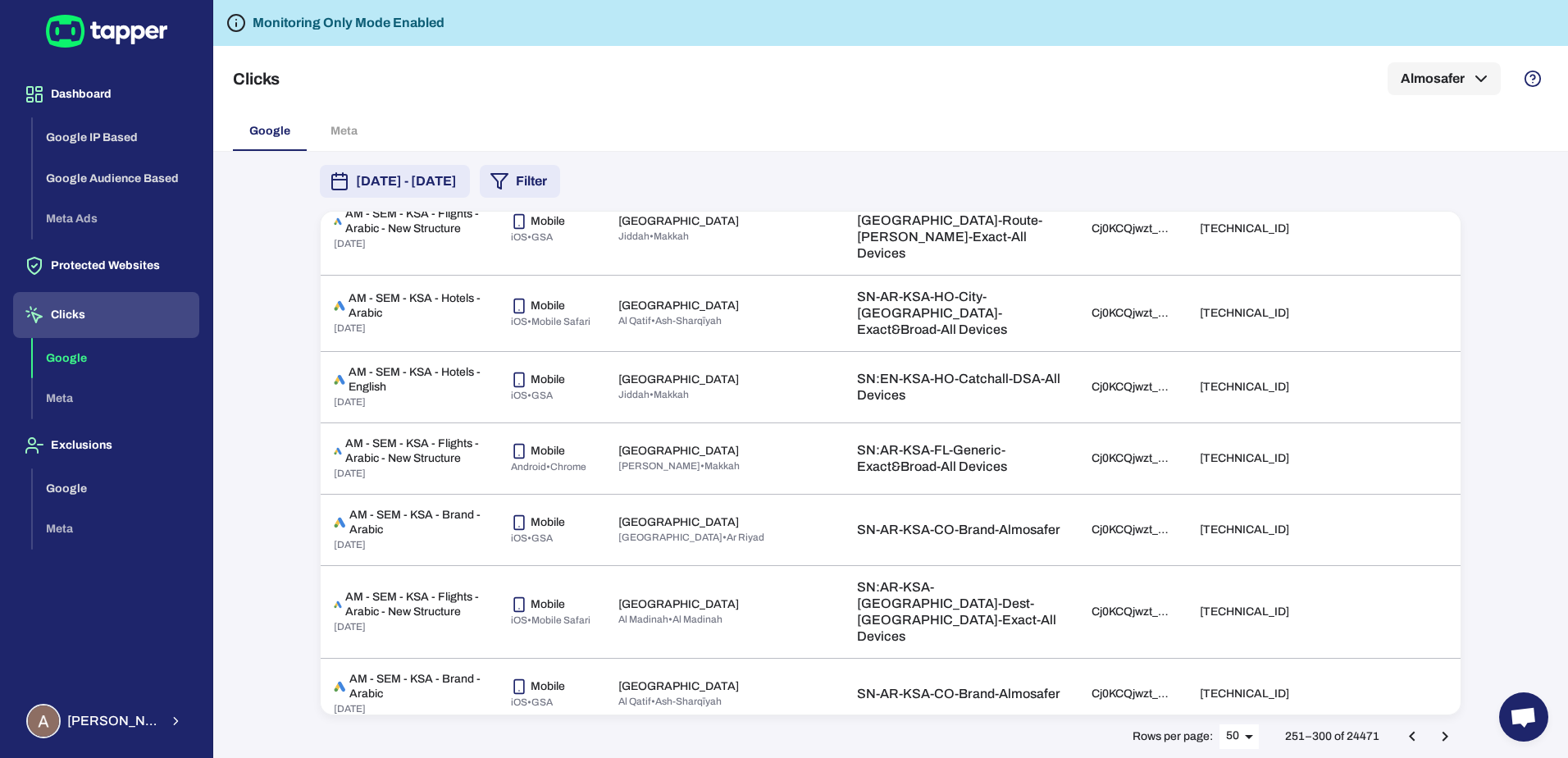
scroll to position [3225, 0]
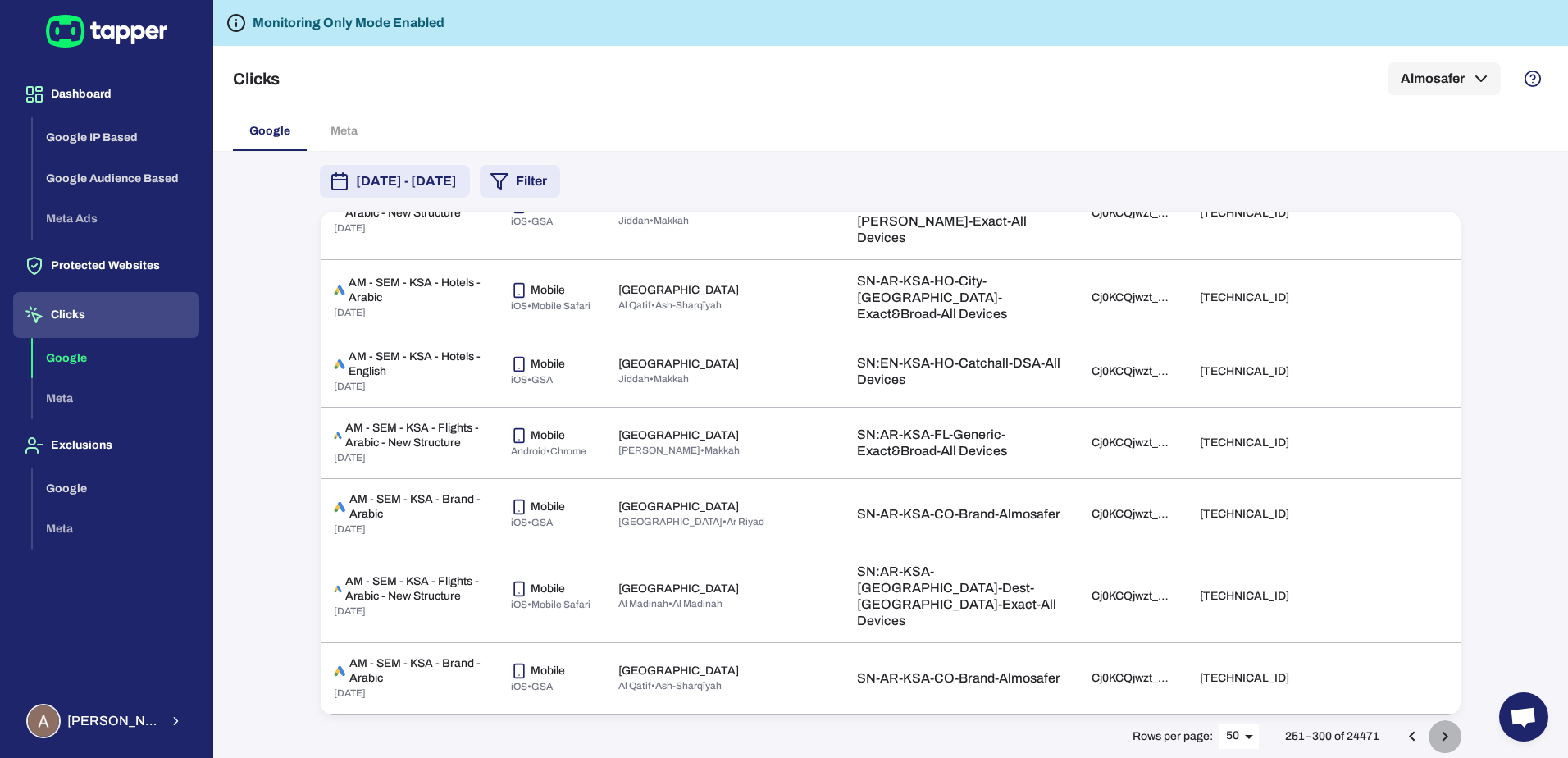
click at [1443, 732] on icon "Go to next page" at bounding box center [1445, 736] width 6 height 10
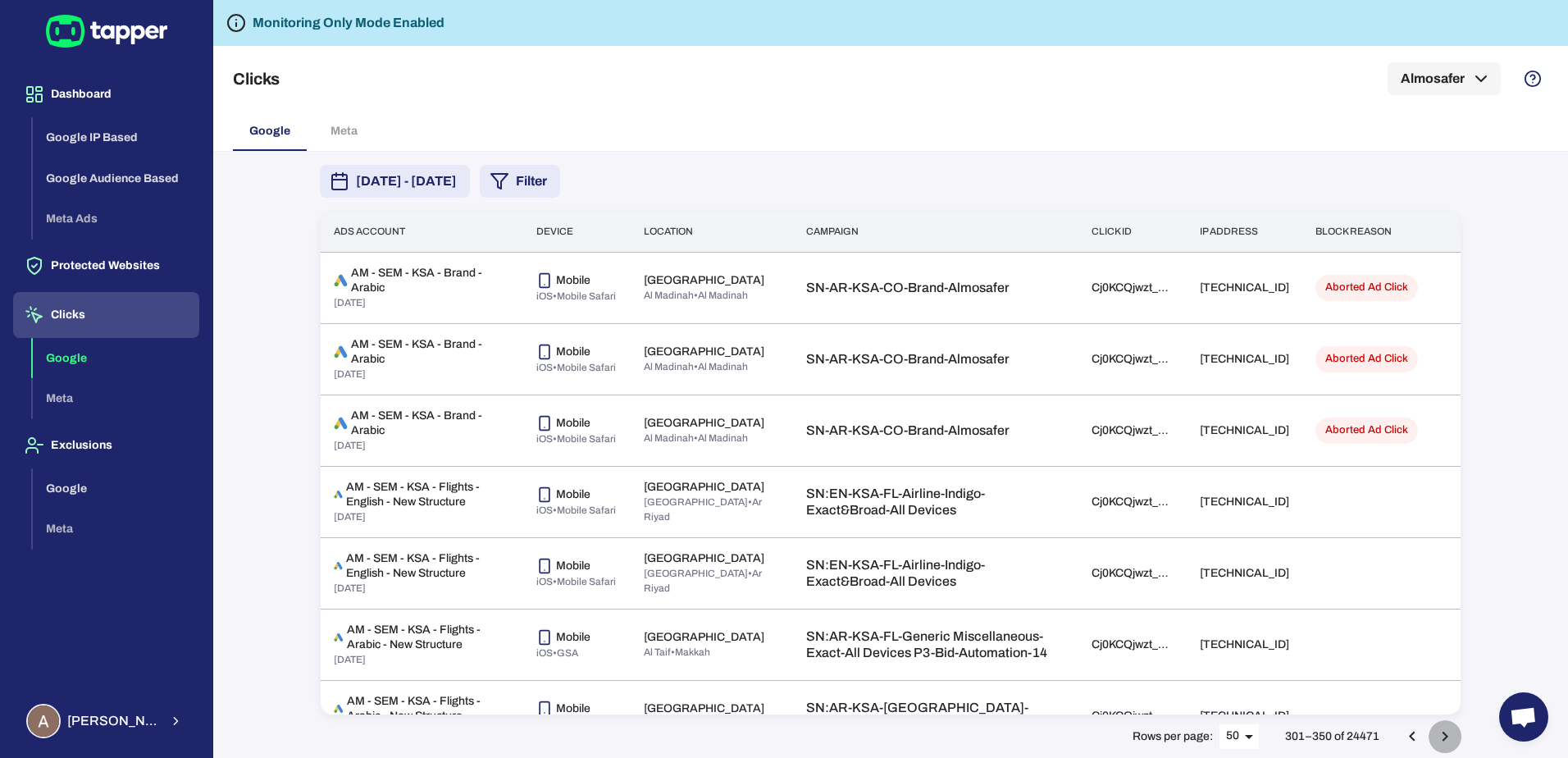
click at [1444, 732] on icon "Go to next page" at bounding box center [1445, 736] width 6 height 10
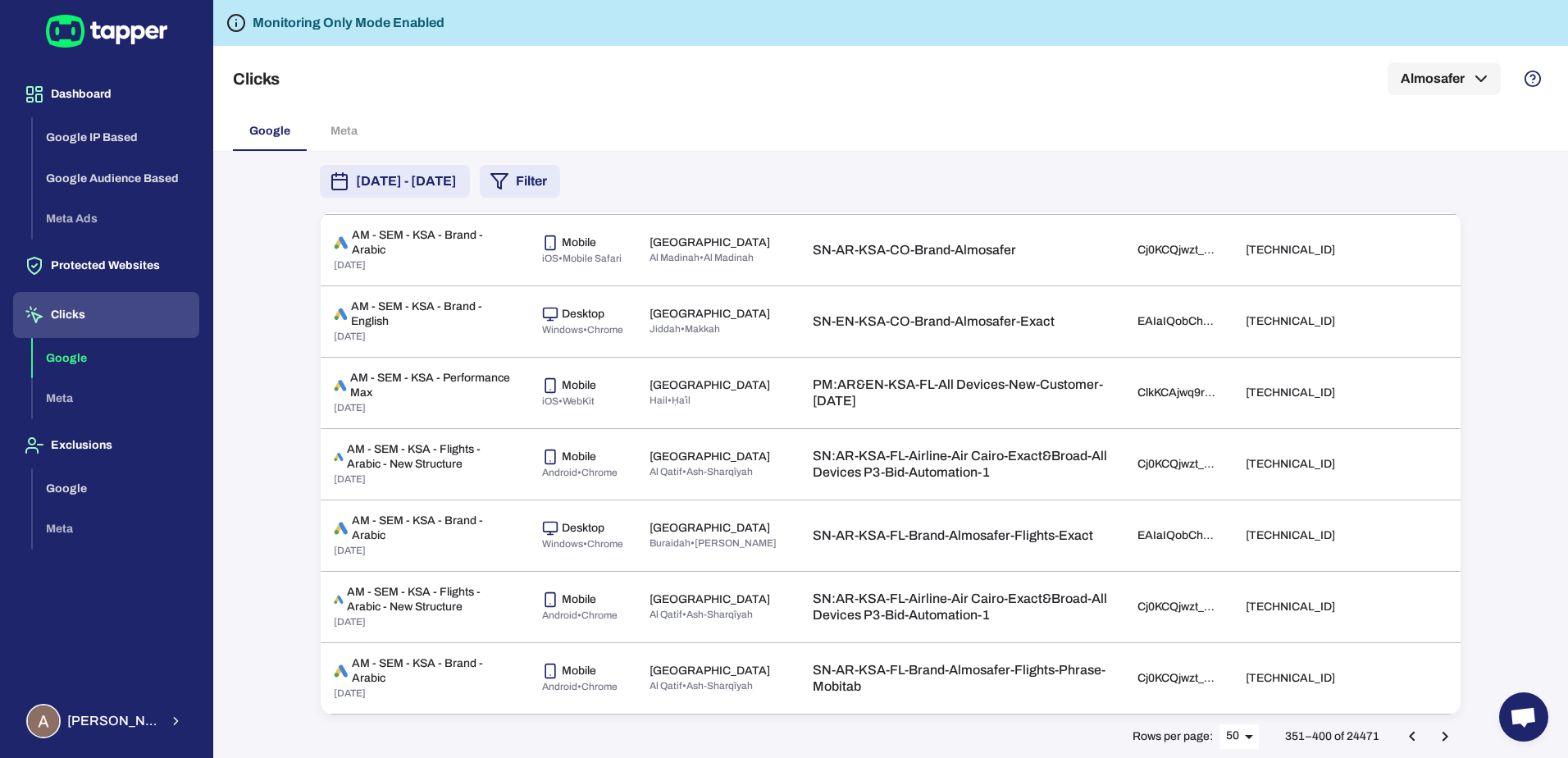
scroll to position [3252, 0]
click at [1456, 735] on button "Go to next page" at bounding box center [1444, 735] width 33 height 33
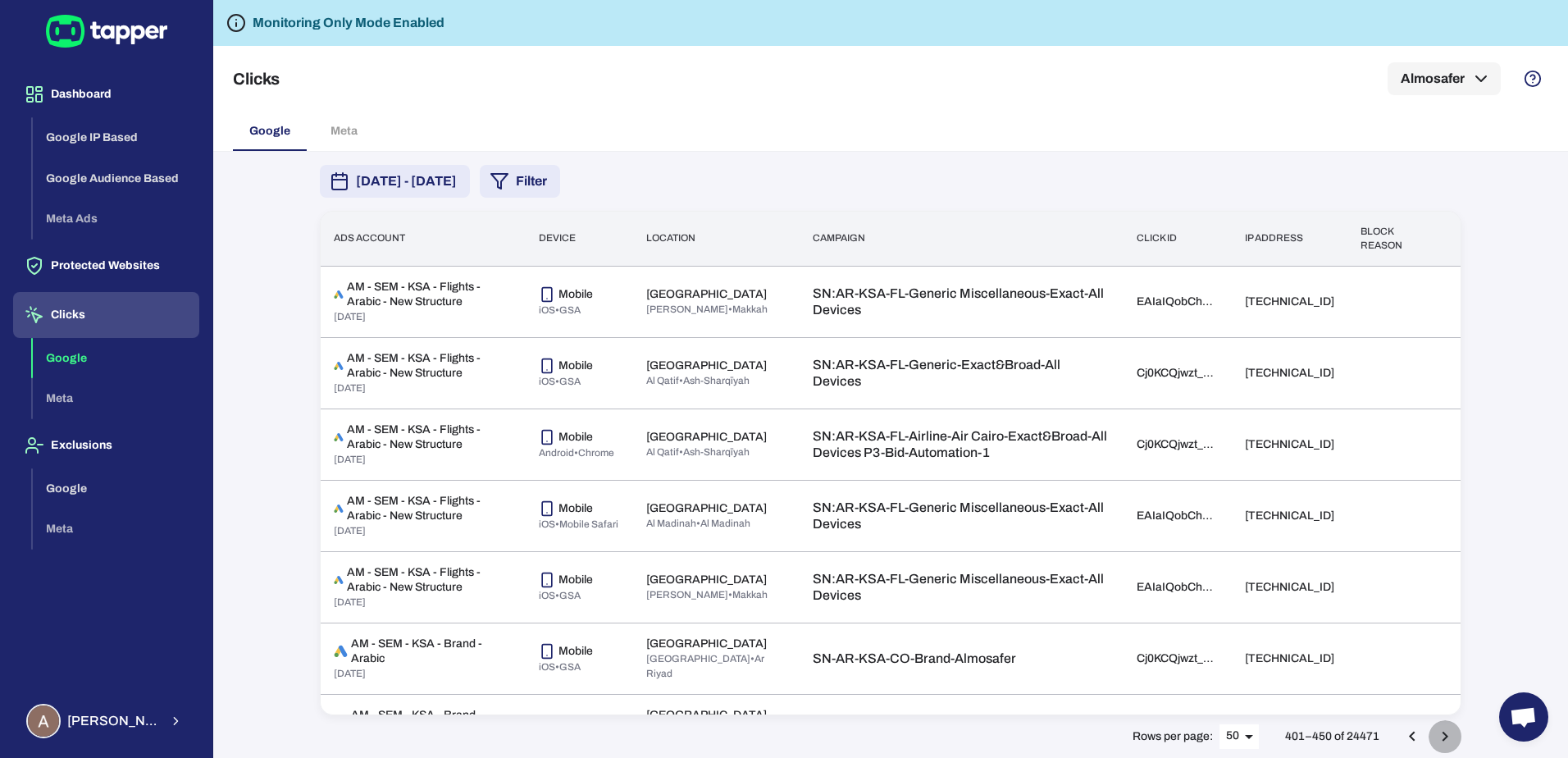
click at [1451, 750] on button "Go to next page" at bounding box center [1444, 735] width 33 height 33
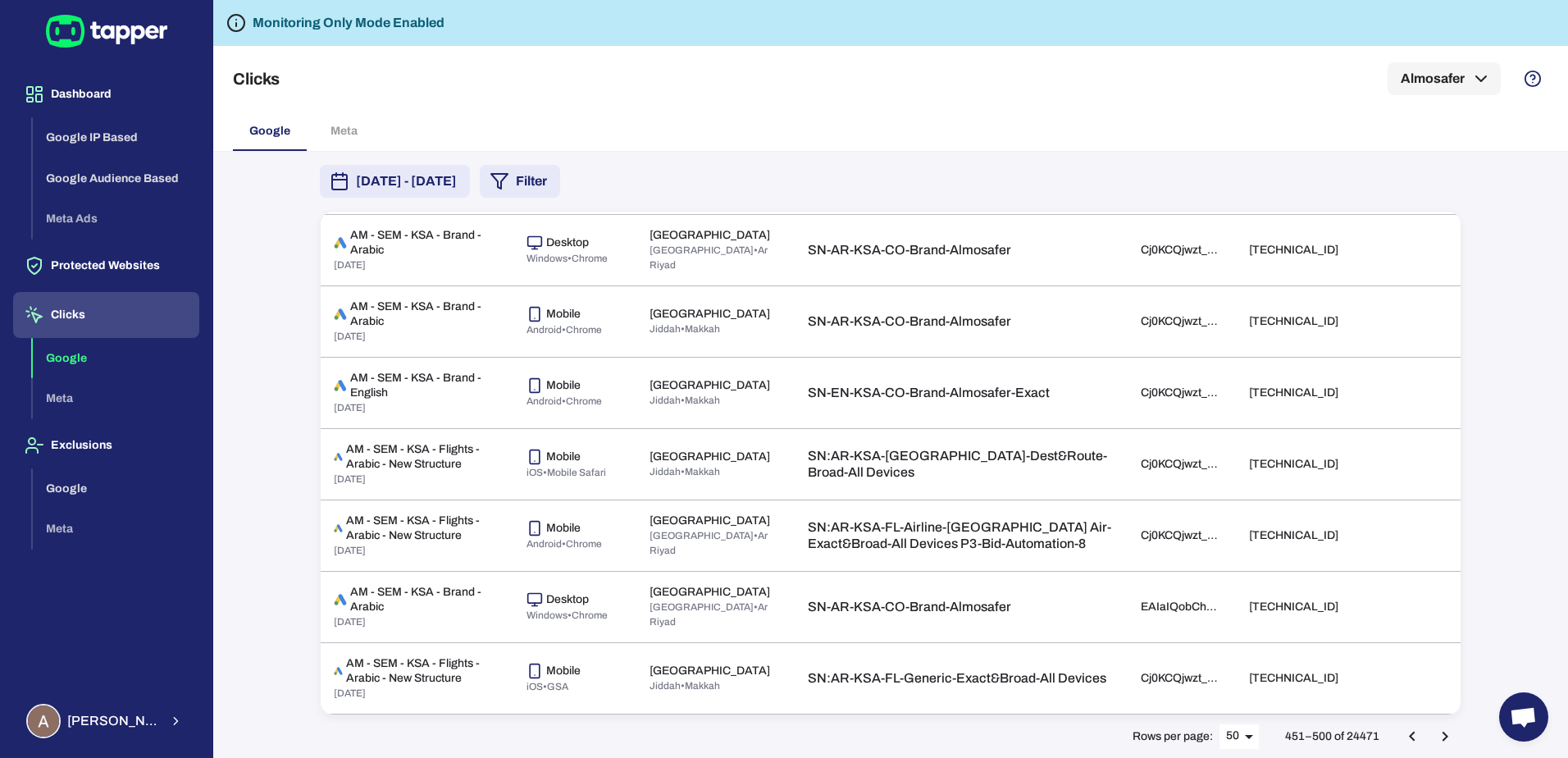
scroll to position [3208, 0]
click at [1442, 736] on icon "Go to next page" at bounding box center [1445, 736] width 20 height 20
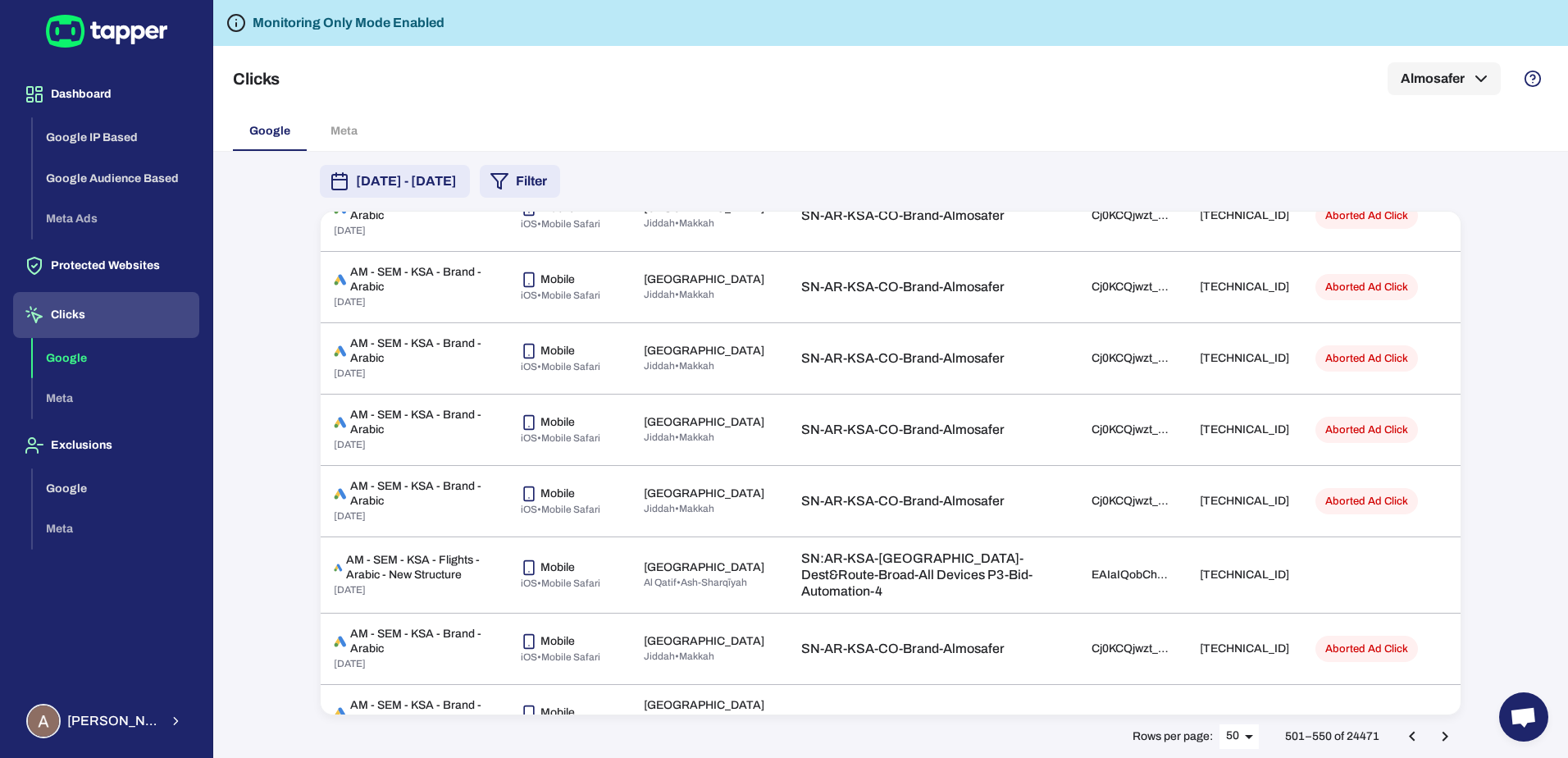
scroll to position [2247, 0]
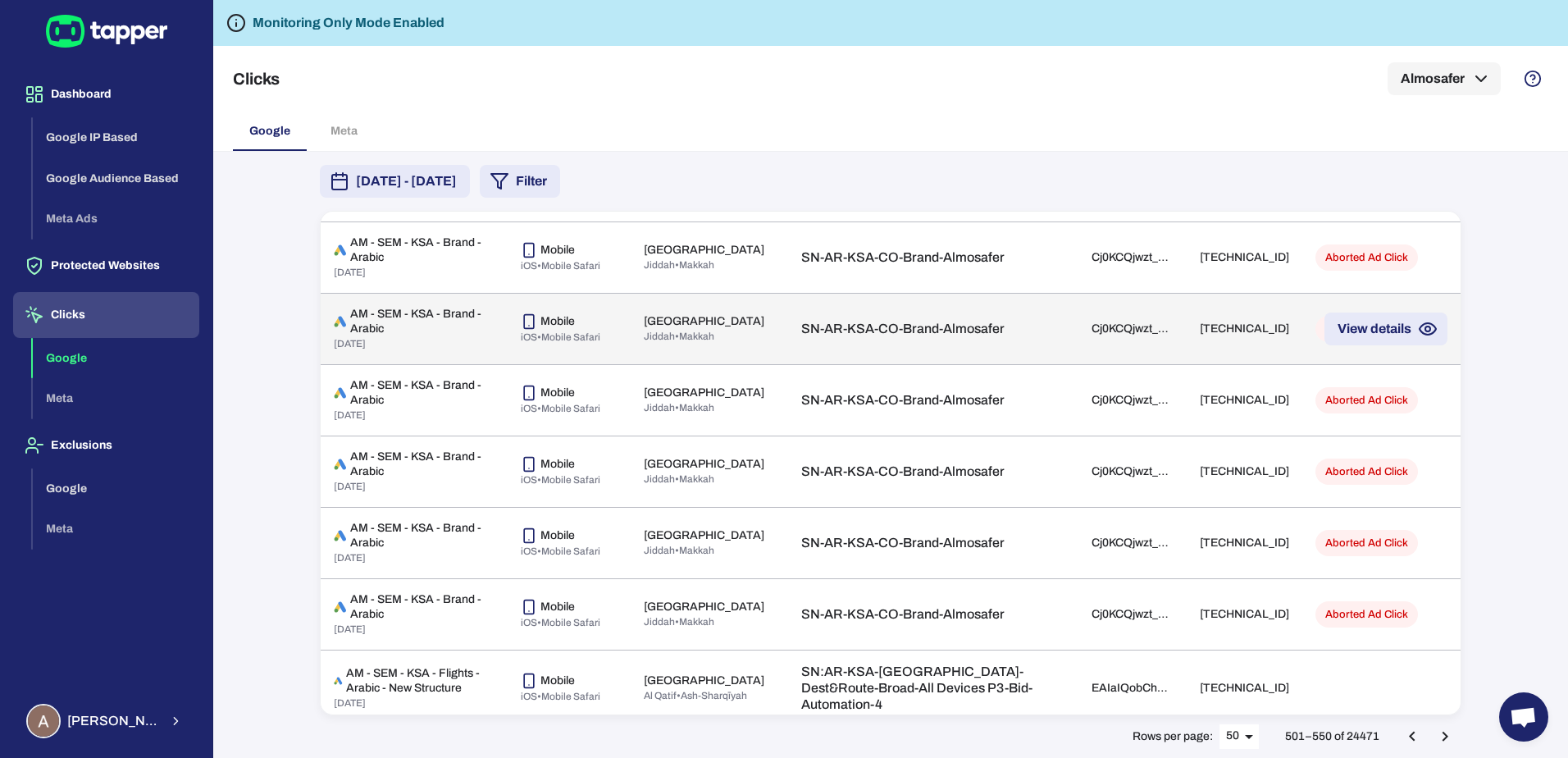
click at [1186, 365] on td "[TECHNICAL_ID]" at bounding box center [1243, 329] width 115 height 71
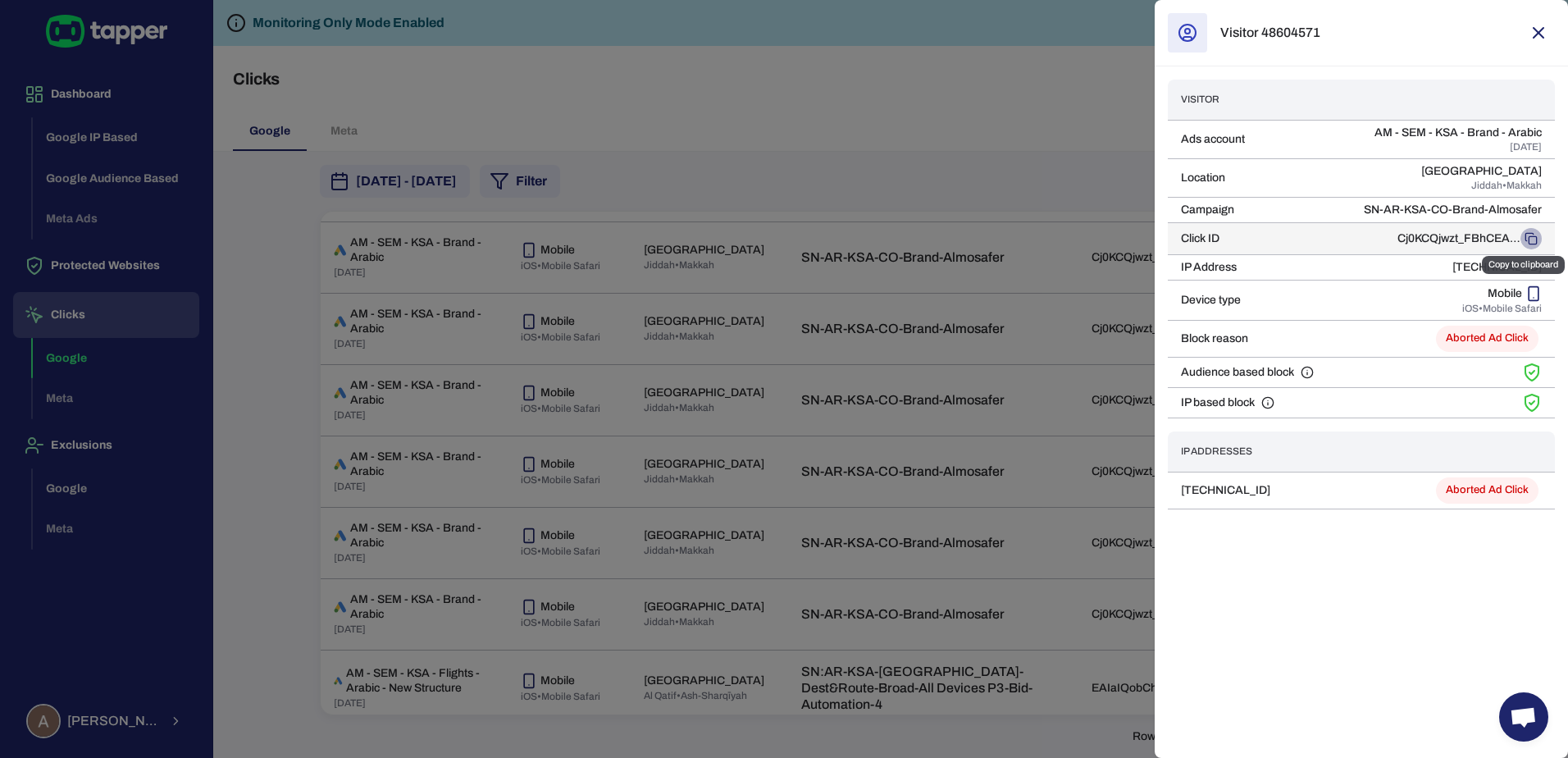
click at [1529, 234] on icon "Copy to clipboard" at bounding box center [1530, 238] width 13 height 13
